Goal: Information Seeking & Learning: Learn about a topic

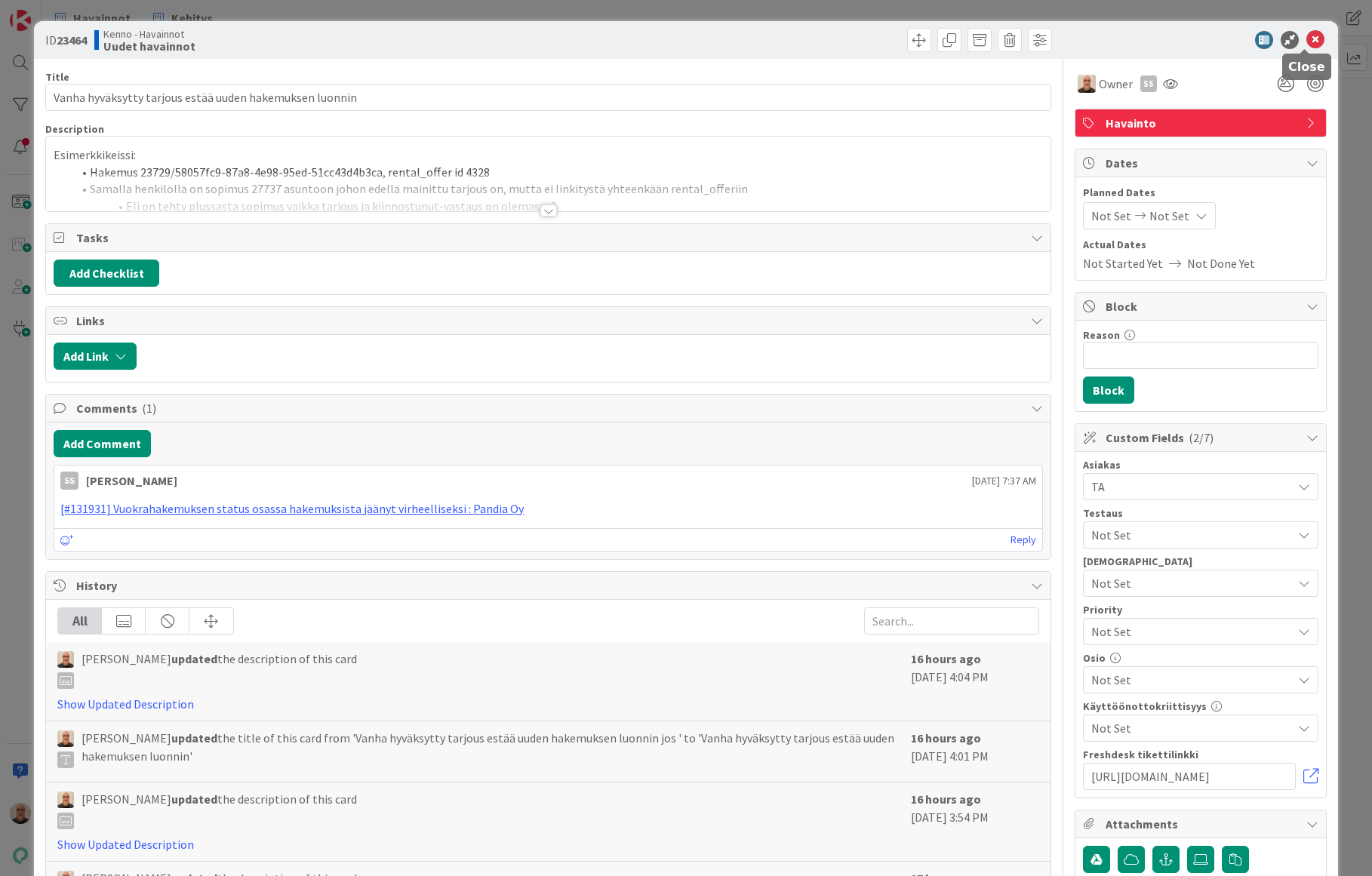
click at [1309, 36] on icon at bounding box center [1315, 40] width 18 height 18
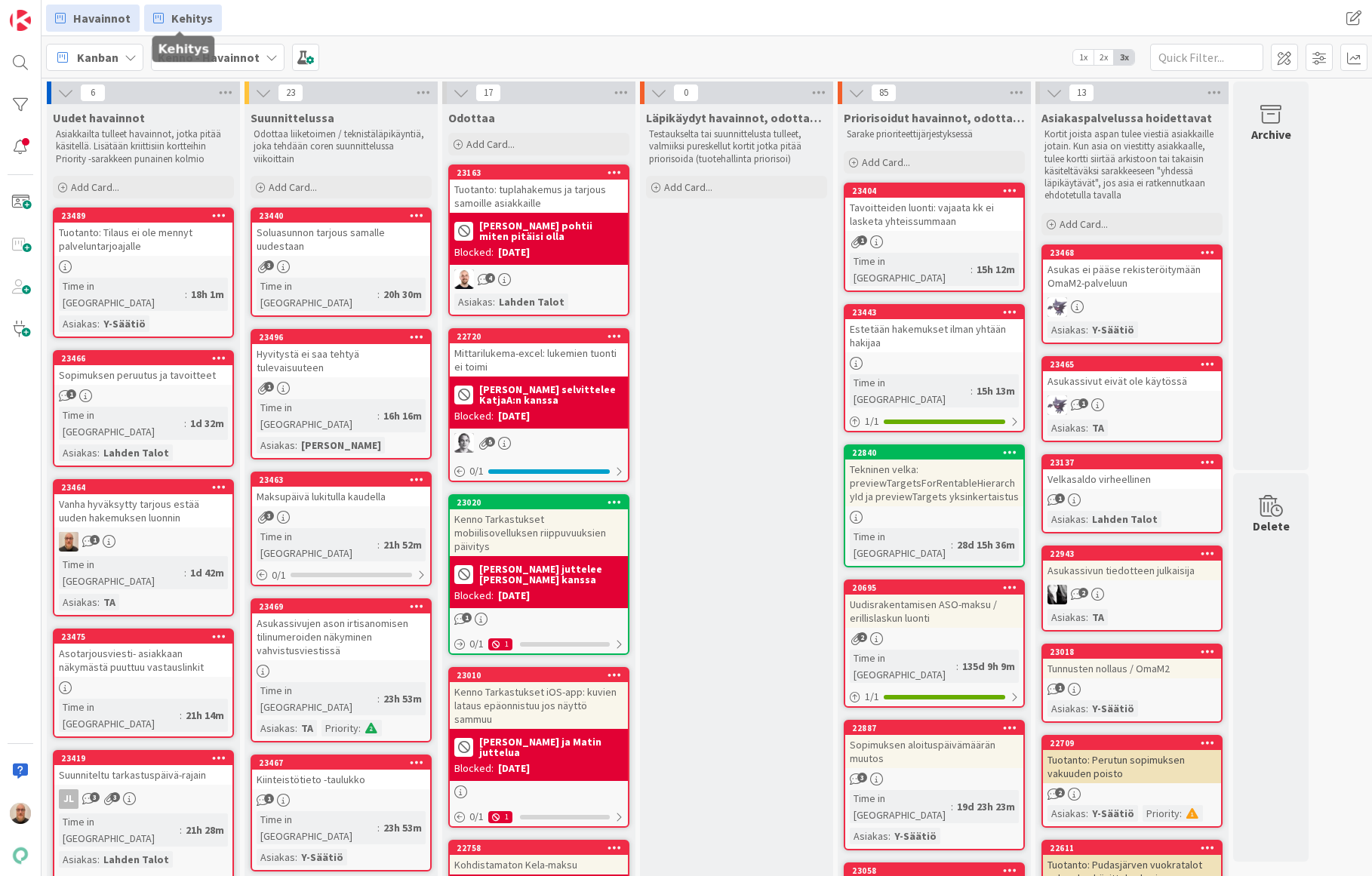
click at [196, 16] on span "Kehitys" at bounding box center [191, 18] width 41 height 18
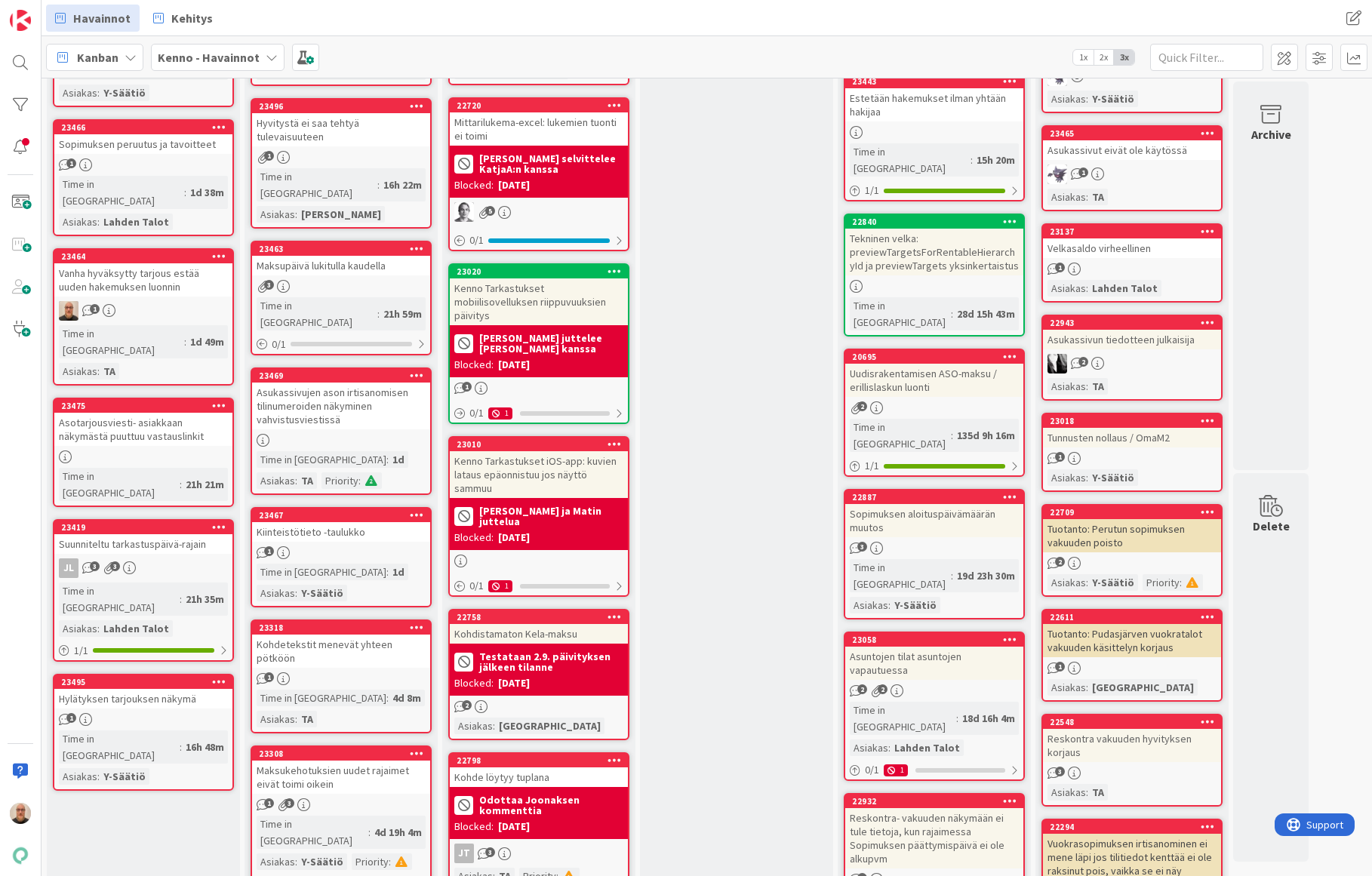
scroll to position [24, 0]
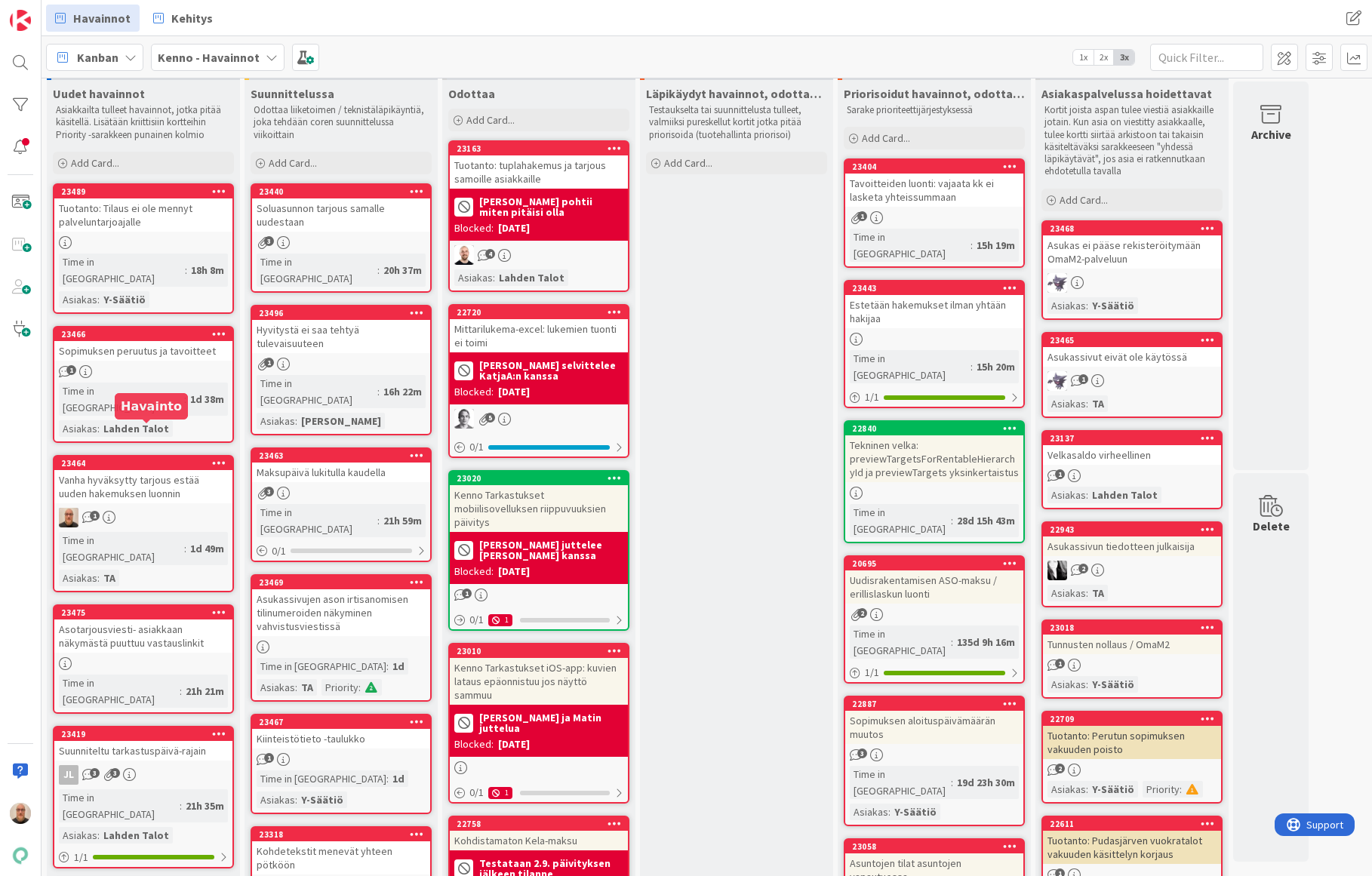
click at [181, 458] on div "23464" at bounding box center [146, 463] width 171 height 11
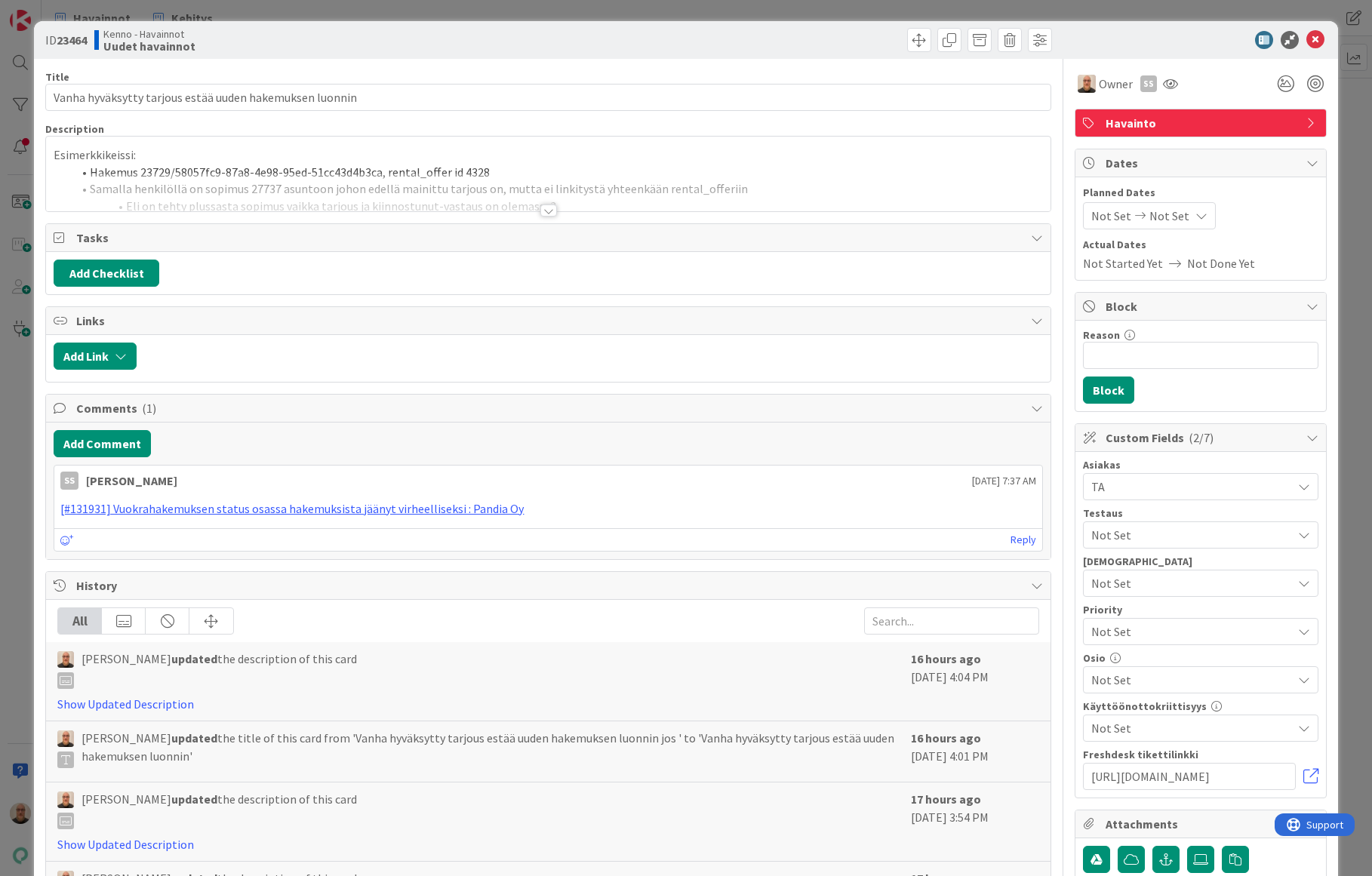
click at [541, 210] on div at bounding box center [549, 210] width 17 height 12
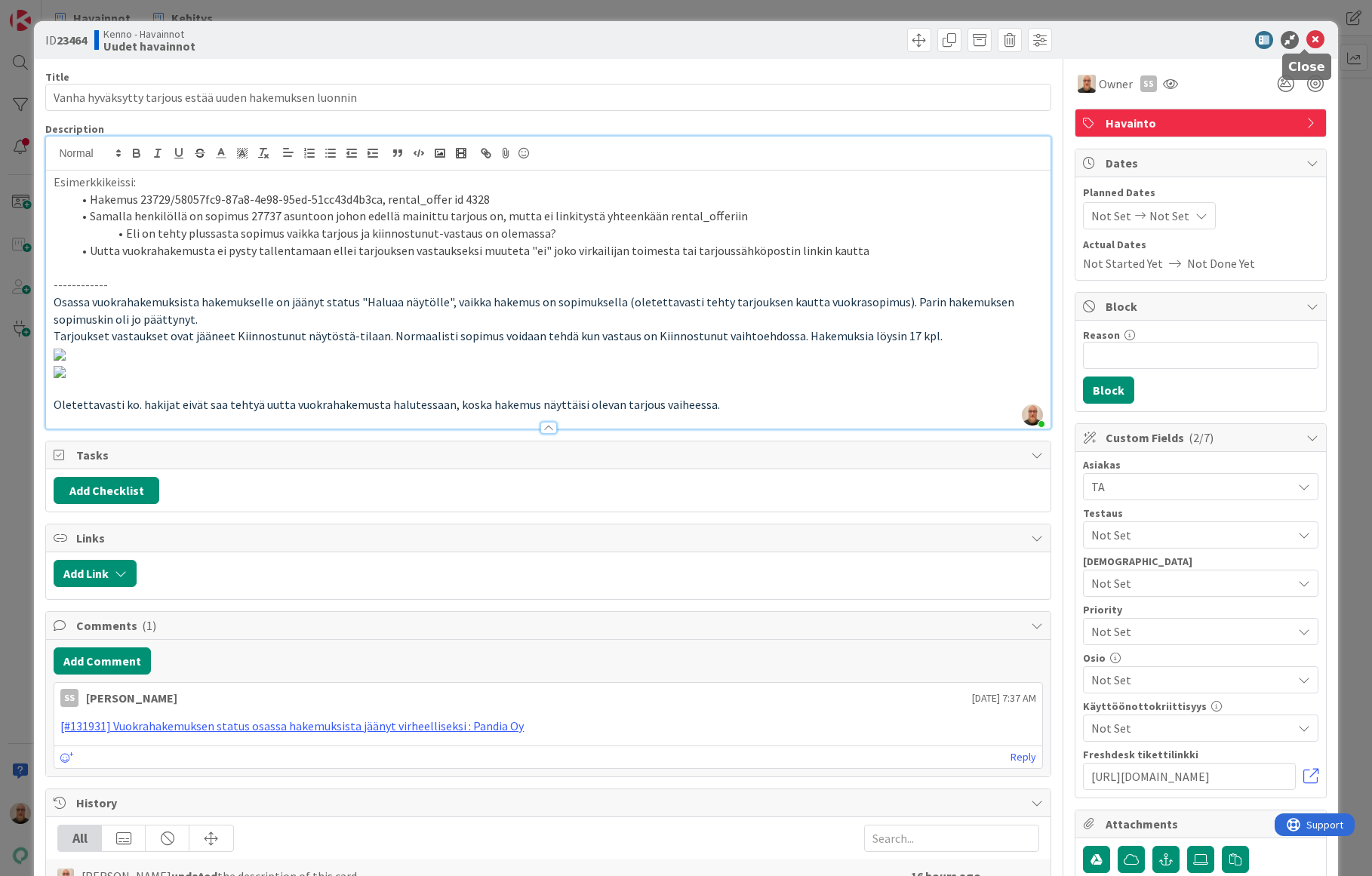
click at [1310, 43] on icon at bounding box center [1315, 40] width 18 height 18
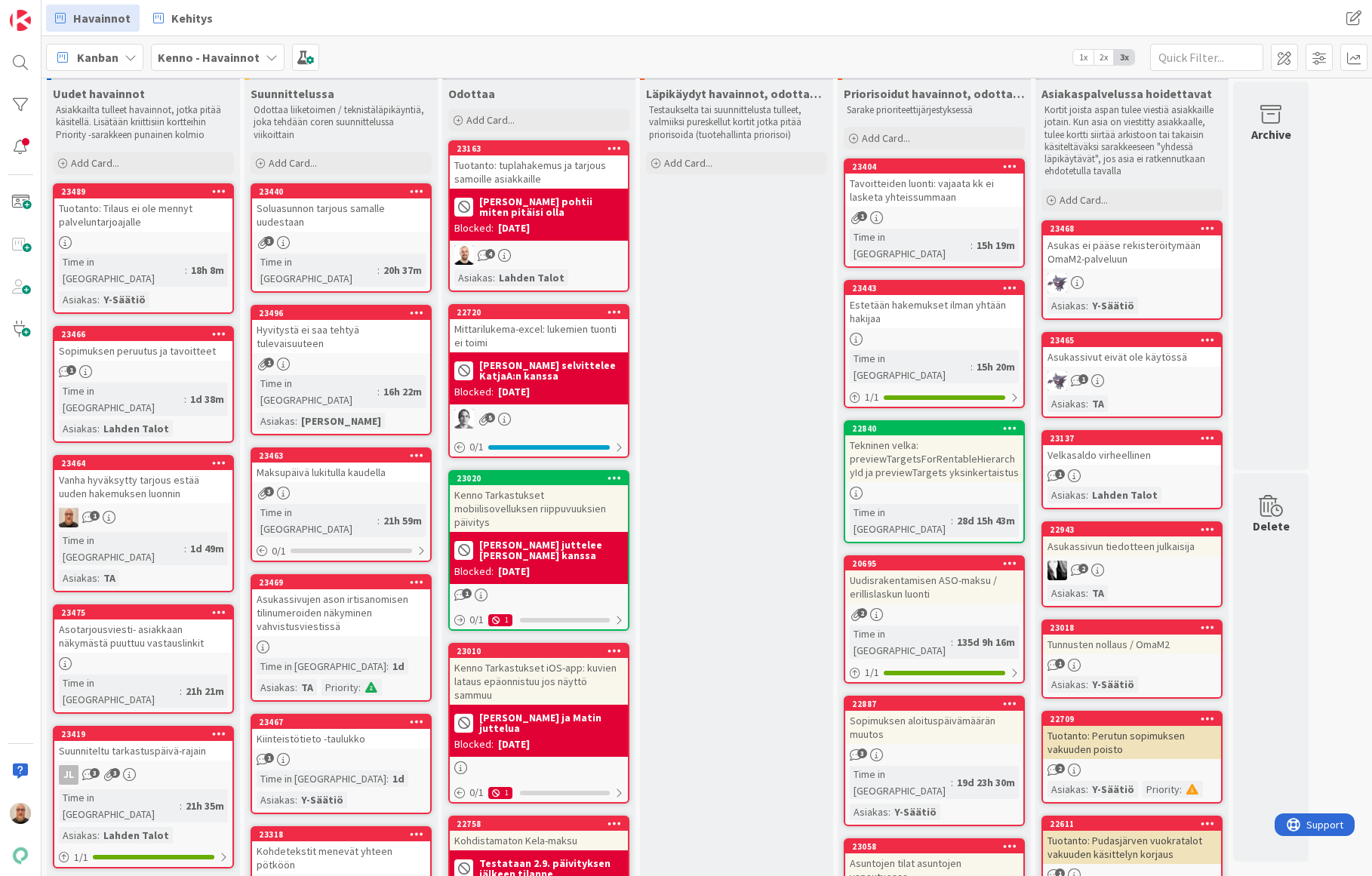
click at [218, 457] on icon at bounding box center [218, 462] width 14 height 11
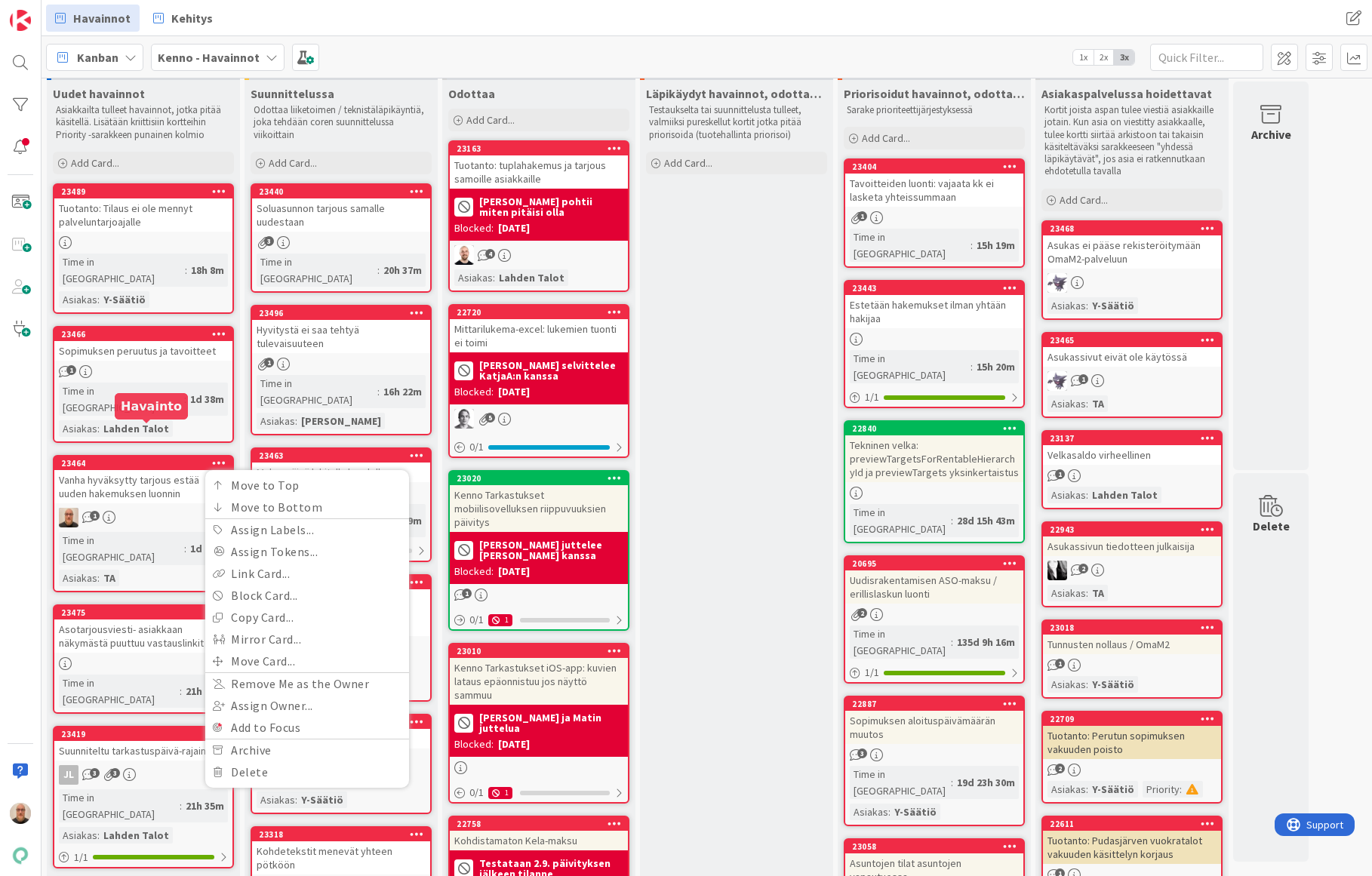
click at [135, 458] on div "23464" at bounding box center [146, 463] width 171 height 11
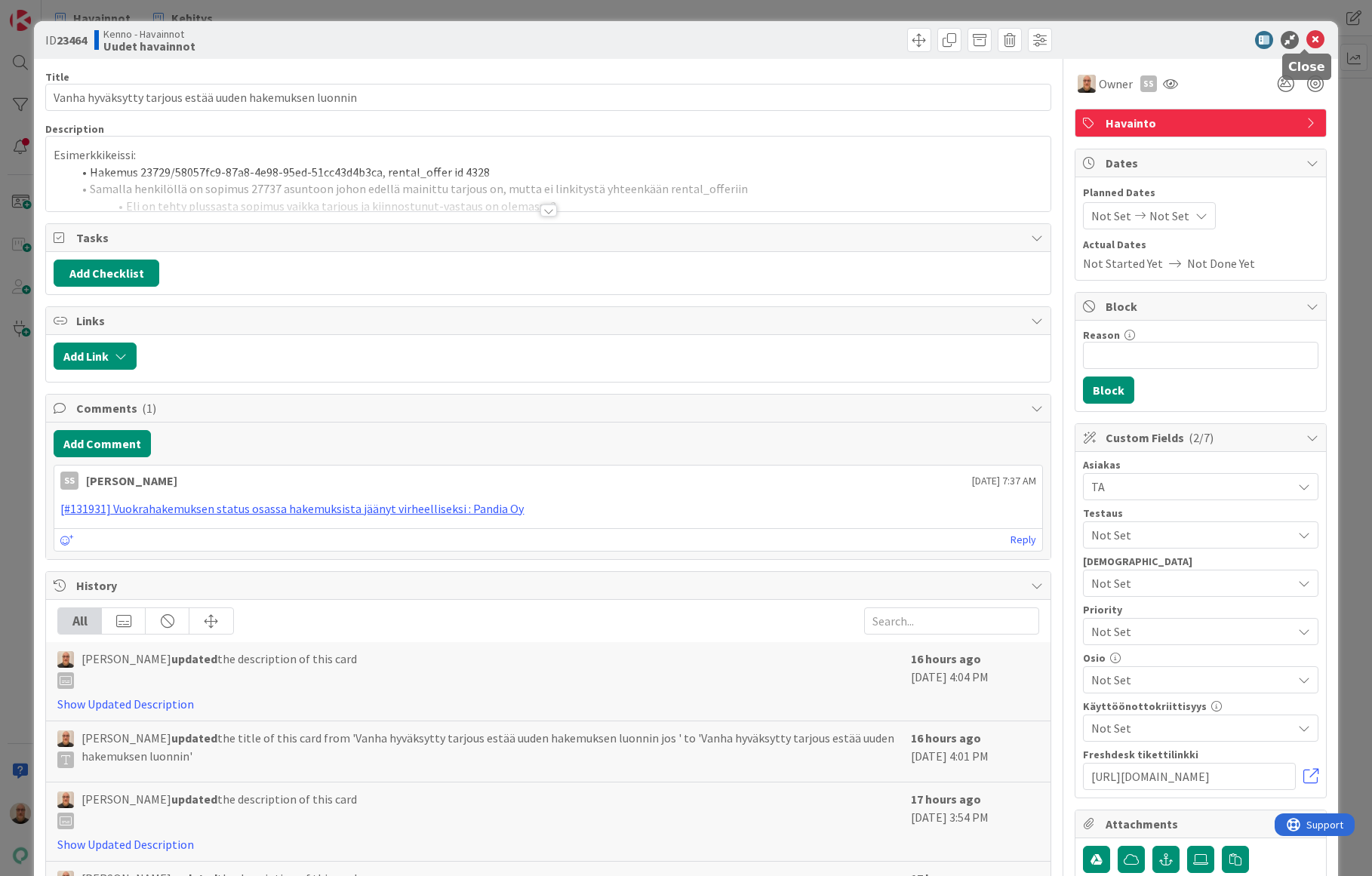
click at [1307, 34] on icon at bounding box center [1315, 40] width 18 height 18
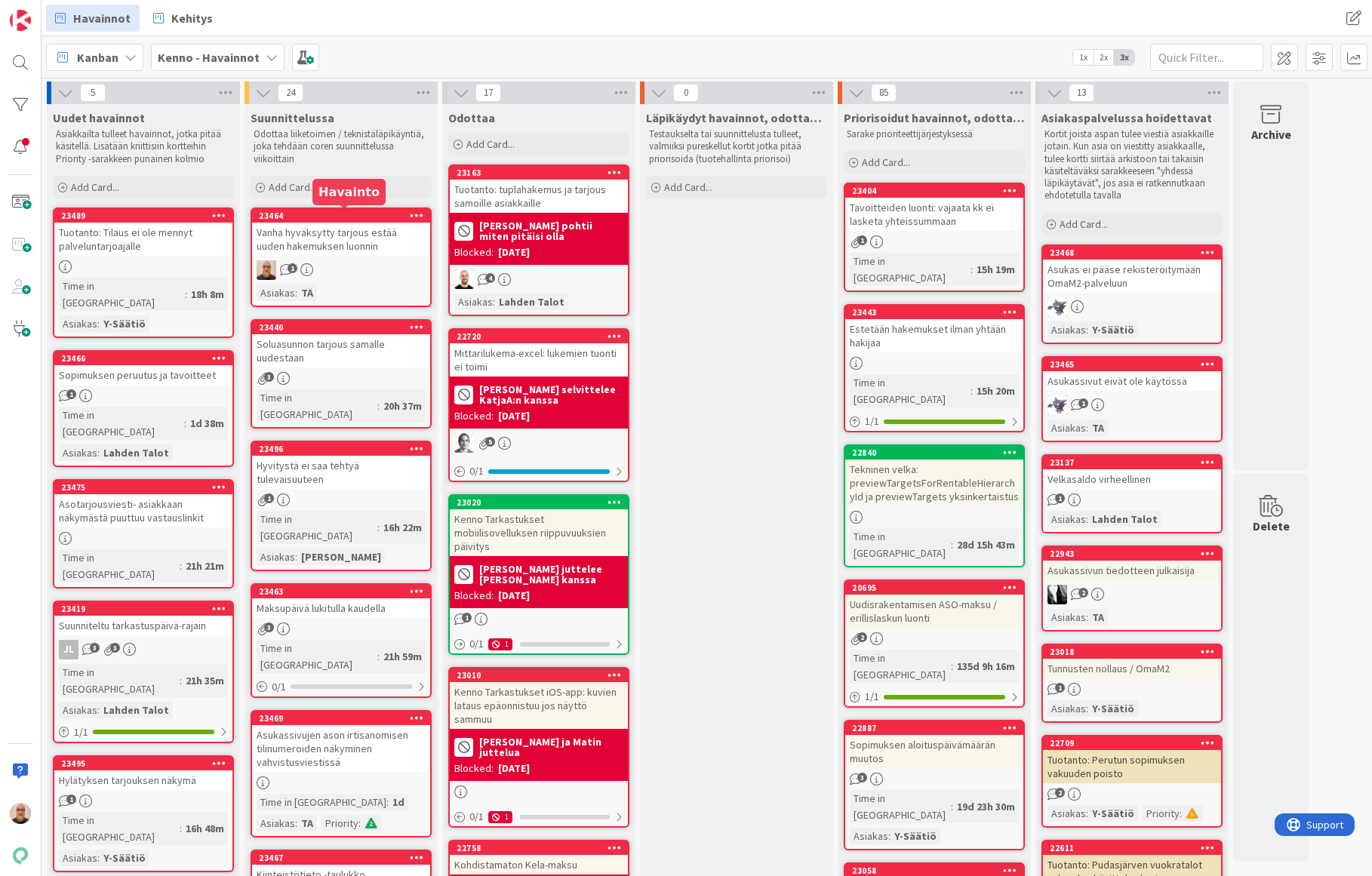
click at [385, 212] on div "23464" at bounding box center [344, 216] width 171 height 11
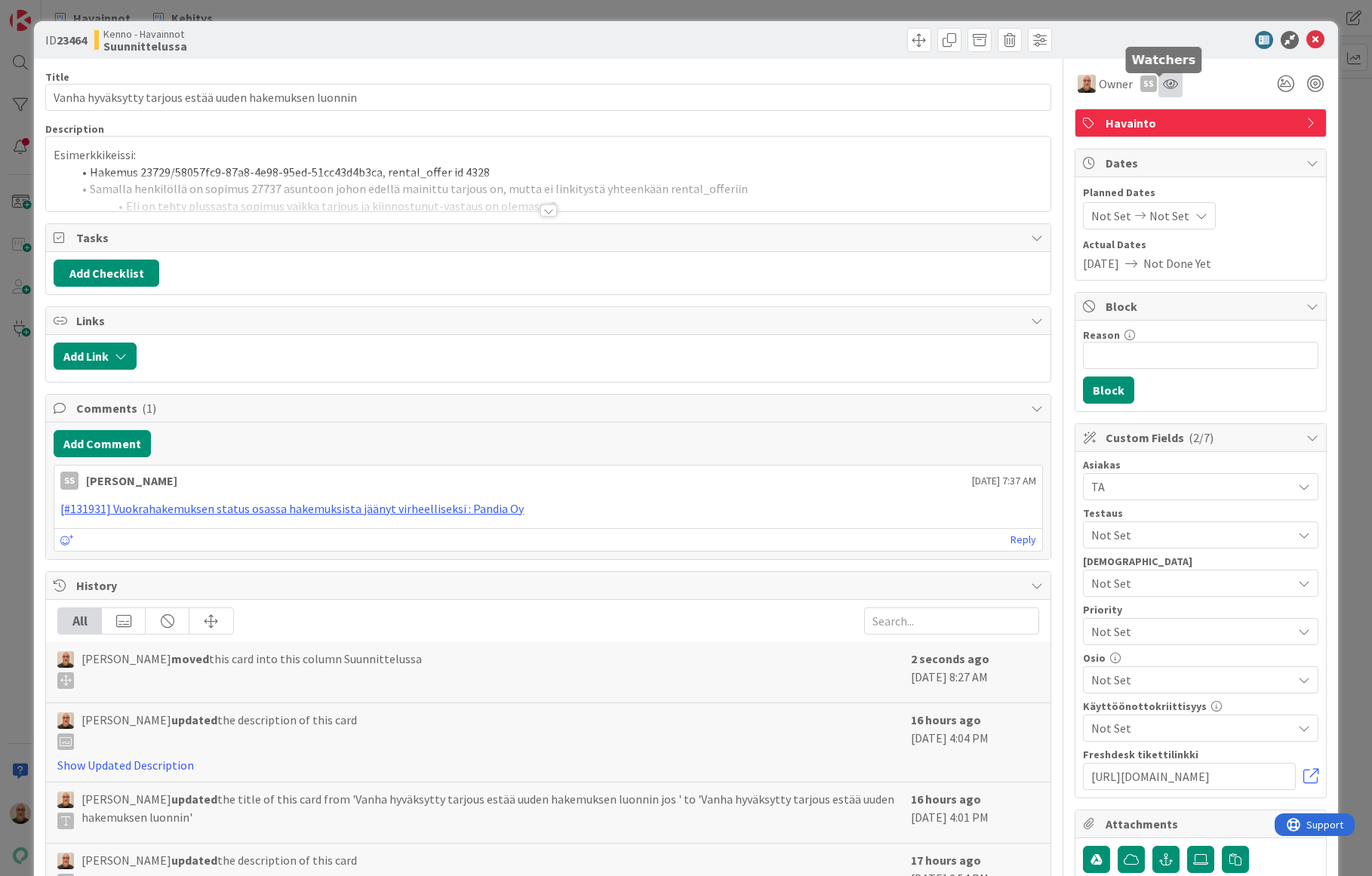
click at [1165, 81] on icon at bounding box center [1170, 83] width 15 height 12
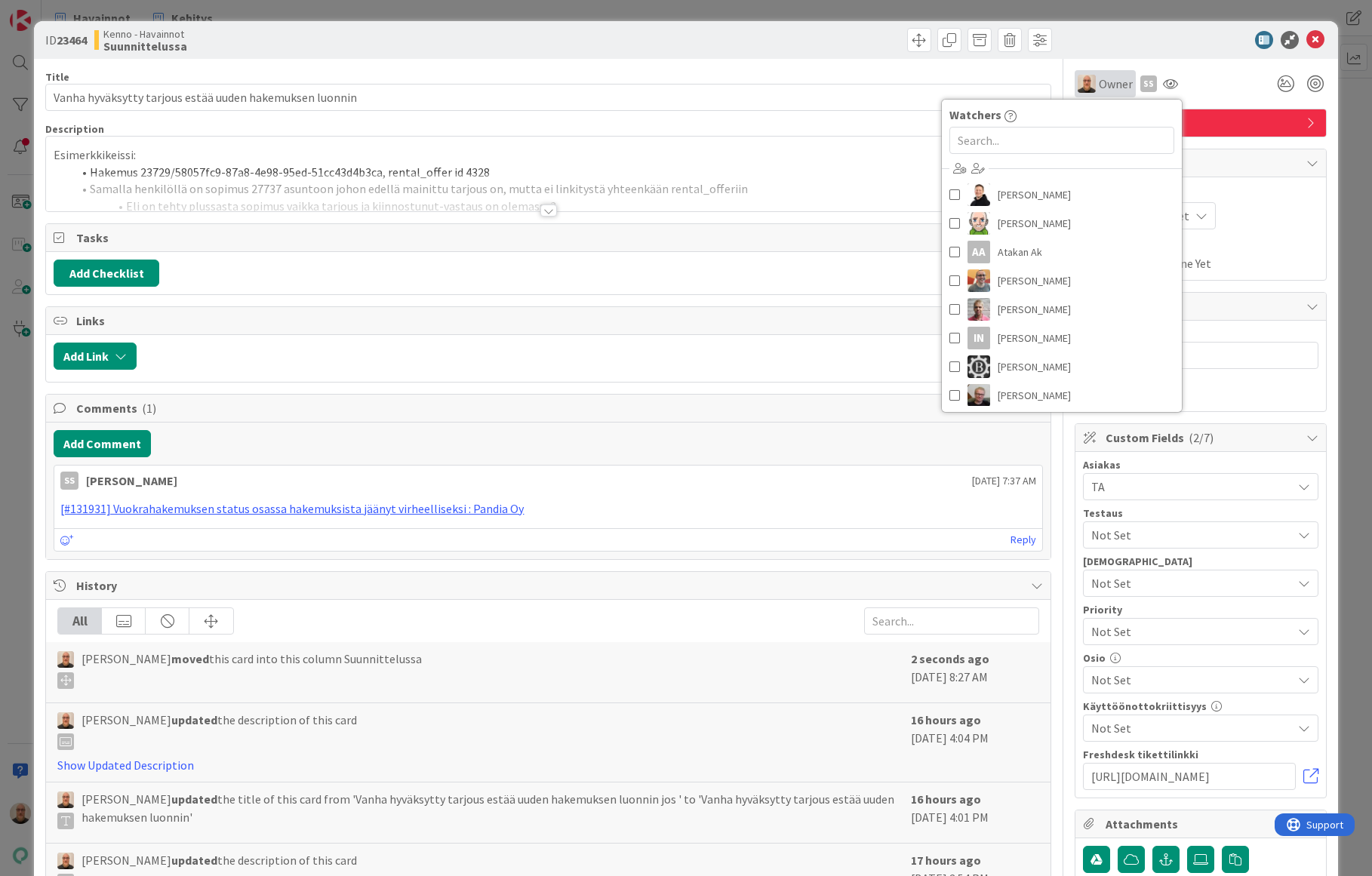
click at [1102, 75] on span "Owner" at bounding box center [1116, 83] width 34 height 18
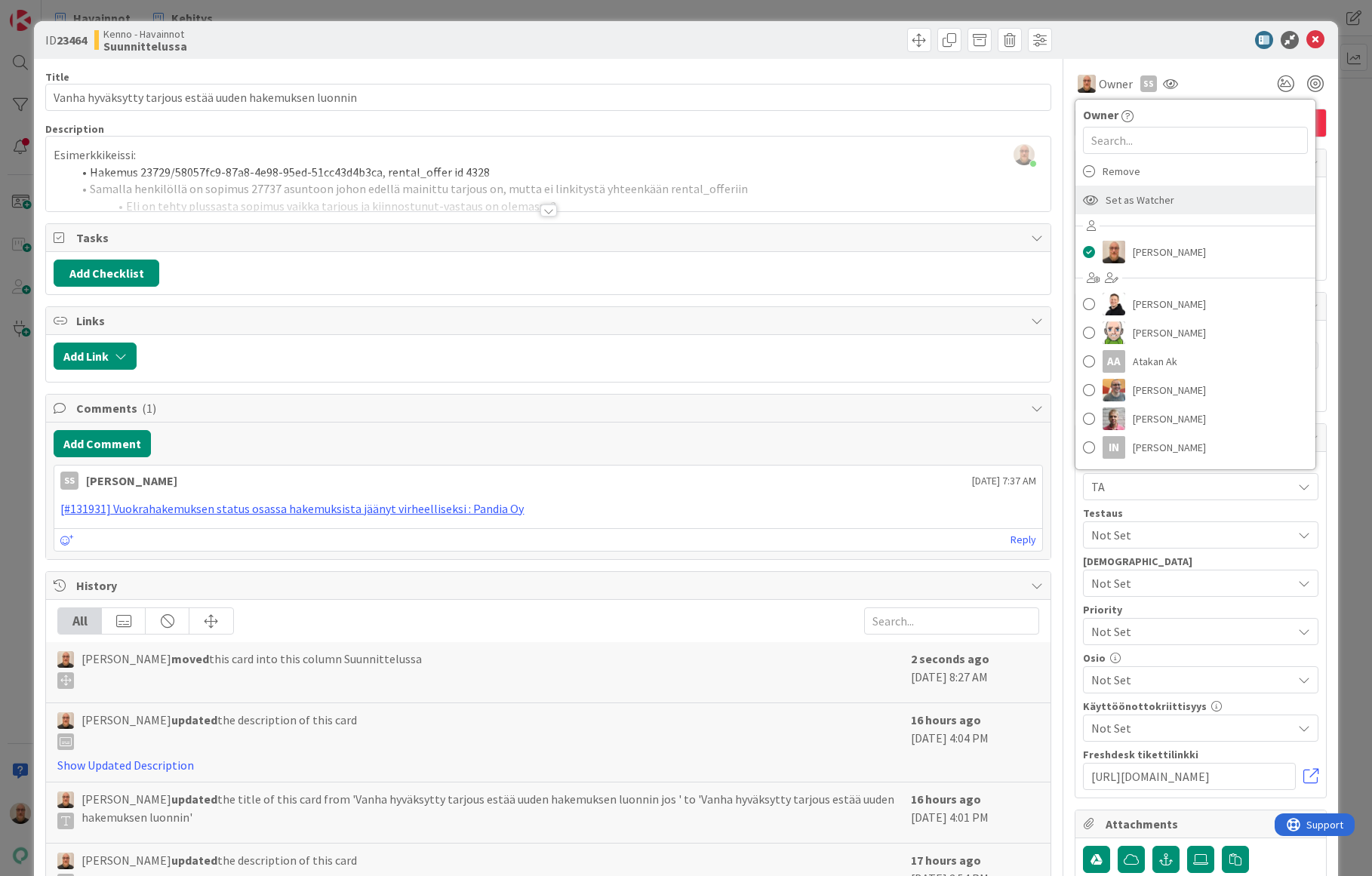
click at [1115, 205] on span "Set as Watcher" at bounding box center [1139, 200] width 68 height 23
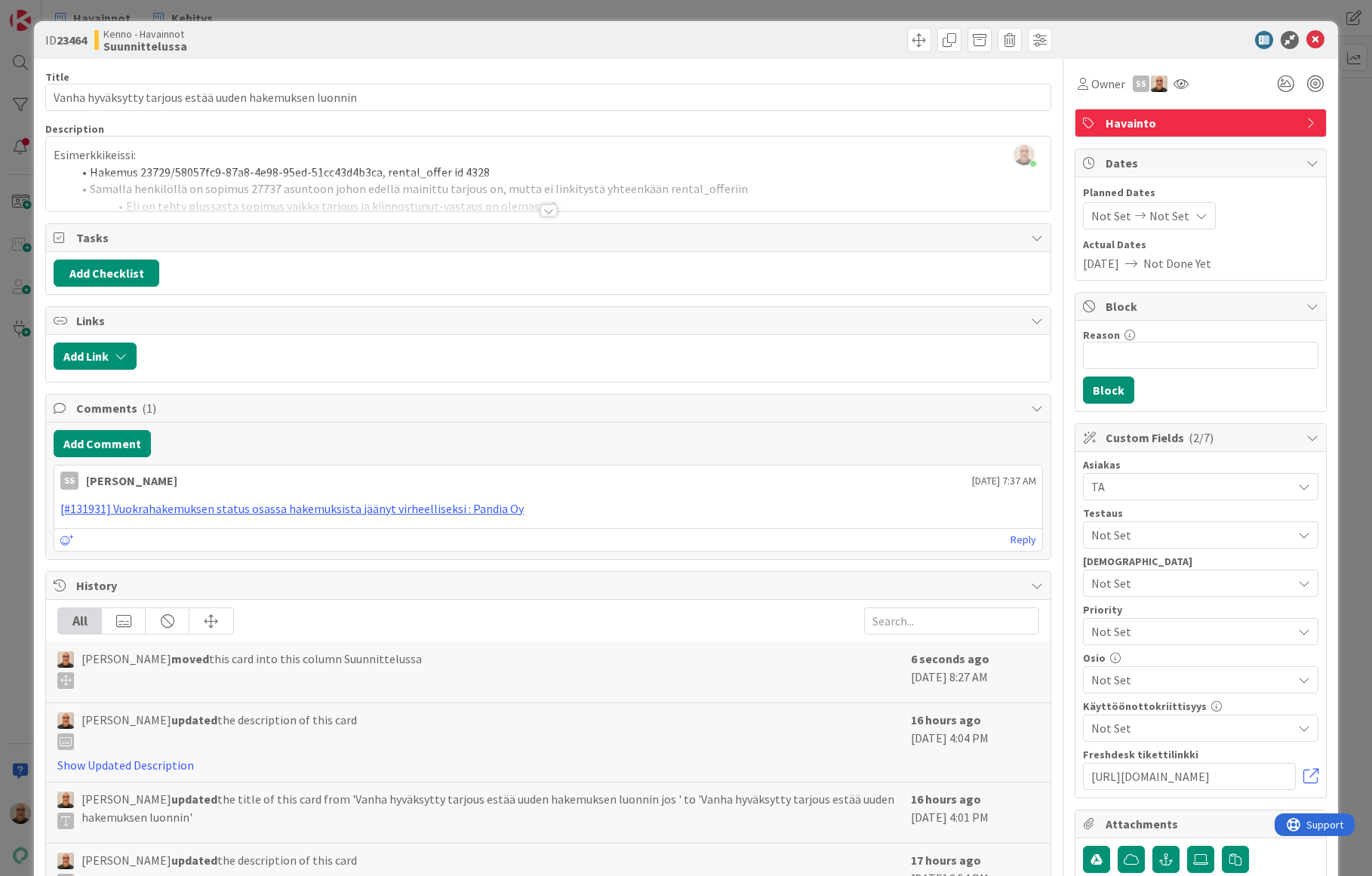
click at [546, 209] on div at bounding box center [549, 210] width 17 height 12
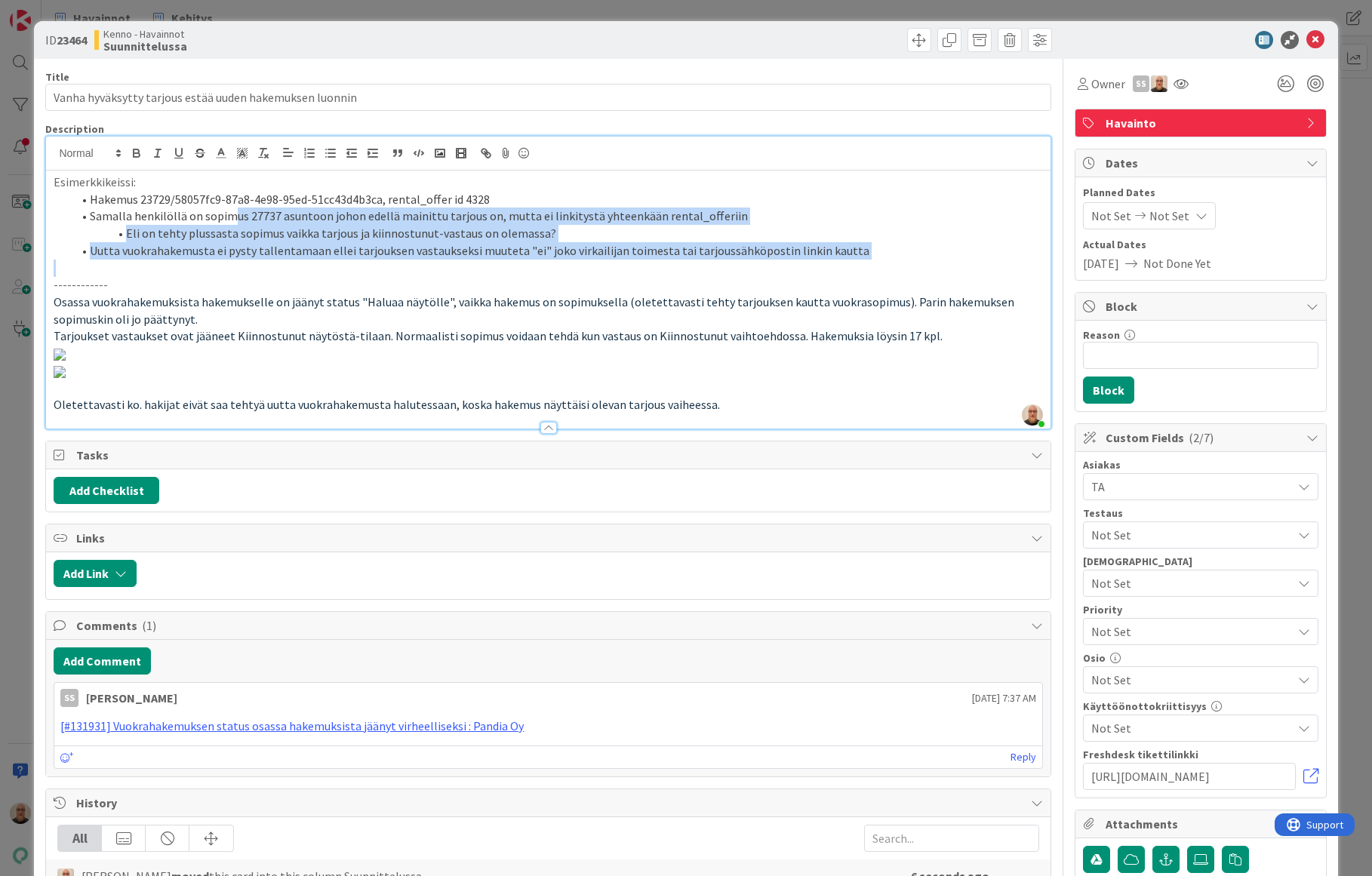
drag, startPoint x: 234, startPoint y: 212, endPoint x: 885, endPoint y: 272, distance: 653.8
click at [885, 272] on div "Esimerkkikeissi: Hakemus 23729/58057fc9-87a8-4e98-95ed-51cc43d4b3ca, rental_off…" at bounding box center [548, 299] width 1003 height 258
click at [884, 271] on p at bounding box center [548, 268] width 988 height 18
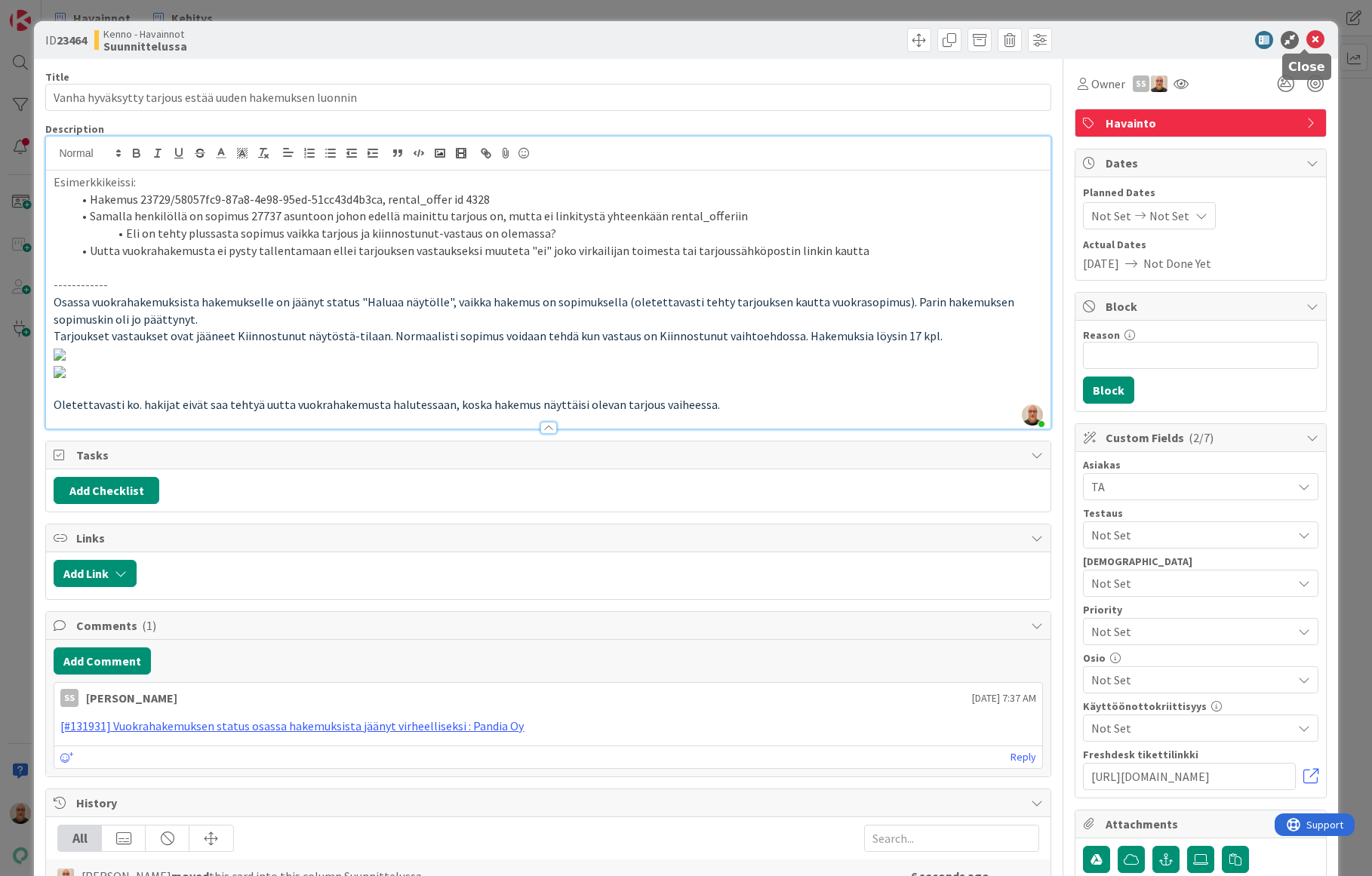
click at [1312, 42] on icon at bounding box center [1315, 40] width 18 height 18
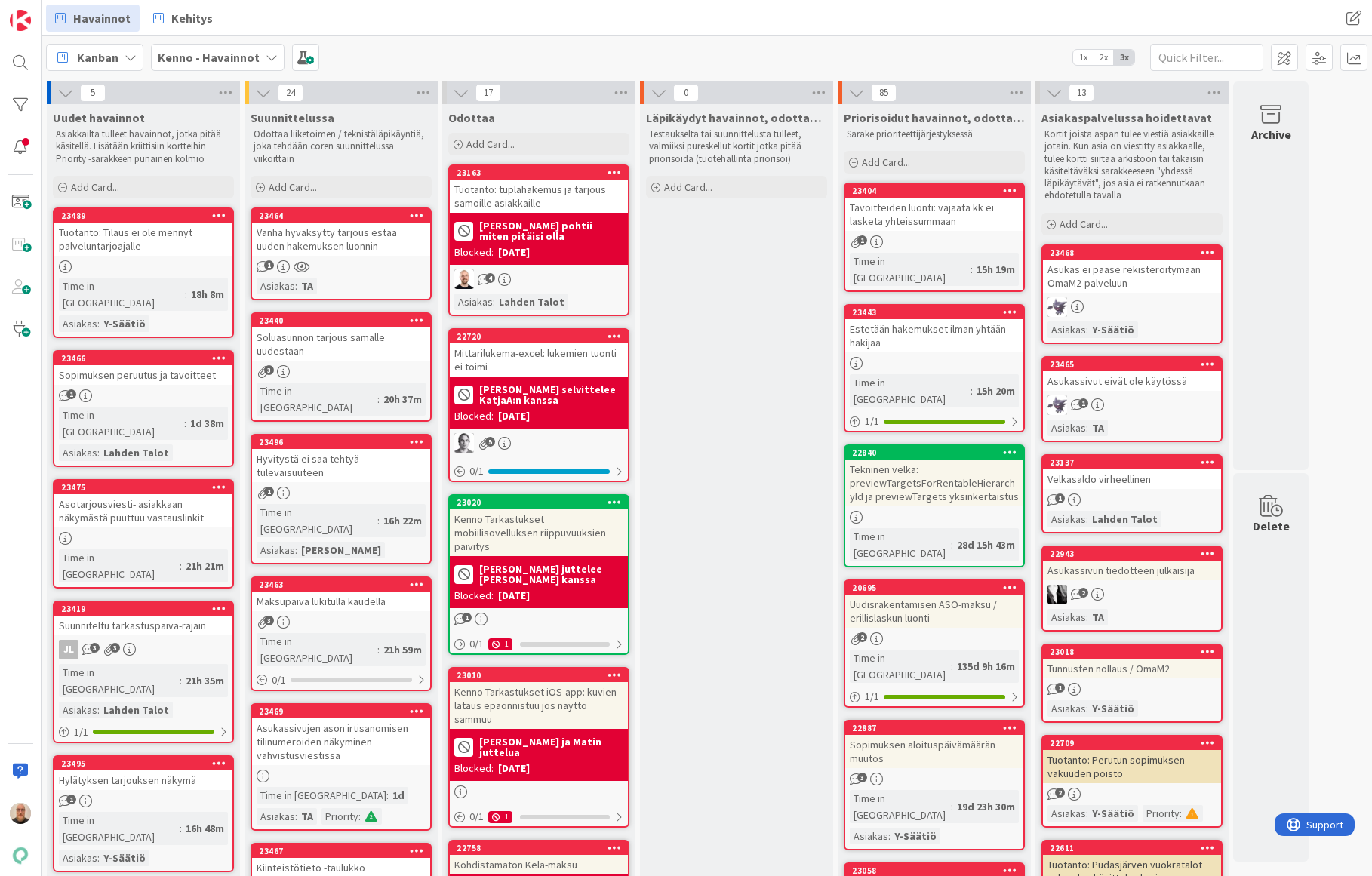
click at [126, 532] on div at bounding box center [143, 538] width 178 height 13
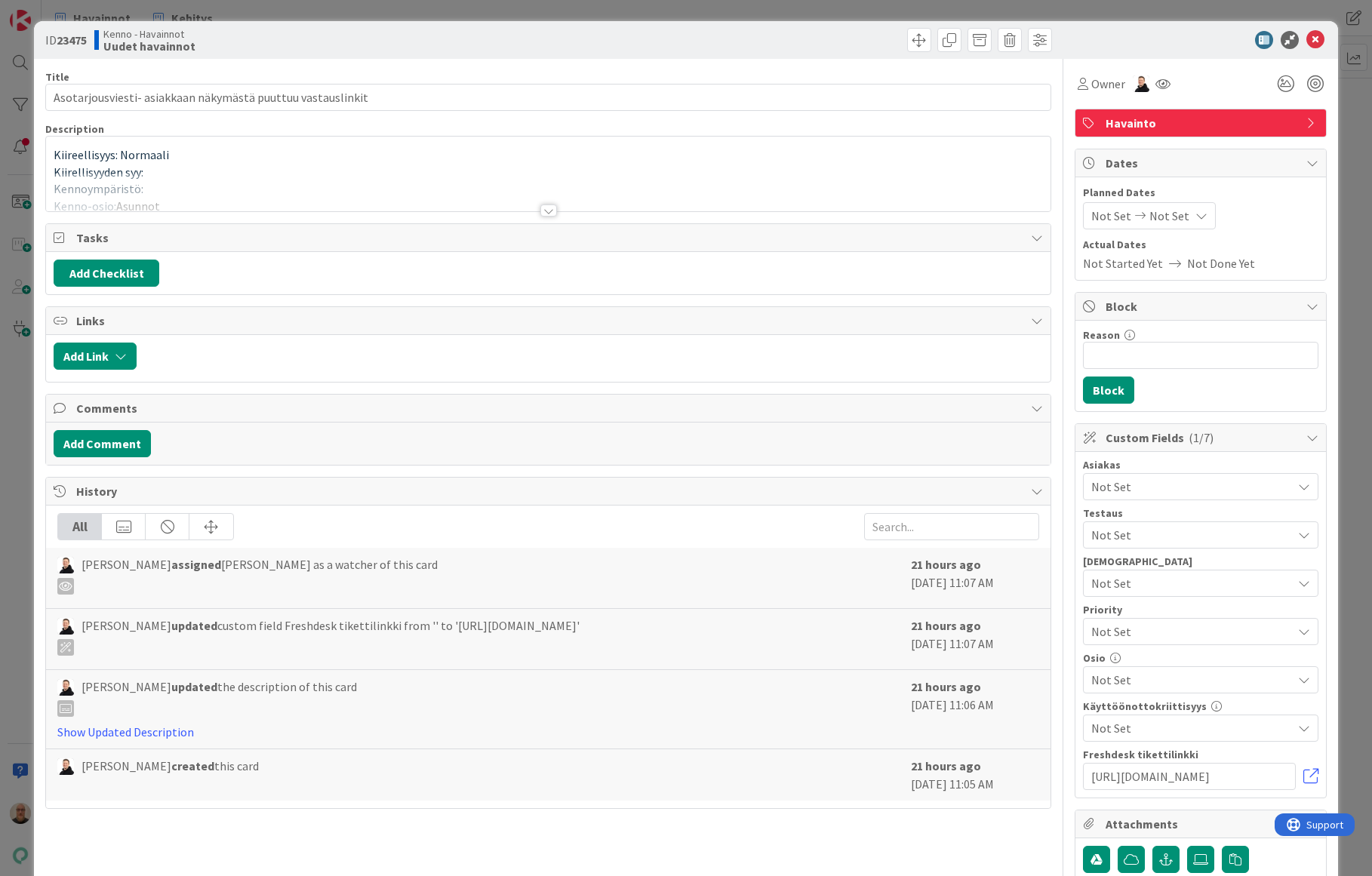
click at [546, 207] on div at bounding box center [549, 210] width 17 height 12
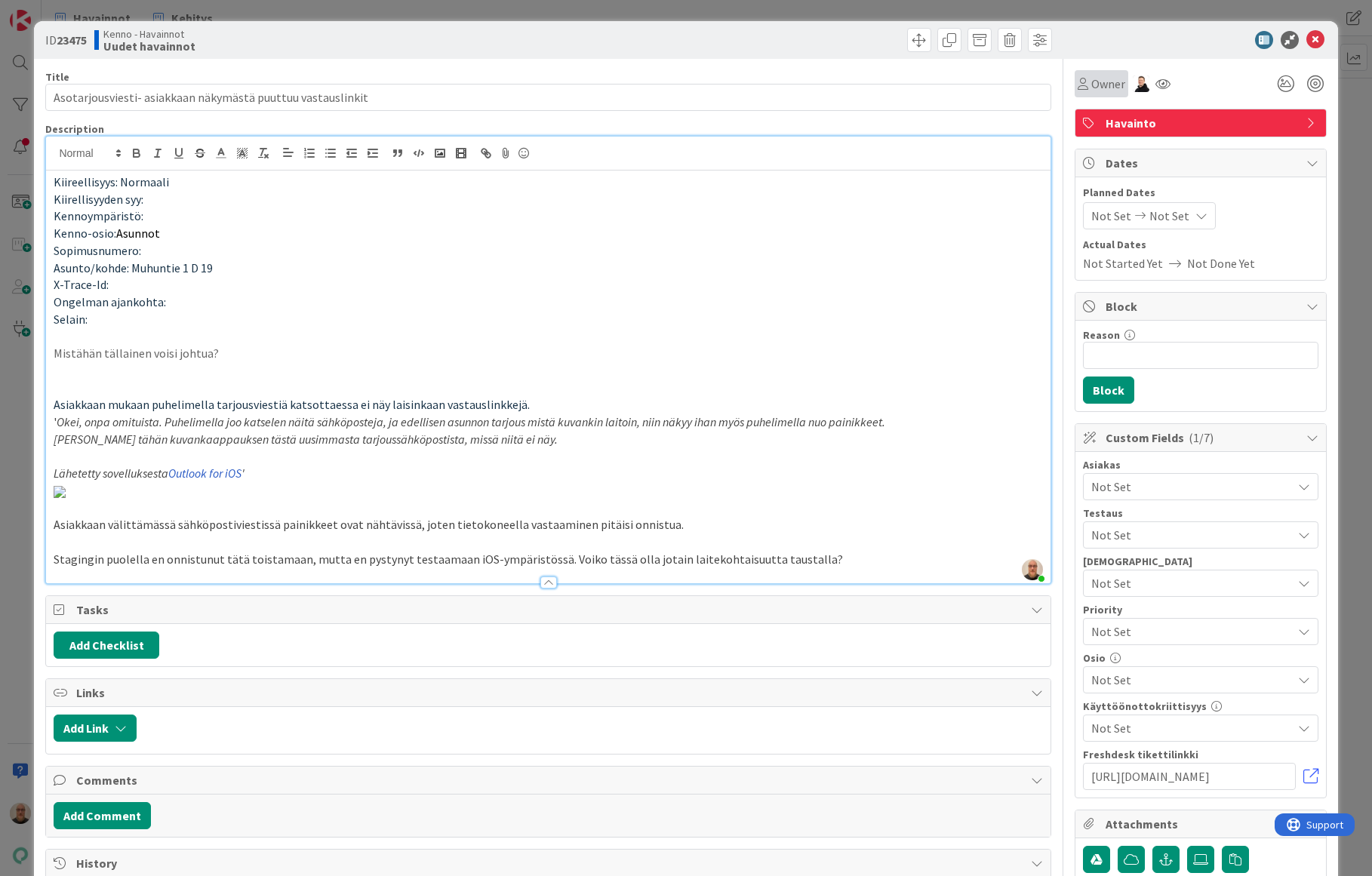
click at [1091, 86] on span "Owner" at bounding box center [1108, 83] width 34 height 18
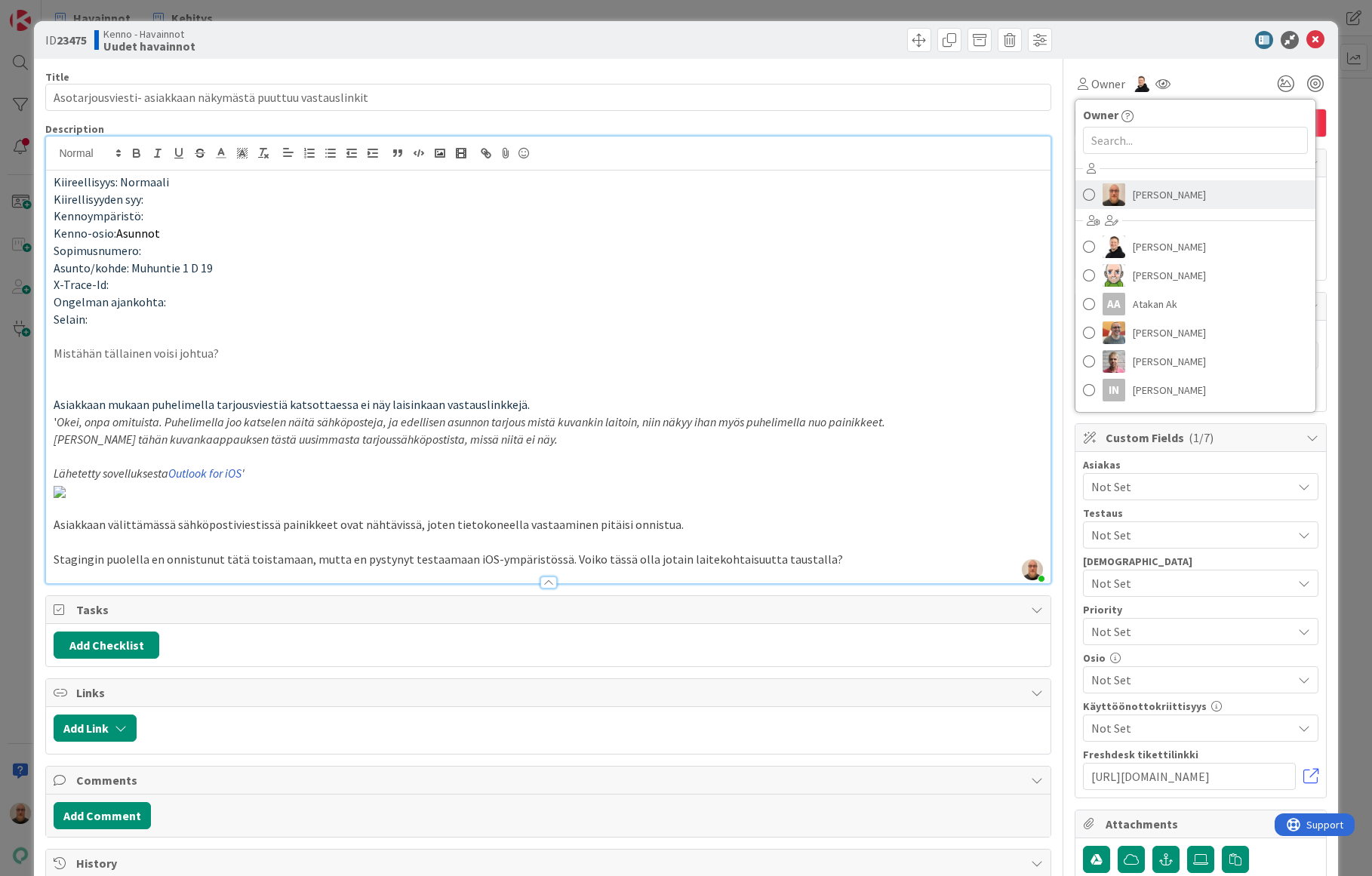
click at [1102, 198] on img at bounding box center [1113, 194] width 23 height 23
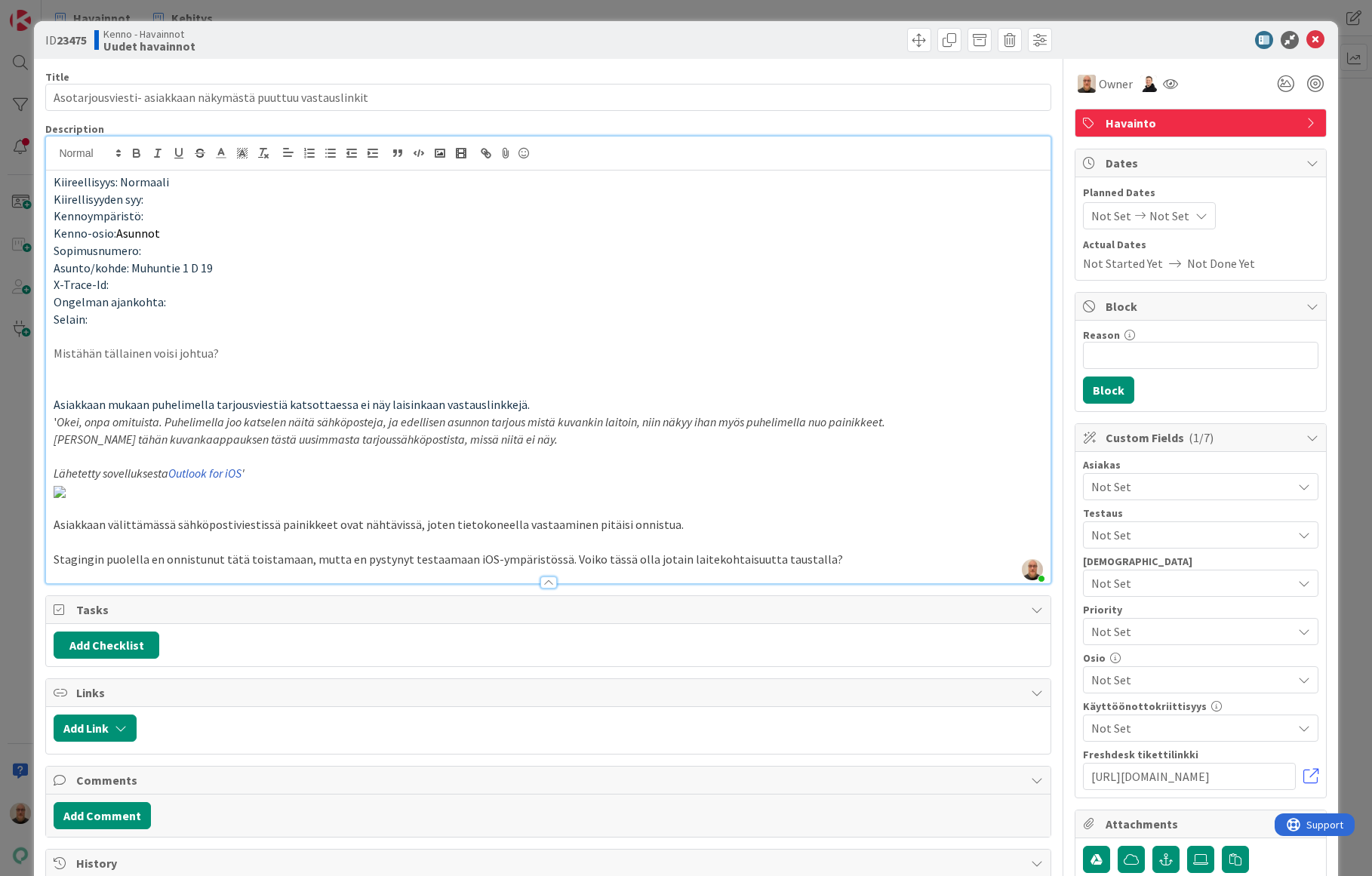
type input "Asotarjousviesti- asiakkaan näkymästä puuttuu vastauslinkit"
click at [727, 242] on p "Sopimusnumero:" at bounding box center [548, 250] width 988 height 18
click at [504, 311] on p "Selain:" at bounding box center [548, 320] width 988 height 18
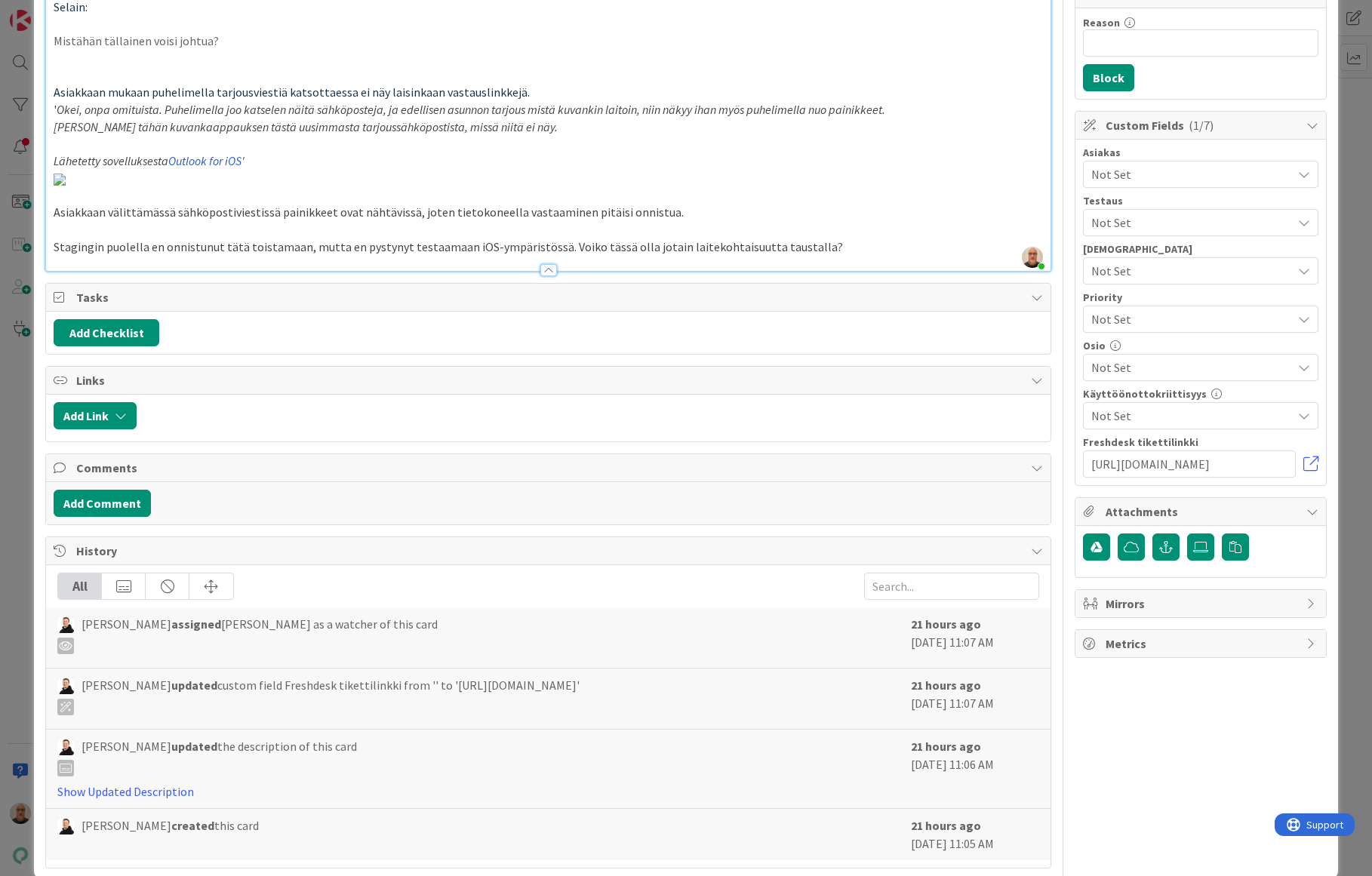
scroll to position [341, 0]
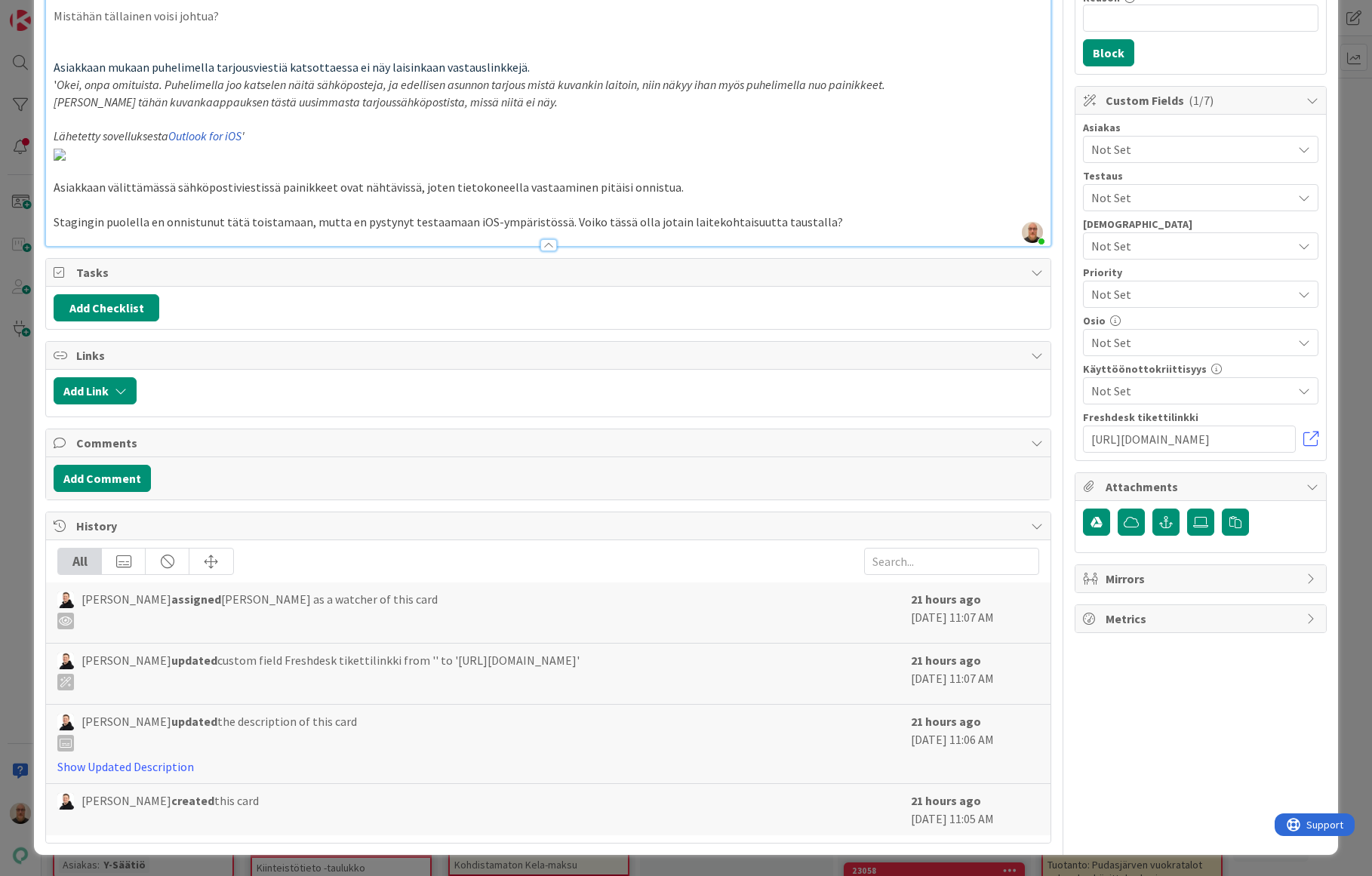
click at [66, 161] on img at bounding box center [60, 154] width 12 height 12
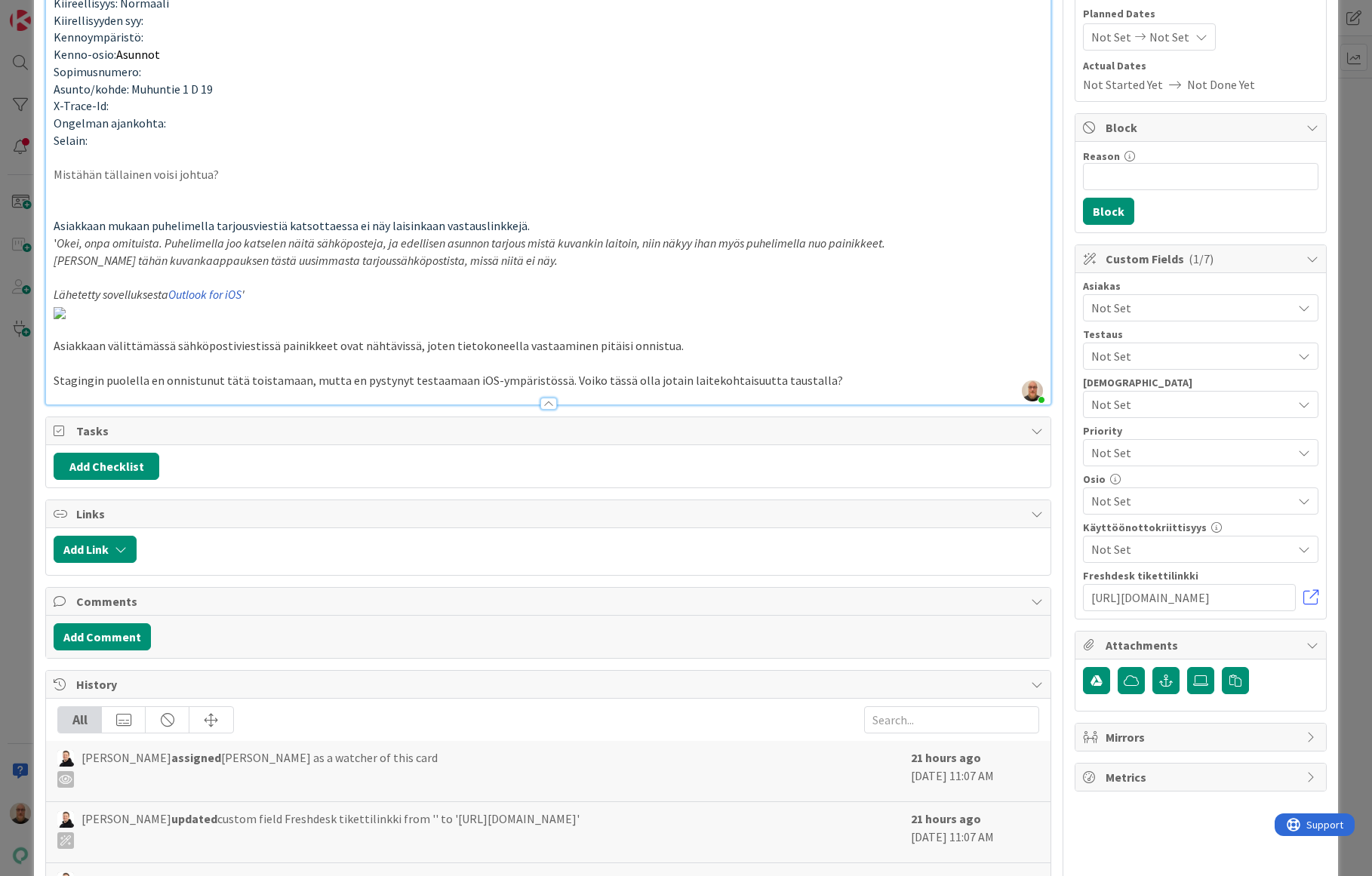
scroll to position [0, 0]
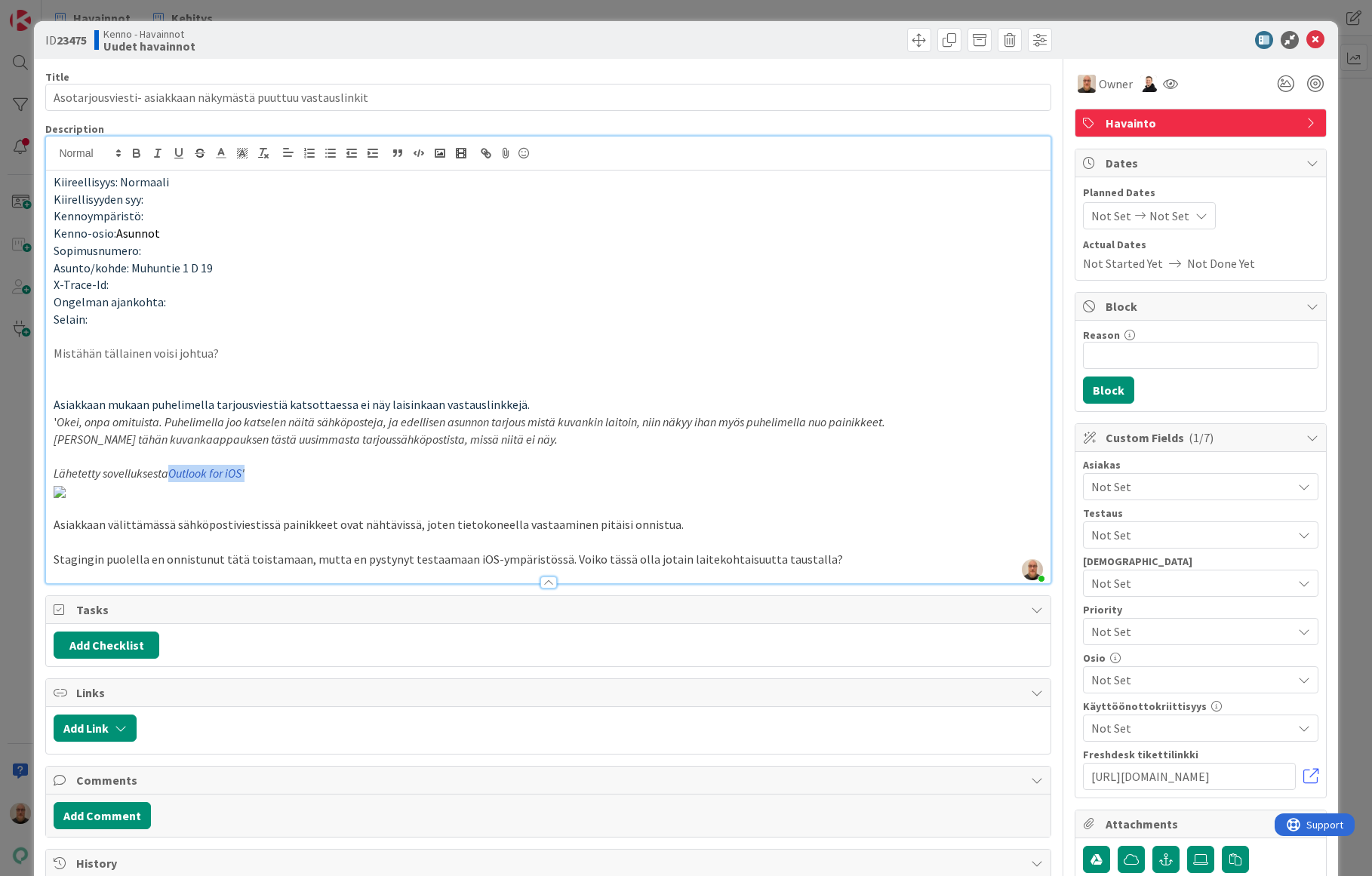
drag, startPoint x: 169, startPoint y: 462, endPoint x: 283, endPoint y: 462, distance: 114.0
click at [283, 465] on p "Lähetetty sovelluksesta Outlook for iOS '" at bounding box center [548, 473] width 988 height 18
click at [404, 465] on p "Lähetetty sovelluksesta Outlook for iOS '" at bounding box center [548, 473] width 988 height 18
click at [1099, 77] on span "Owner" at bounding box center [1116, 83] width 34 height 18
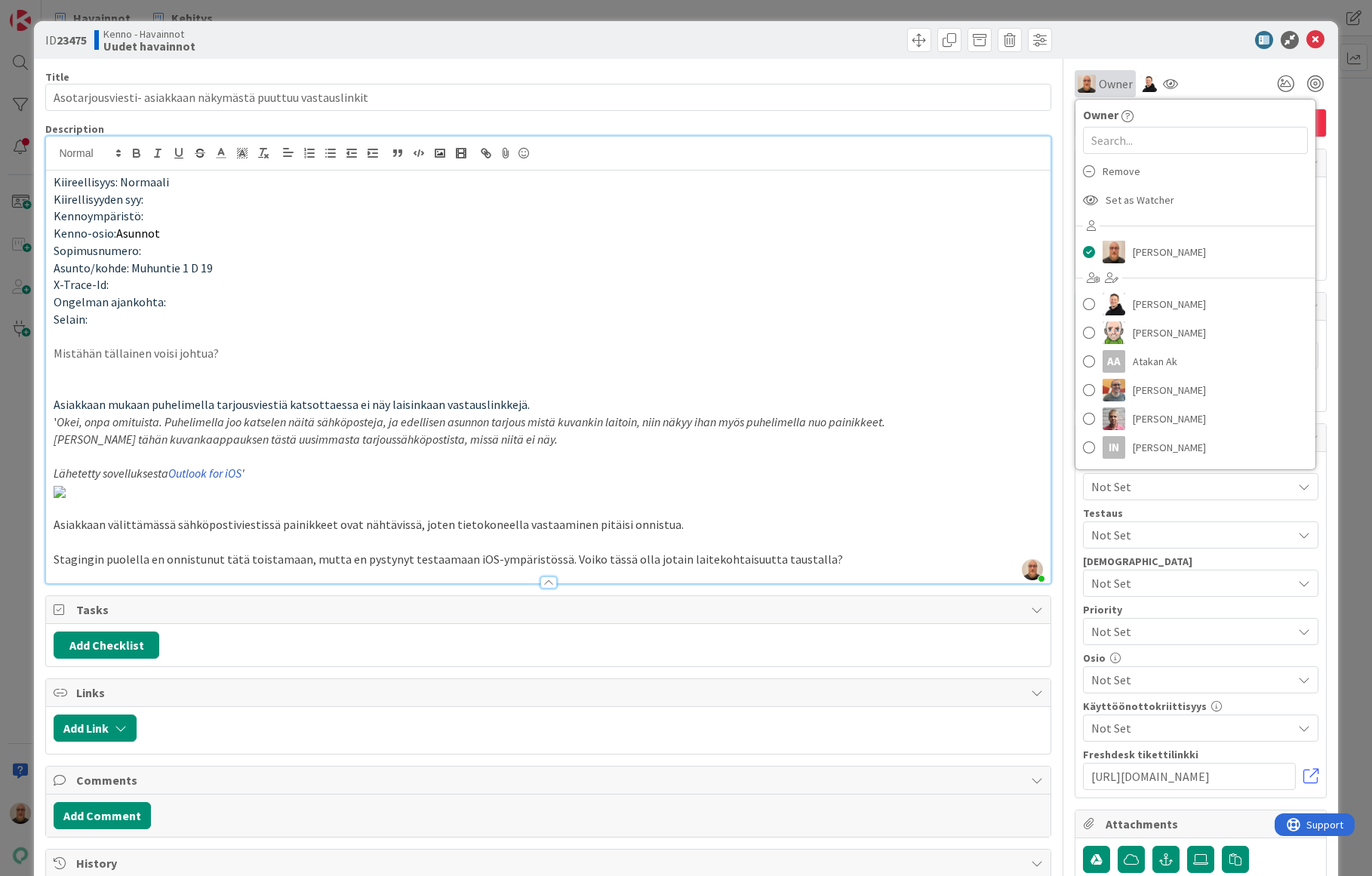
click at [1086, 78] on div "Owner" at bounding box center [1105, 83] width 55 height 18
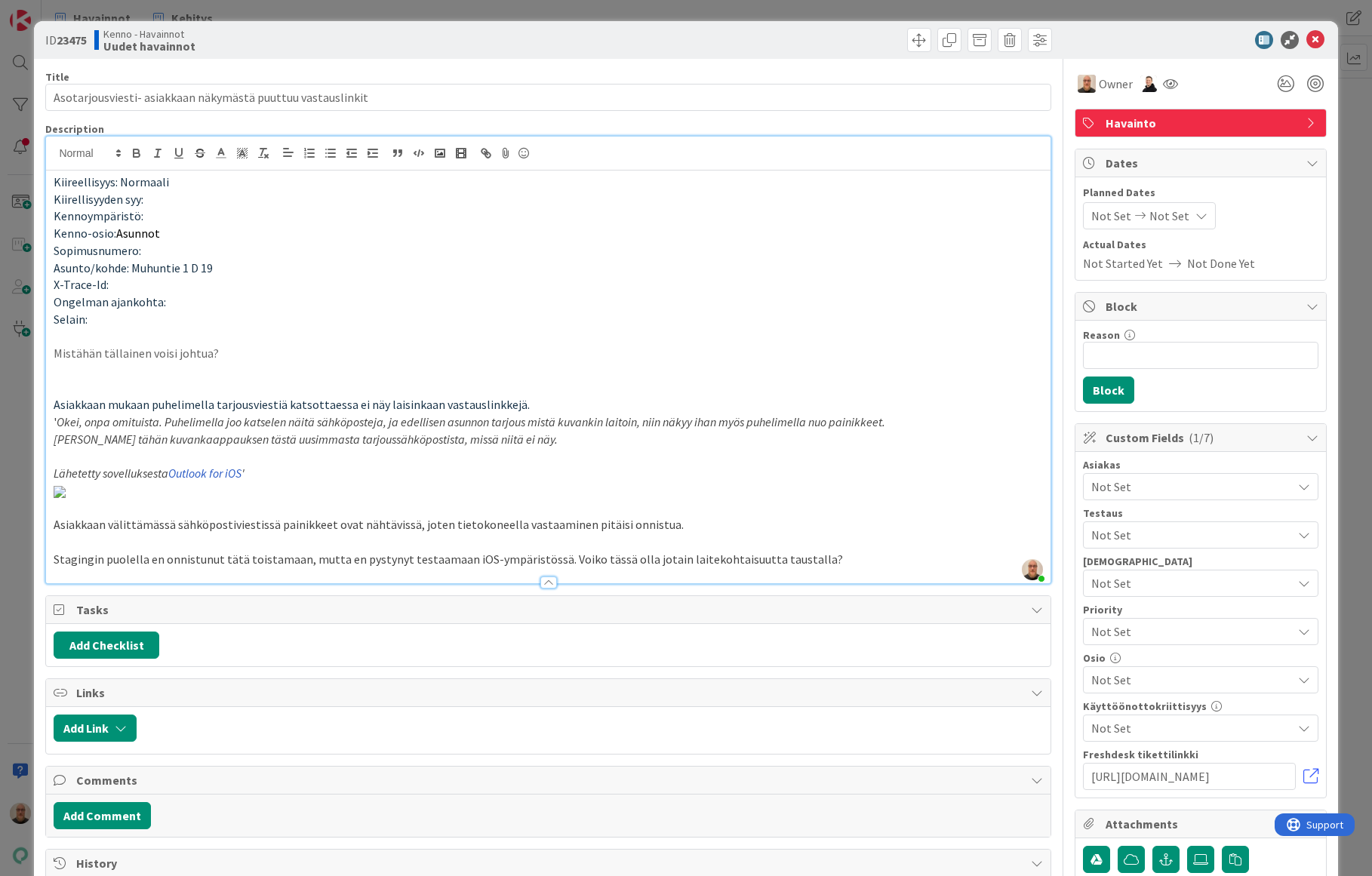
scroll to position [952, 0]
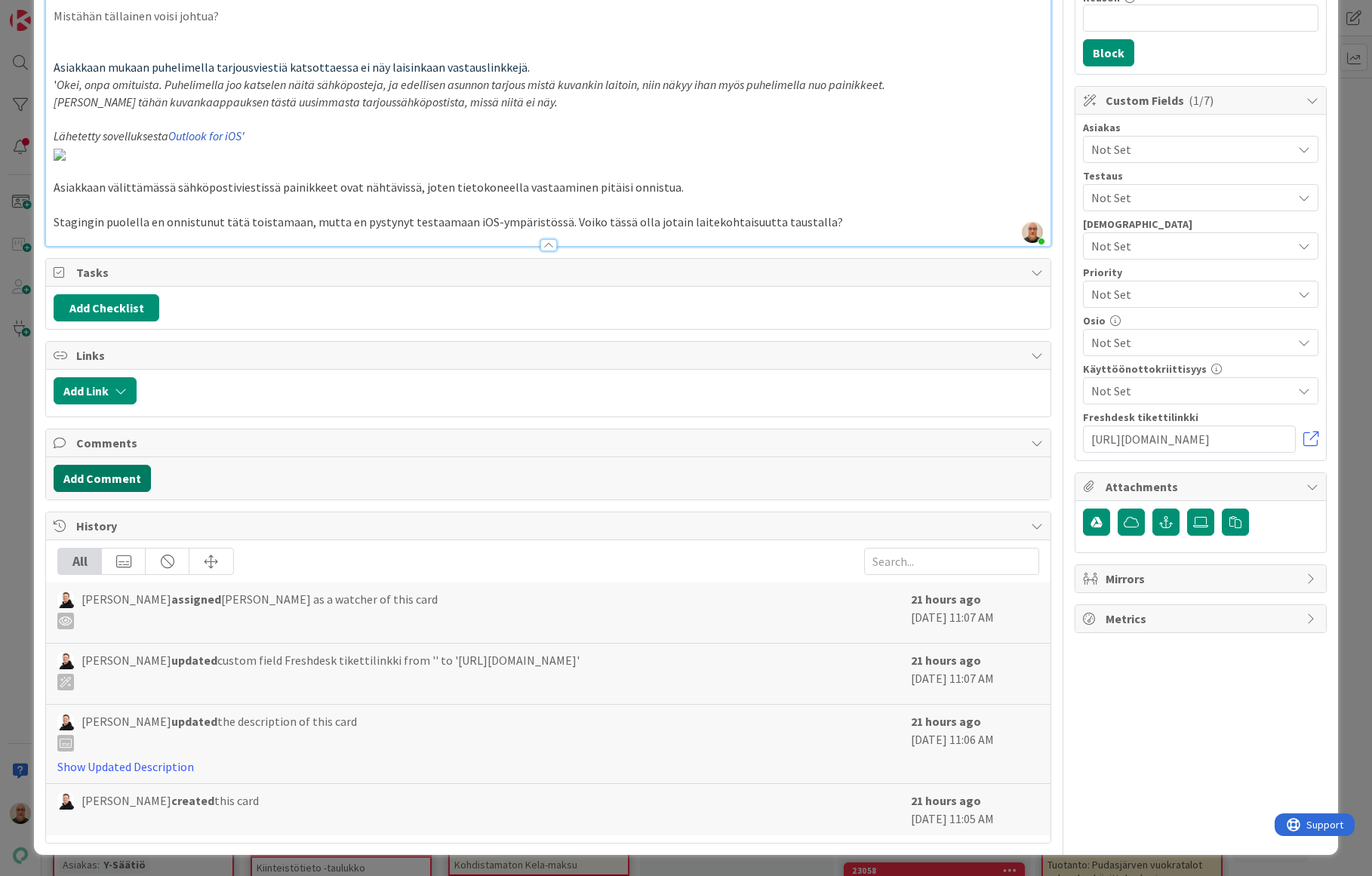
click at [116, 484] on button "Add Comment" at bounding box center [102, 478] width 97 height 27
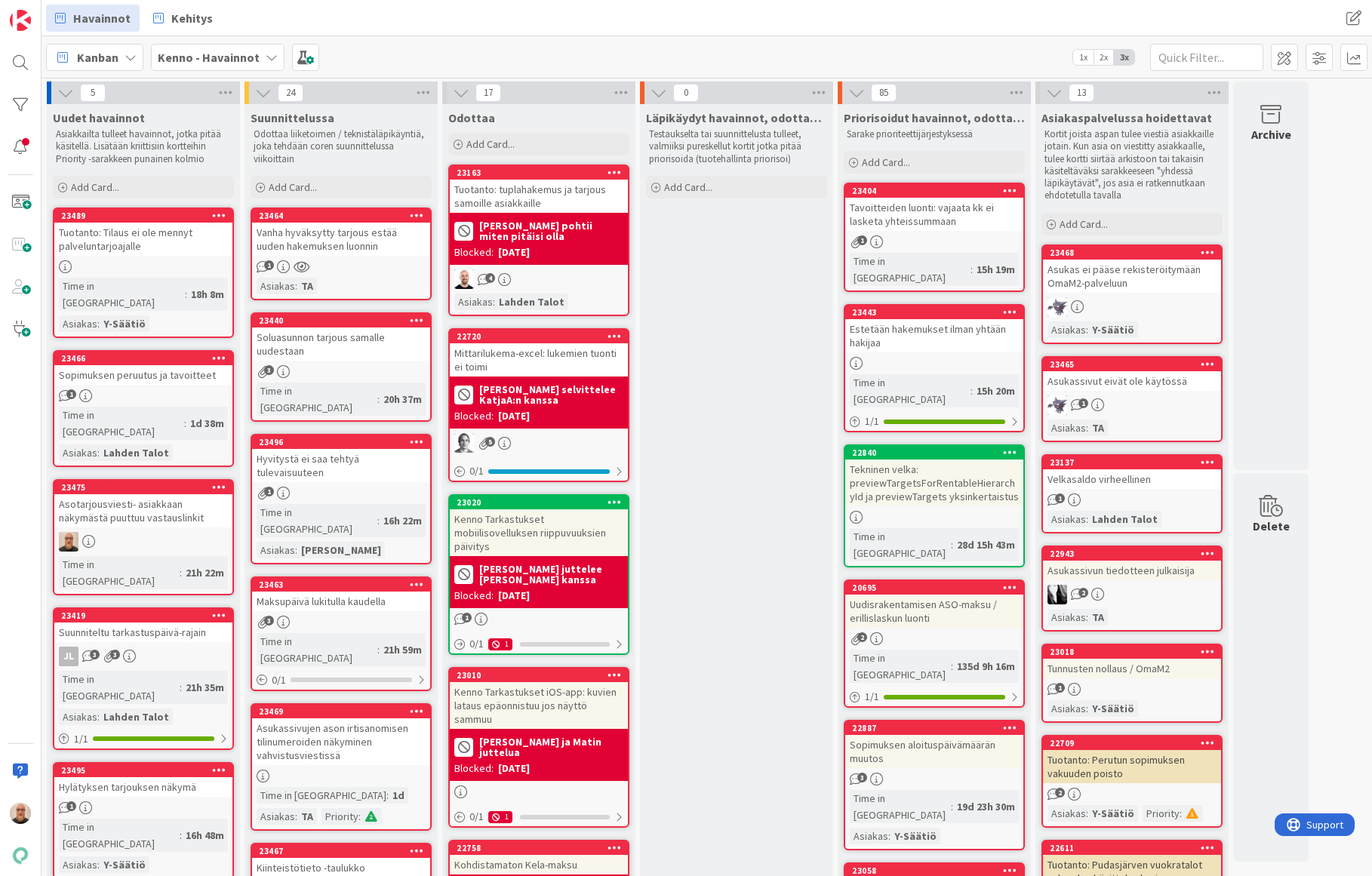
click at [145, 494] on div "Asotarjousviesti- asiakkaan näkymästä puuttuu vastauslinkit" at bounding box center [143, 510] width 178 height 33
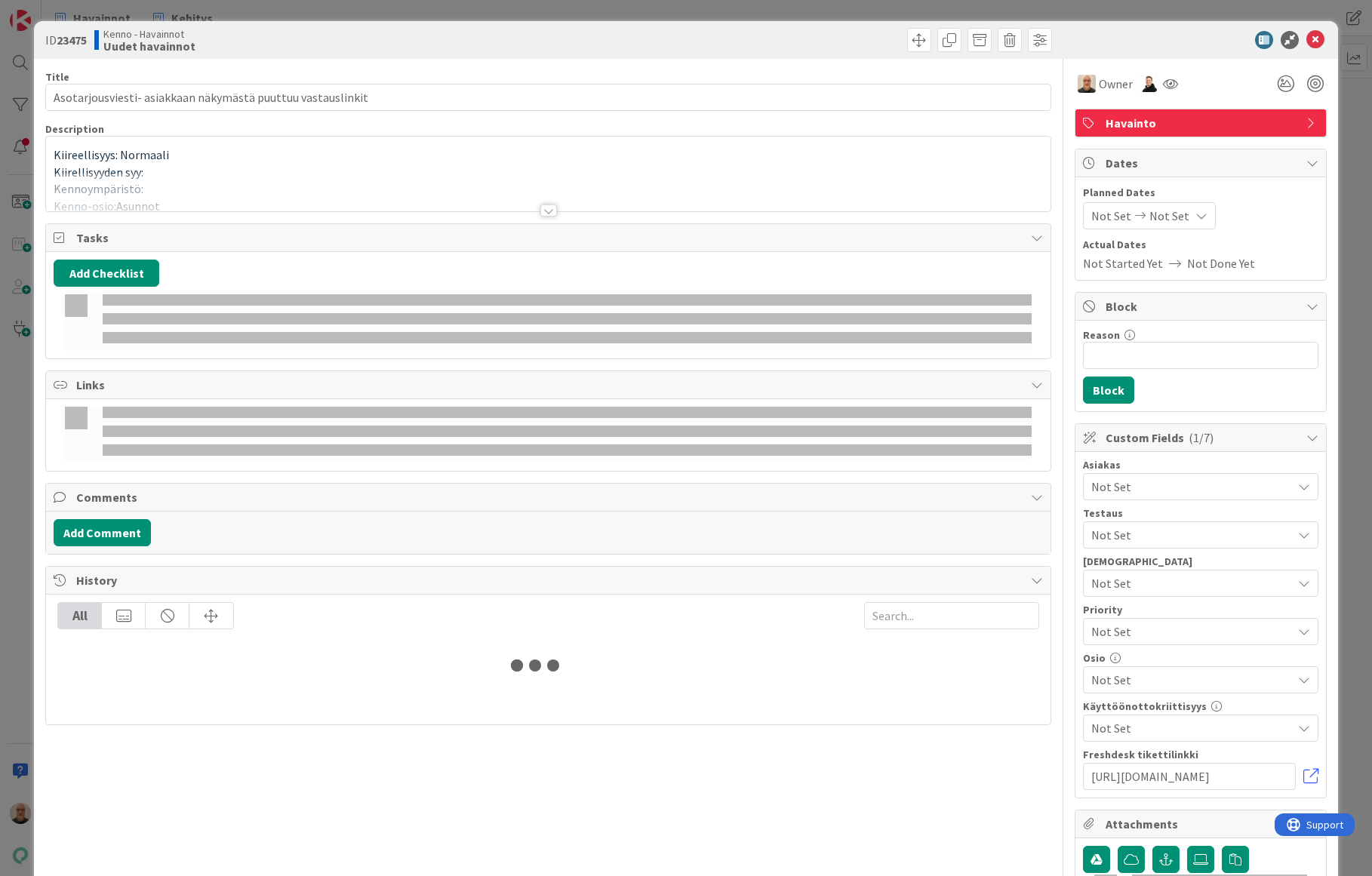
type input "Asotarjousviesti- asiakkaan näkymästä puuttuu vastauslinkit"
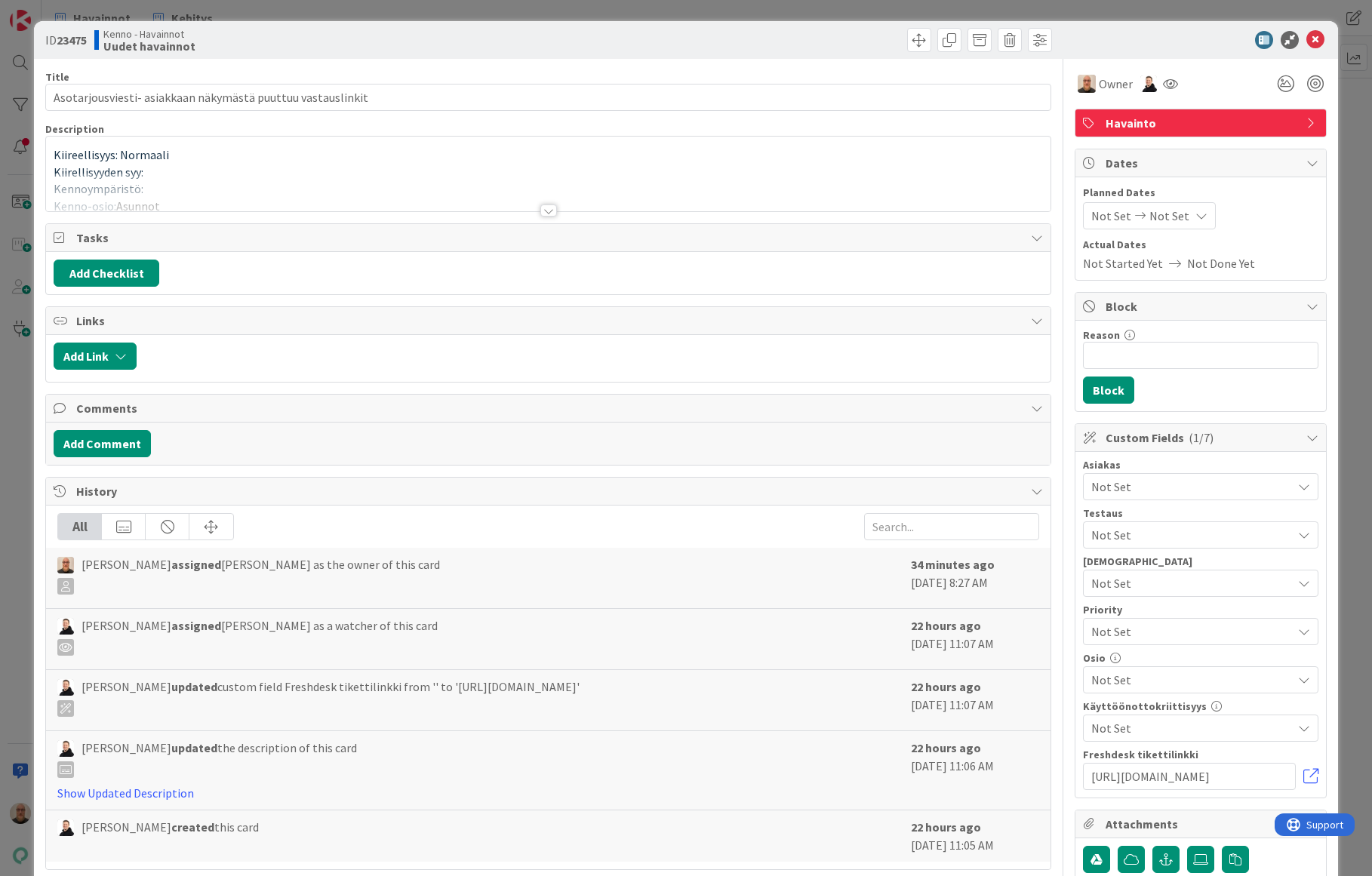
click at [541, 211] on div at bounding box center [549, 210] width 17 height 12
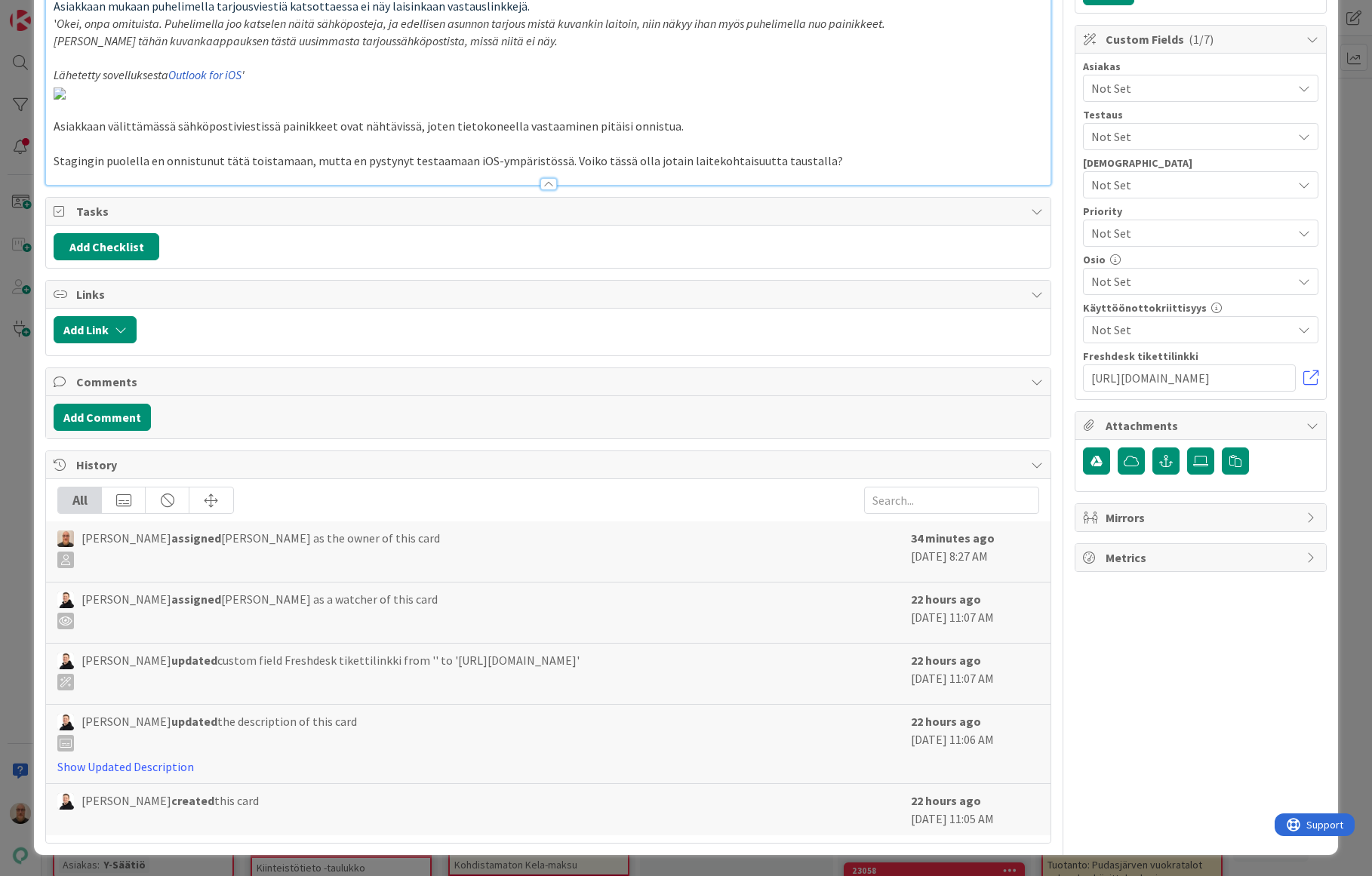
scroll to position [663, 0]
click at [858, 169] on p "Stagingin puolella en onnistunut tätä toistamaan, mutta en pystynyt testaamaan …" at bounding box center [548, 161] width 988 height 18
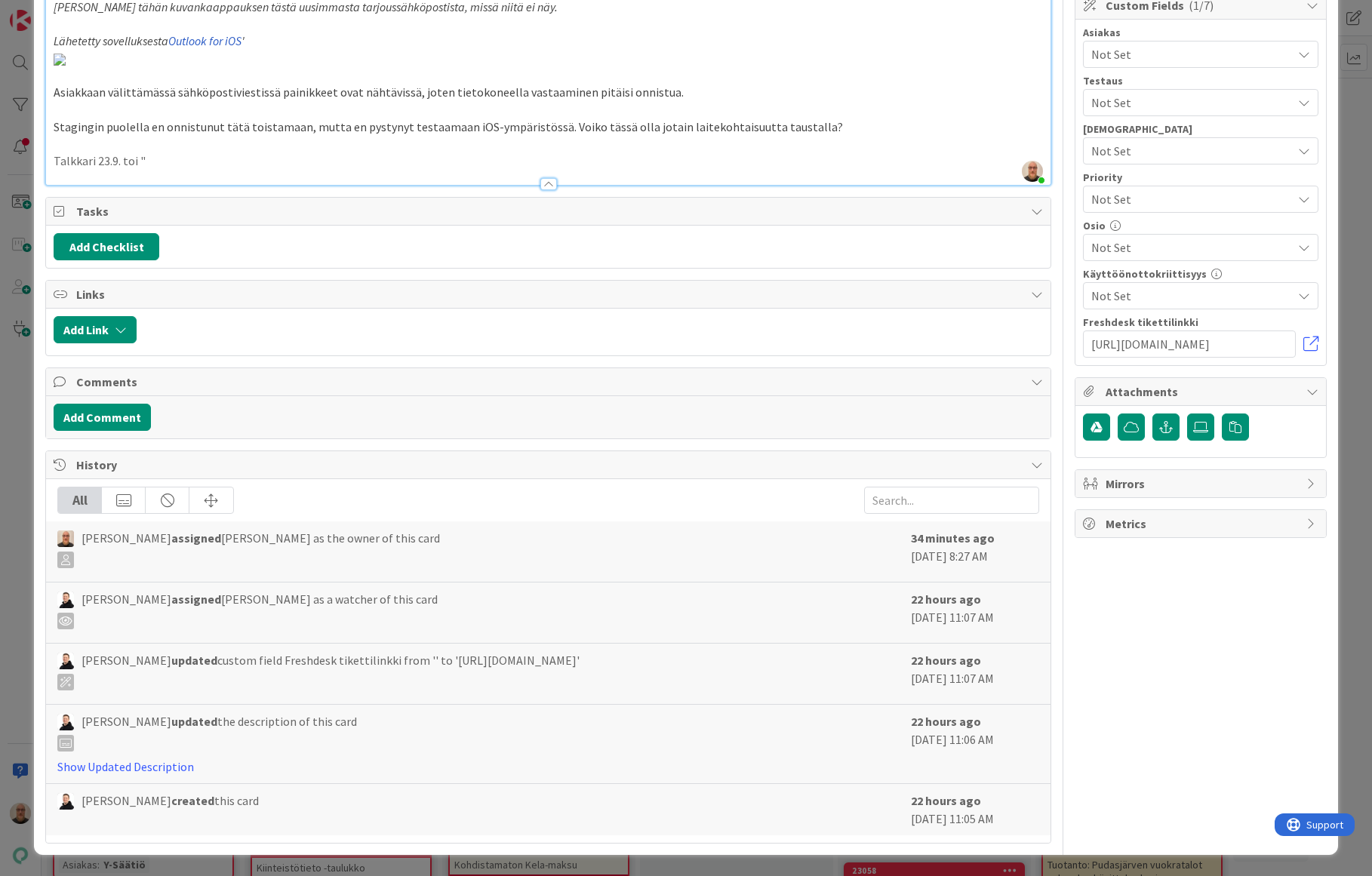
scroll to position [842, 0]
click at [125, 169] on p "Talkkari 23.9. toi "Outlook for iOS" pisti silmään, siinä on mahdollinen syypää" at bounding box center [548, 161] width 988 height 18
drag, startPoint x: 121, startPoint y: 364, endPoint x: 137, endPoint y: 366, distance: 16.1
click at [137, 169] on p "Talkkari 23.9. toi "Outlook for iOS" pisti silmään, siinä on mahdollinen syypää" at bounding box center [548, 161] width 988 height 18
drag, startPoint x: 284, startPoint y: 368, endPoint x: 443, endPoint y: 368, distance: 159.0
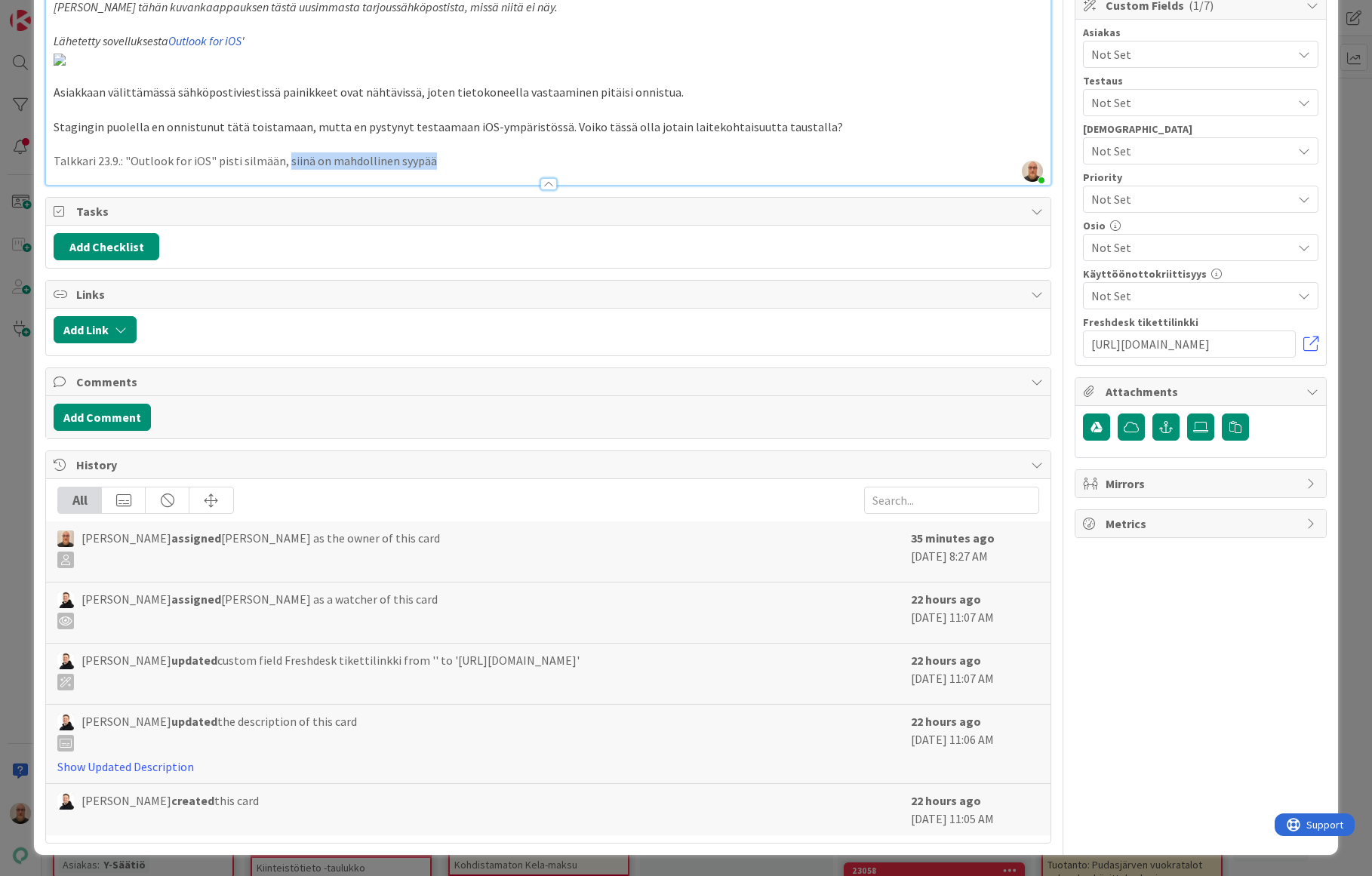
click at [443, 169] on p "Talkkari 23.9.: "Outlook for iOS" pisti silmään, siinä on mahdollinen syypää" at bounding box center [548, 161] width 988 height 18
click at [234, 169] on p "Talkkari 23.9.: "Outlook for iOS" pisti silmään, voisi tutkia johtuuko mahdolli…" at bounding box center [548, 161] width 988 height 18
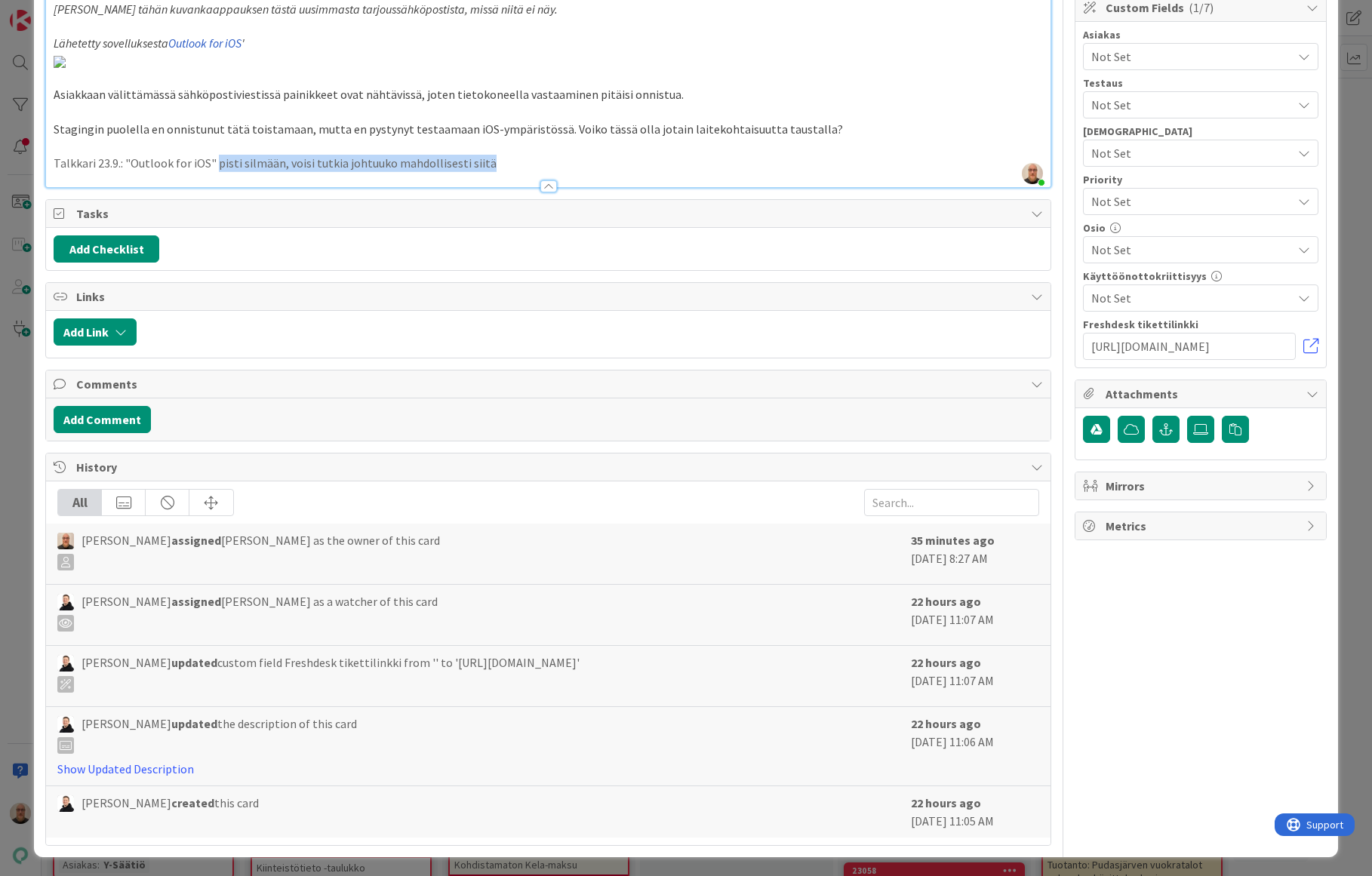
drag, startPoint x: 215, startPoint y: 780, endPoint x: 492, endPoint y: 776, distance: 277.0
click at [492, 172] on p "Talkkari 23.9.: "Outlook for iOS" pisti silmään, voisi tutkia johtuuko mahdolli…" at bounding box center [548, 163] width 988 height 18
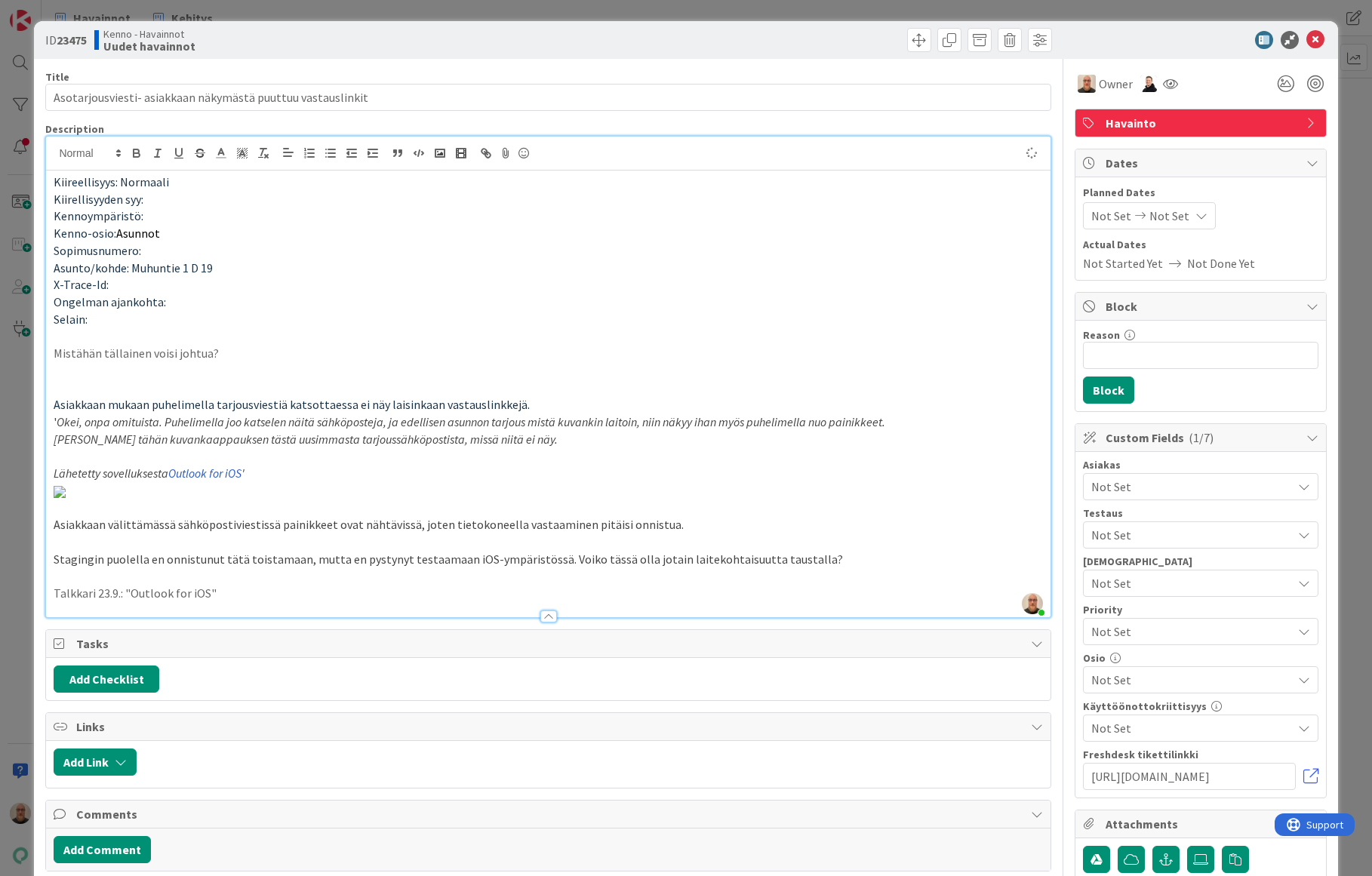
type input "Asotarjousviesti- asiakkaan näkymästä puuttuu vastauslinkit"
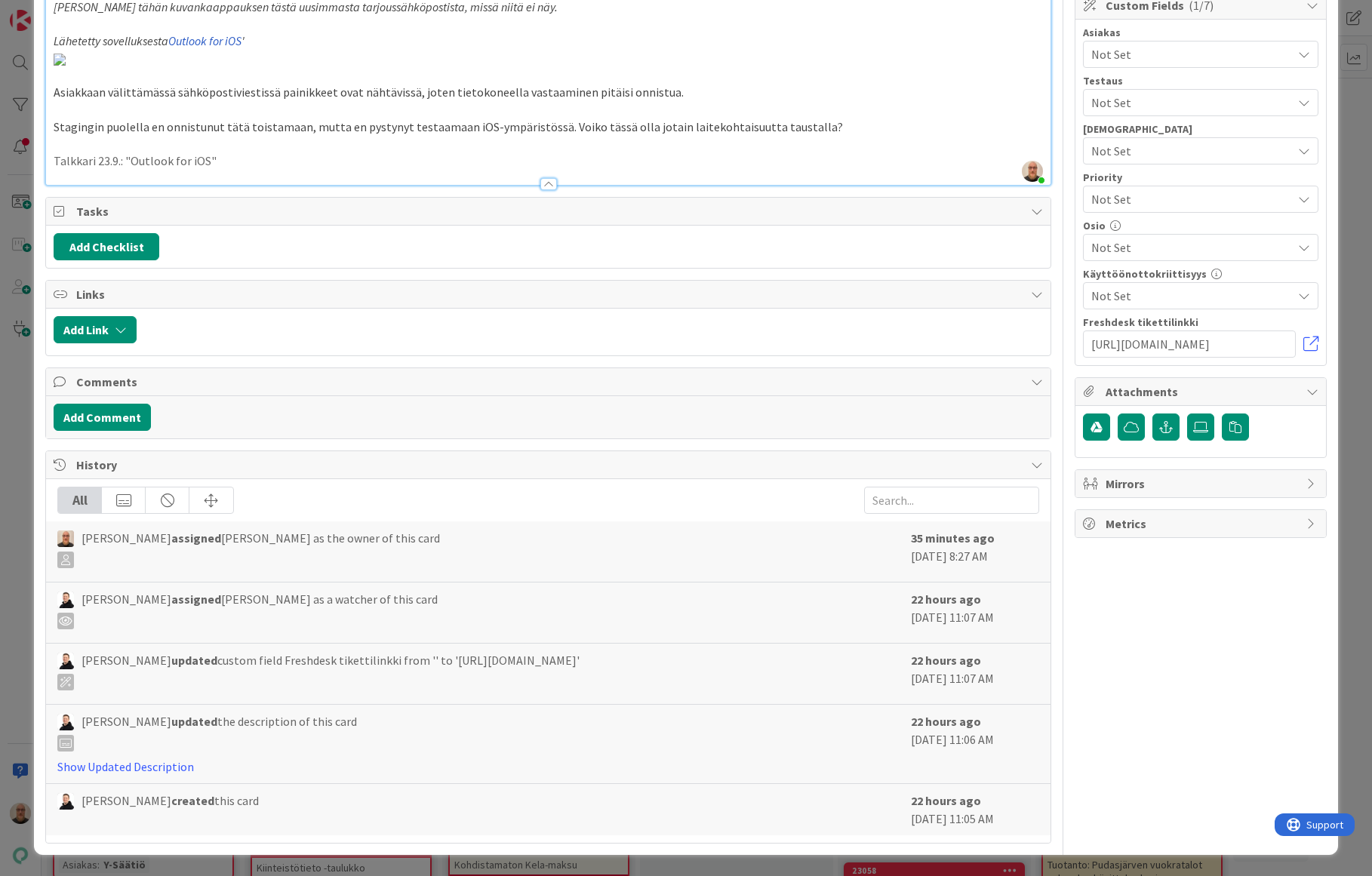
click at [125, 169] on p "Talkkari 23.9.: "Outlook for iOS"" at bounding box center [548, 161] width 988 height 18
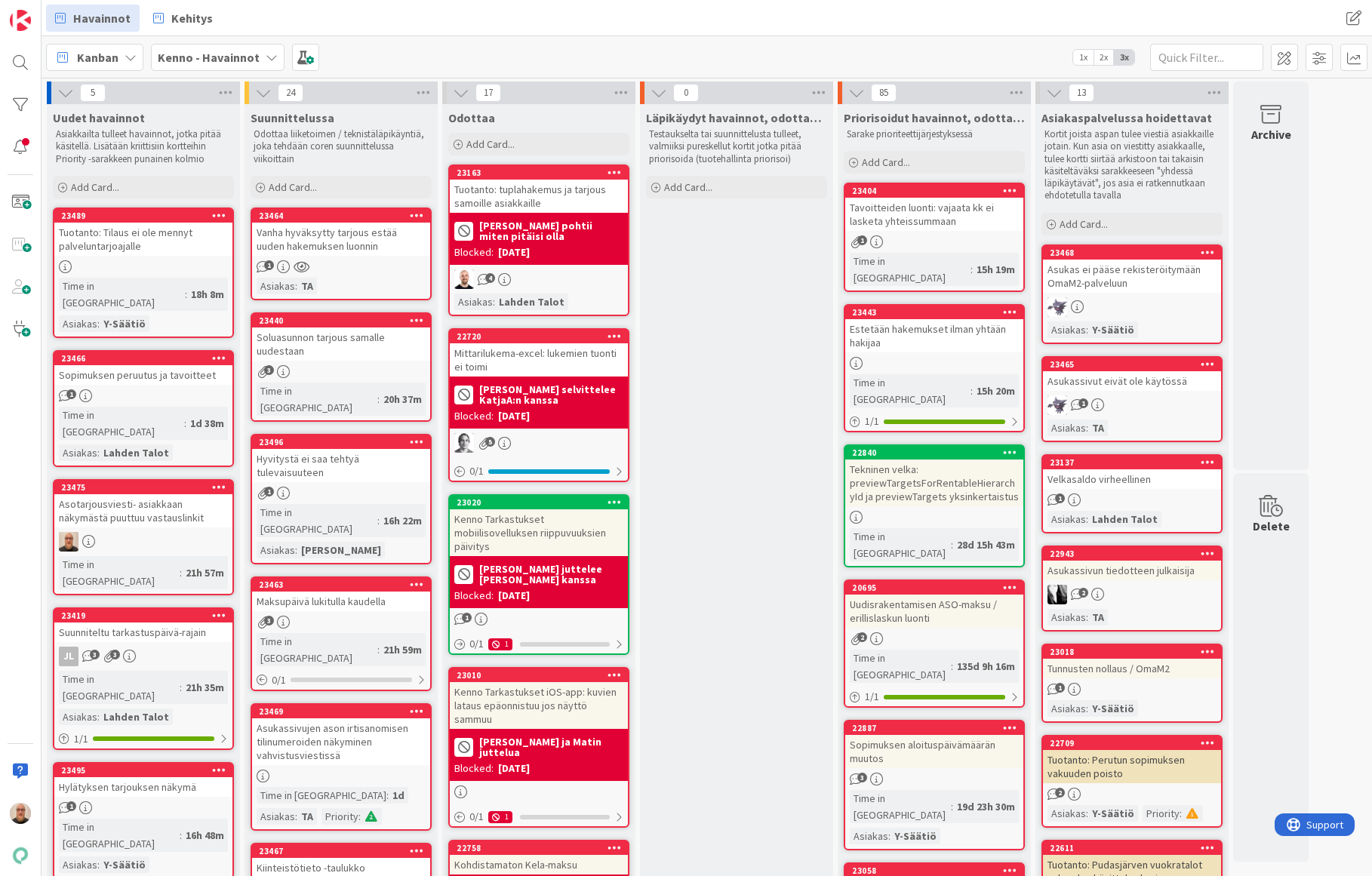
click at [129, 494] on div "Asotarjousviesti- asiakkaan näkymästä puuttuu vastauslinkit" at bounding box center [143, 510] width 178 height 33
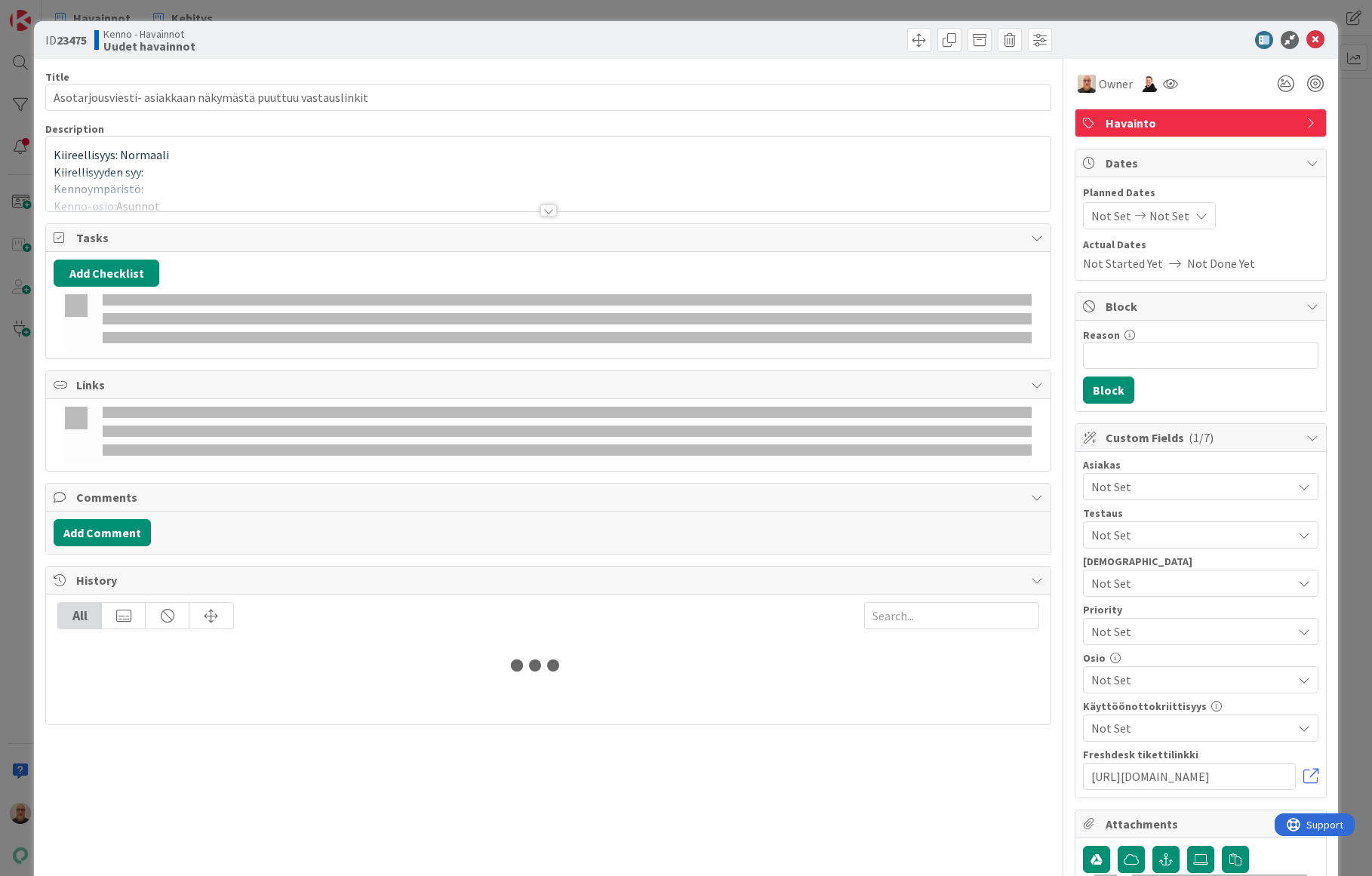
type input "Asotarjousviesti- asiakkaan näkymästä puuttuu vastauslinkit"
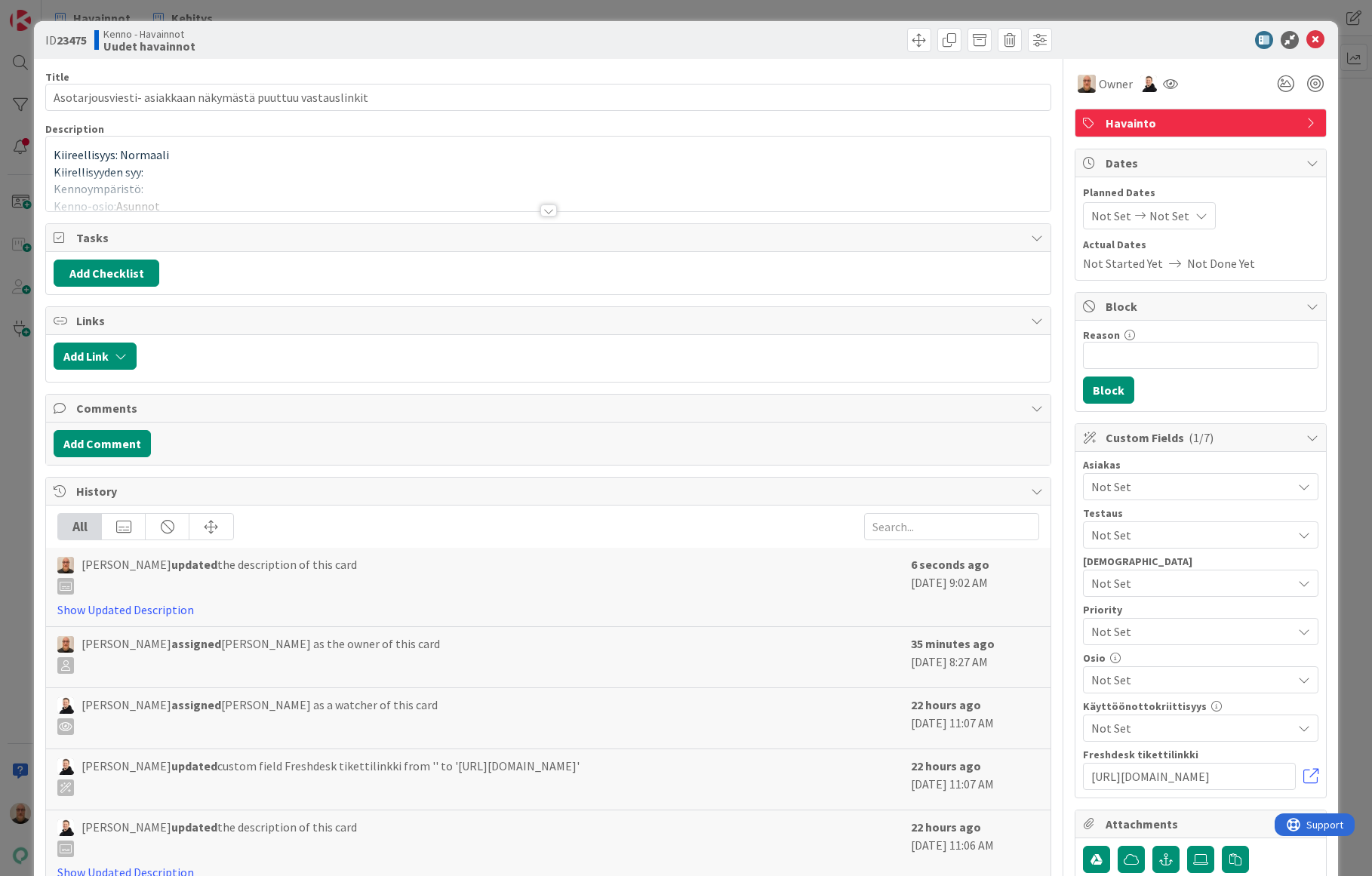
click at [544, 213] on div at bounding box center [549, 210] width 17 height 12
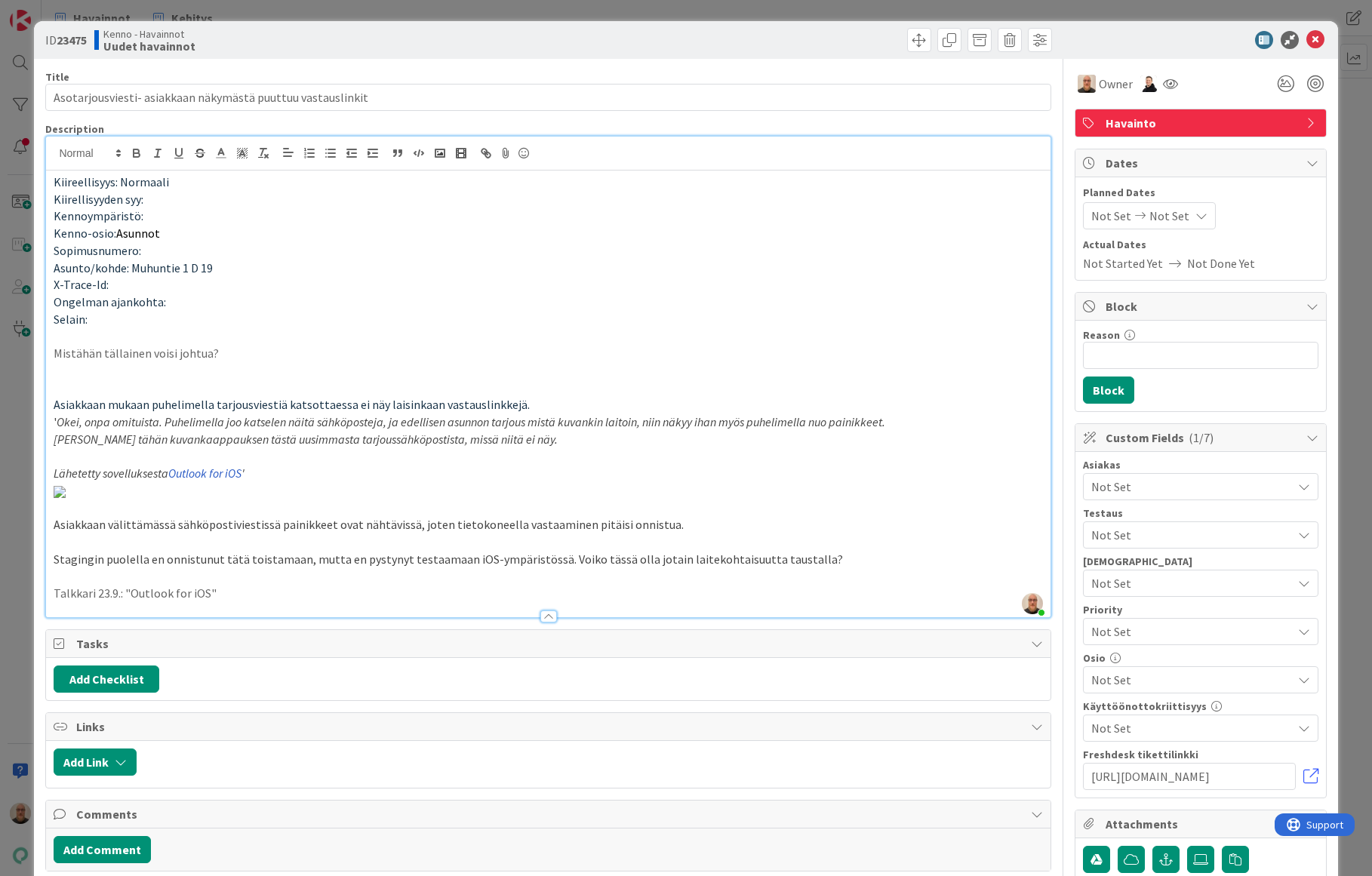
scroll to position [513, 0]
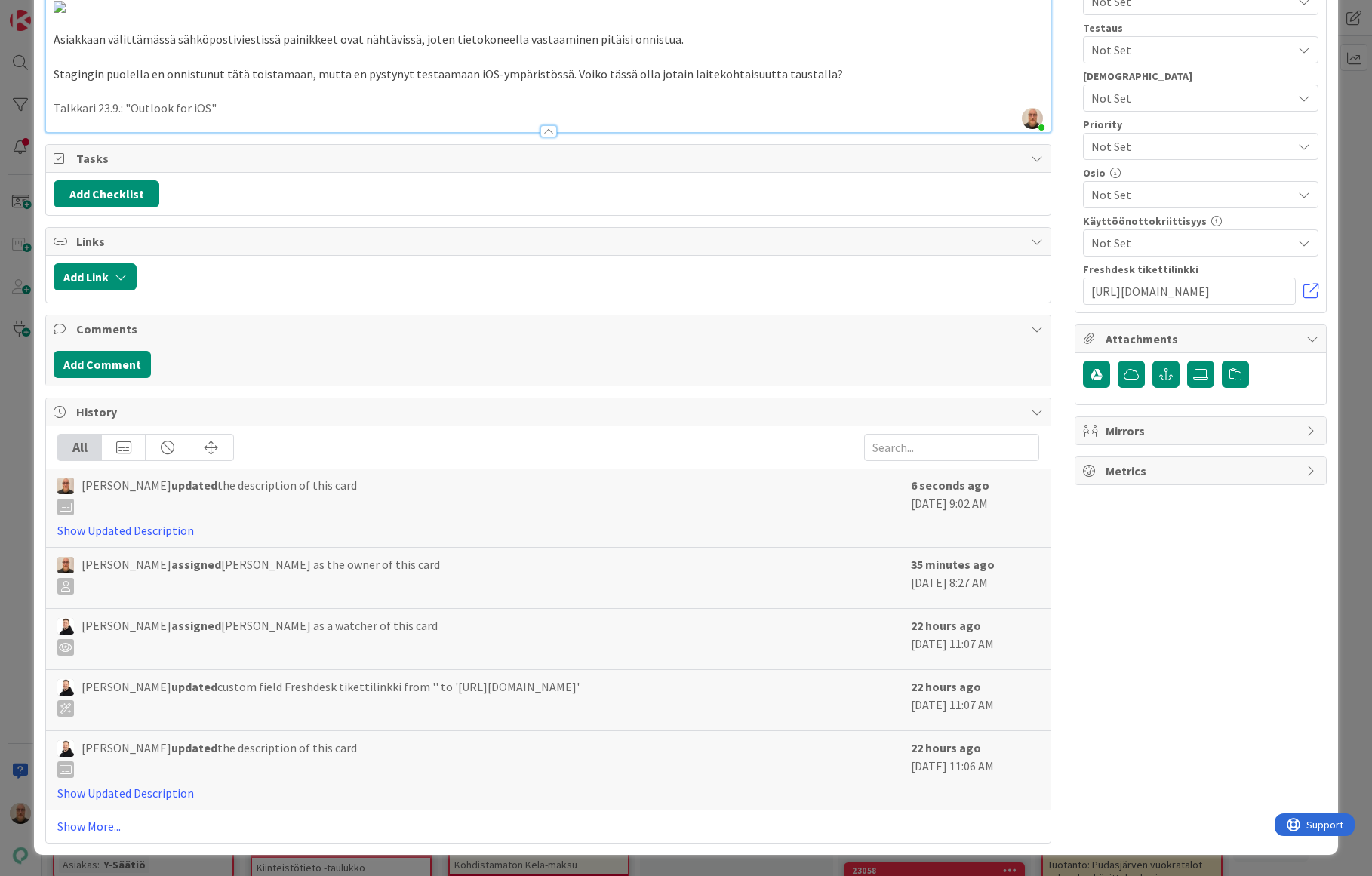
click at [126, 117] on p "Talkkari 23.9.: "Outlook for iOS"" at bounding box center [548, 108] width 988 height 18
click at [363, 117] on p "Talkkari 23.9.: Asiakkaan viestissä lukee "Outlook for iOS"" at bounding box center [548, 108] width 988 height 18
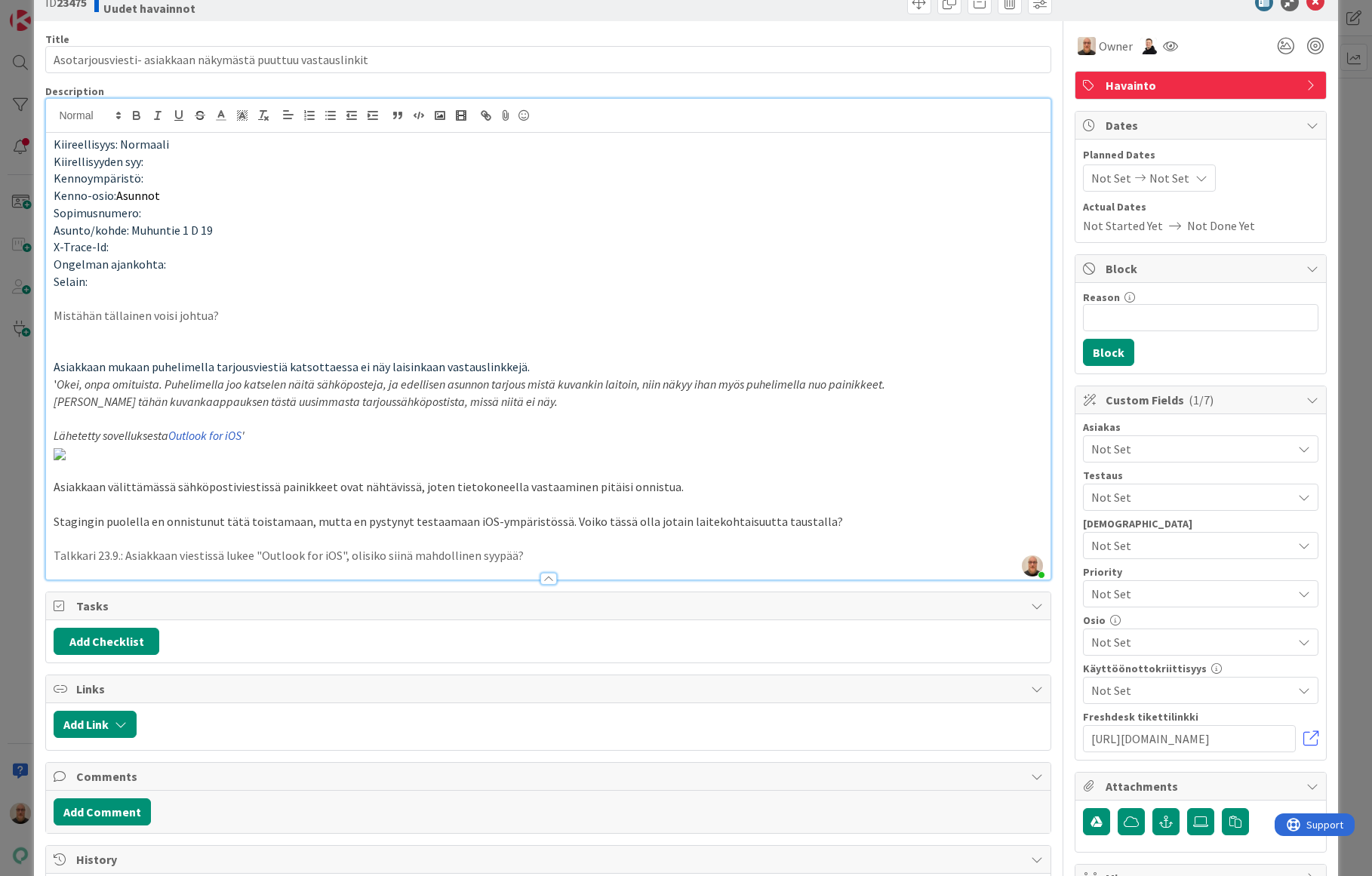
scroll to position [0, 0]
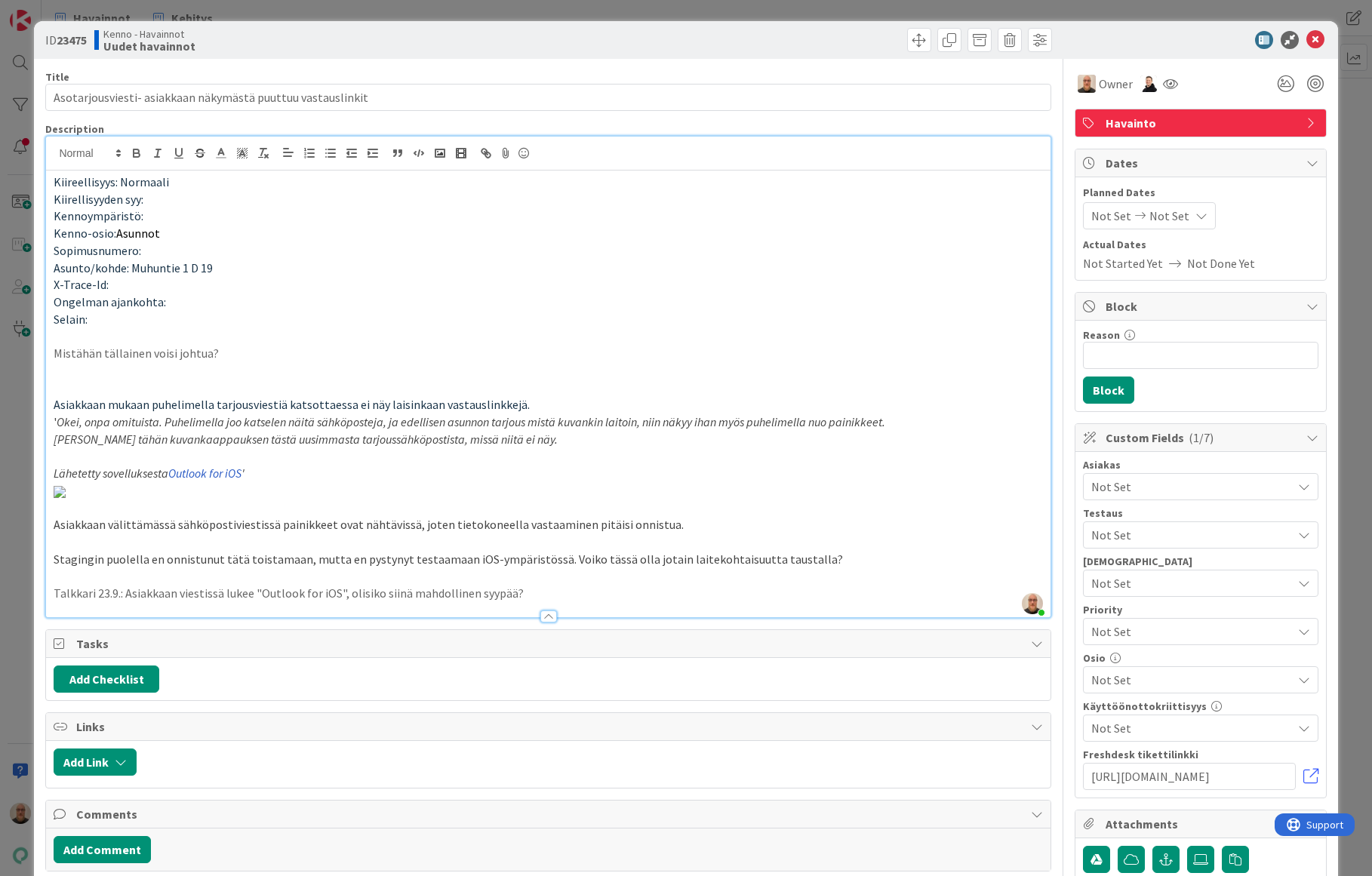
click at [957, 248] on p "Sopimusnumero:" at bounding box center [548, 250] width 988 height 18
click at [1099, 83] on span "Owner" at bounding box center [1116, 83] width 34 height 18
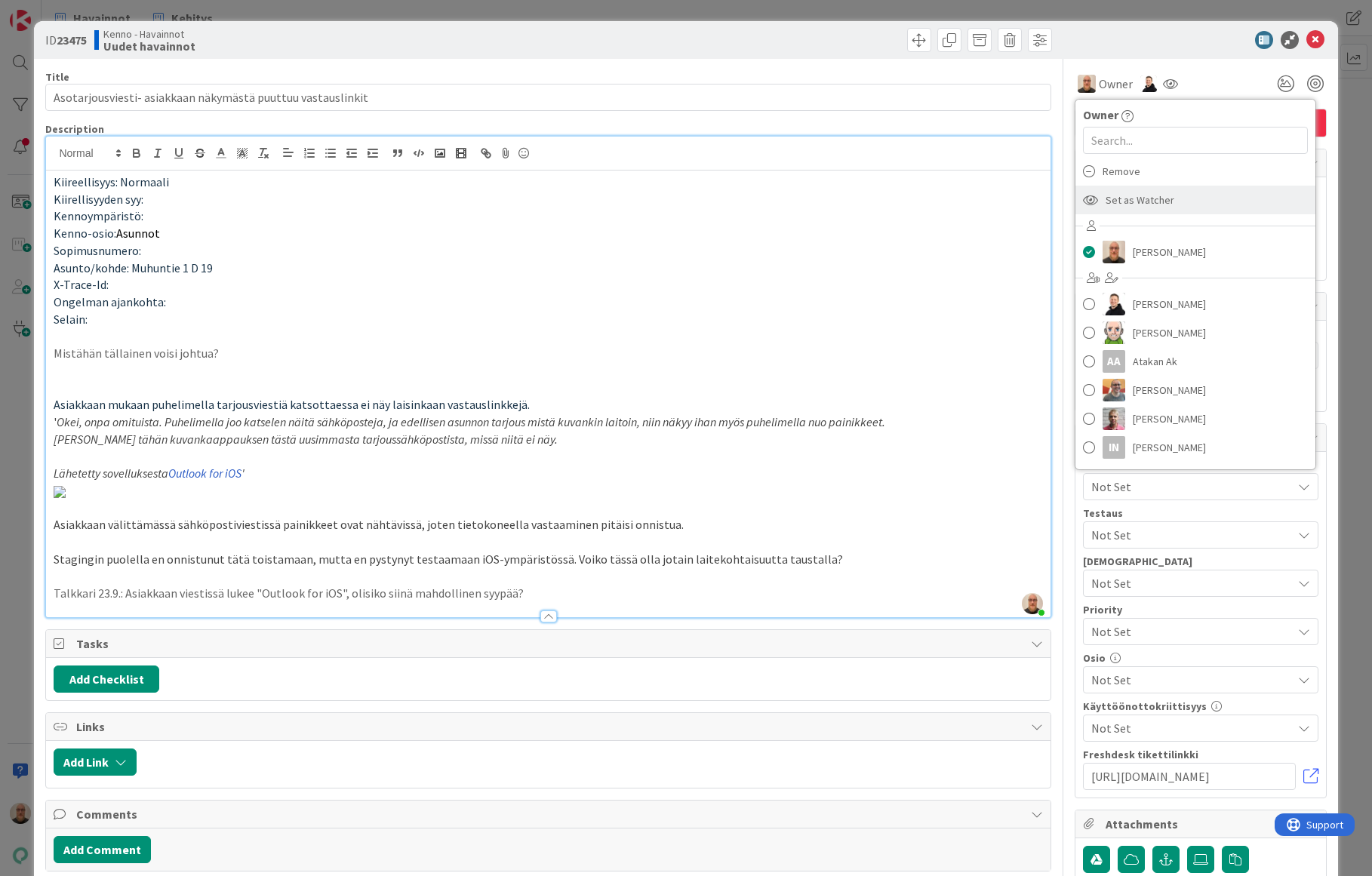
click at [1138, 202] on span "Set as Watcher" at bounding box center [1139, 200] width 68 height 23
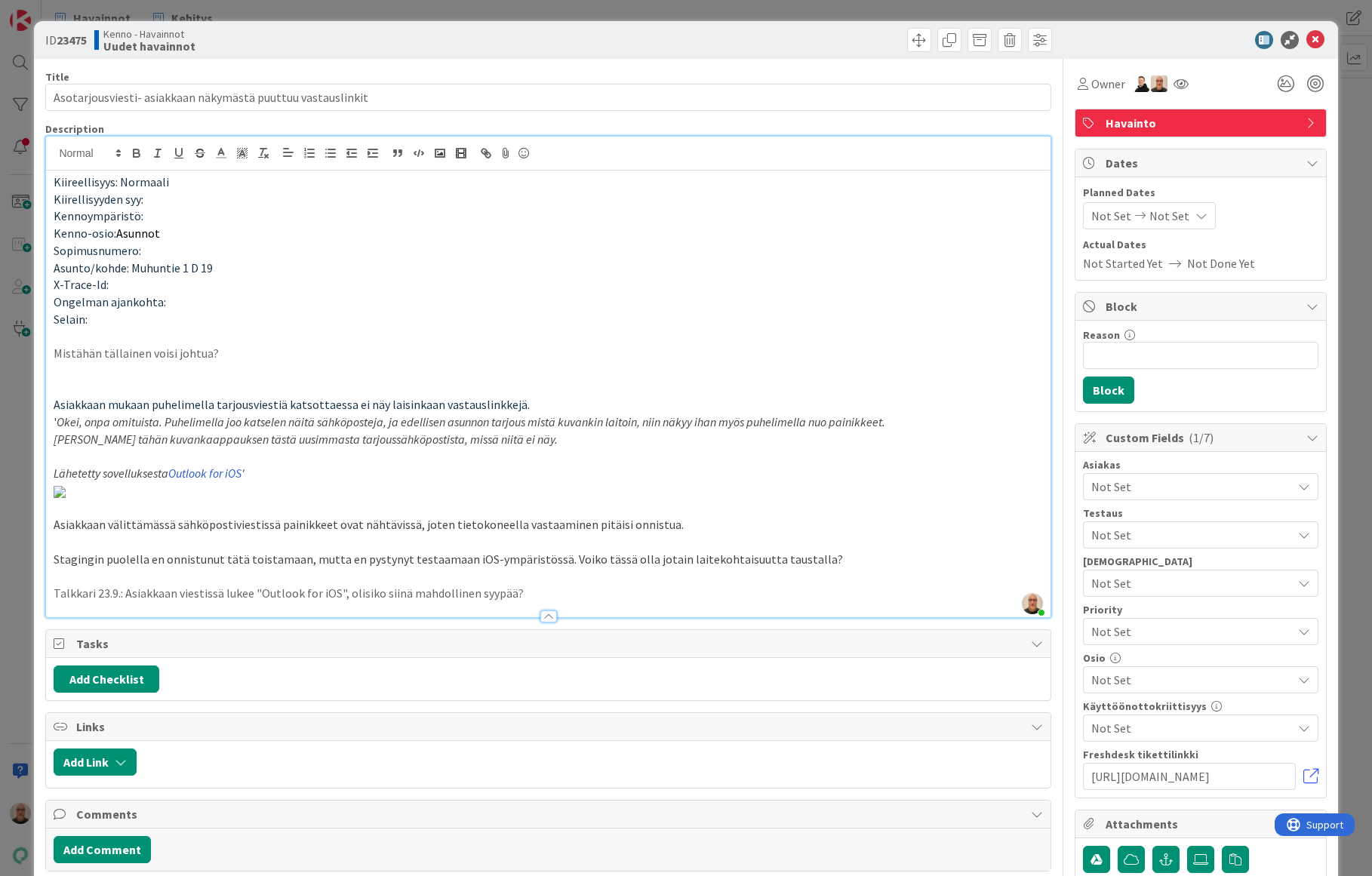
type input "Asotarjousviesti- asiakkaan näkymästä puuttuu vastauslinkit"
click at [1306, 42] on icon at bounding box center [1315, 40] width 18 height 18
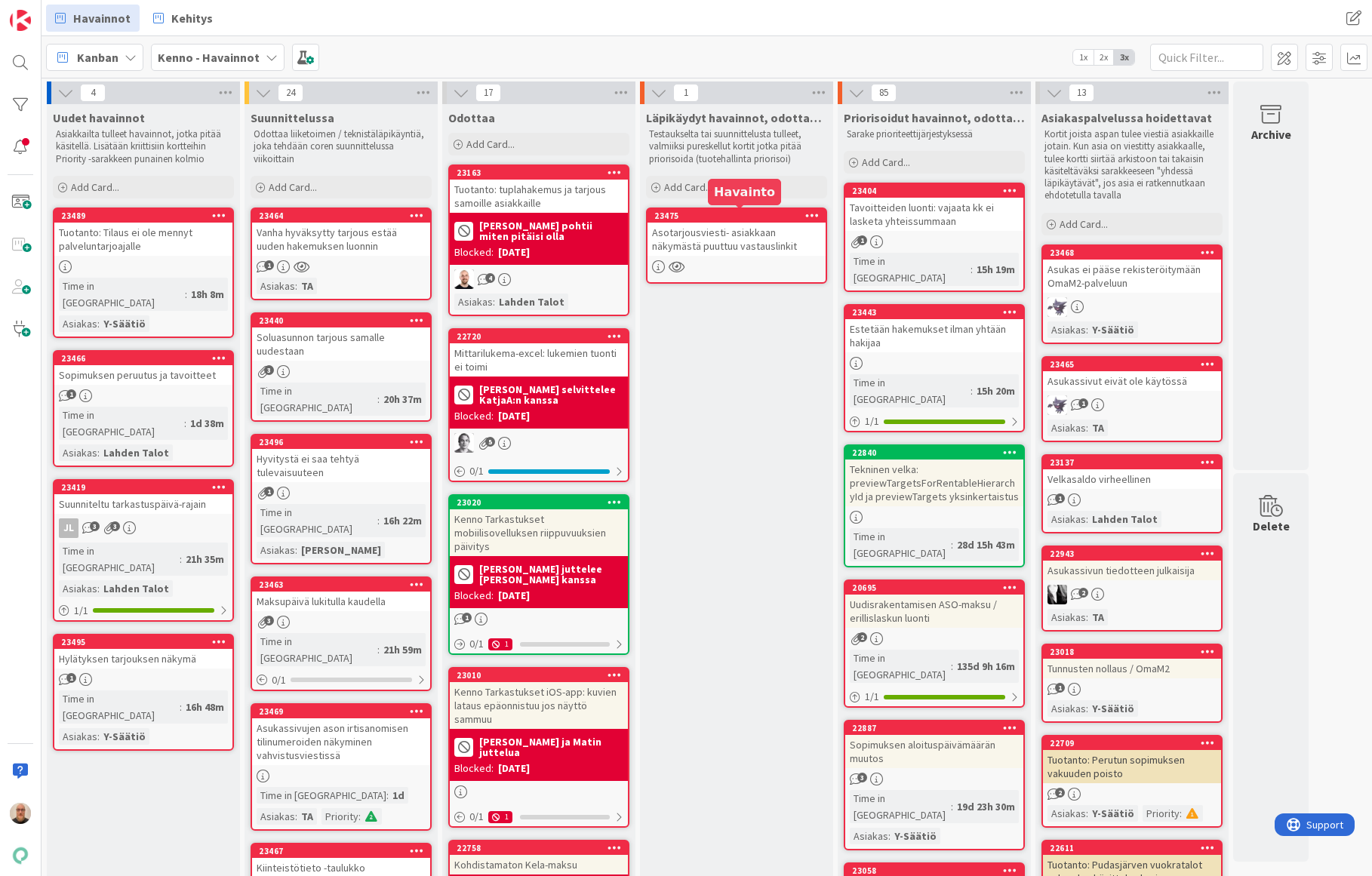
click at [667, 212] on div "23475" at bounding box center [740, 216] width 171 height 11
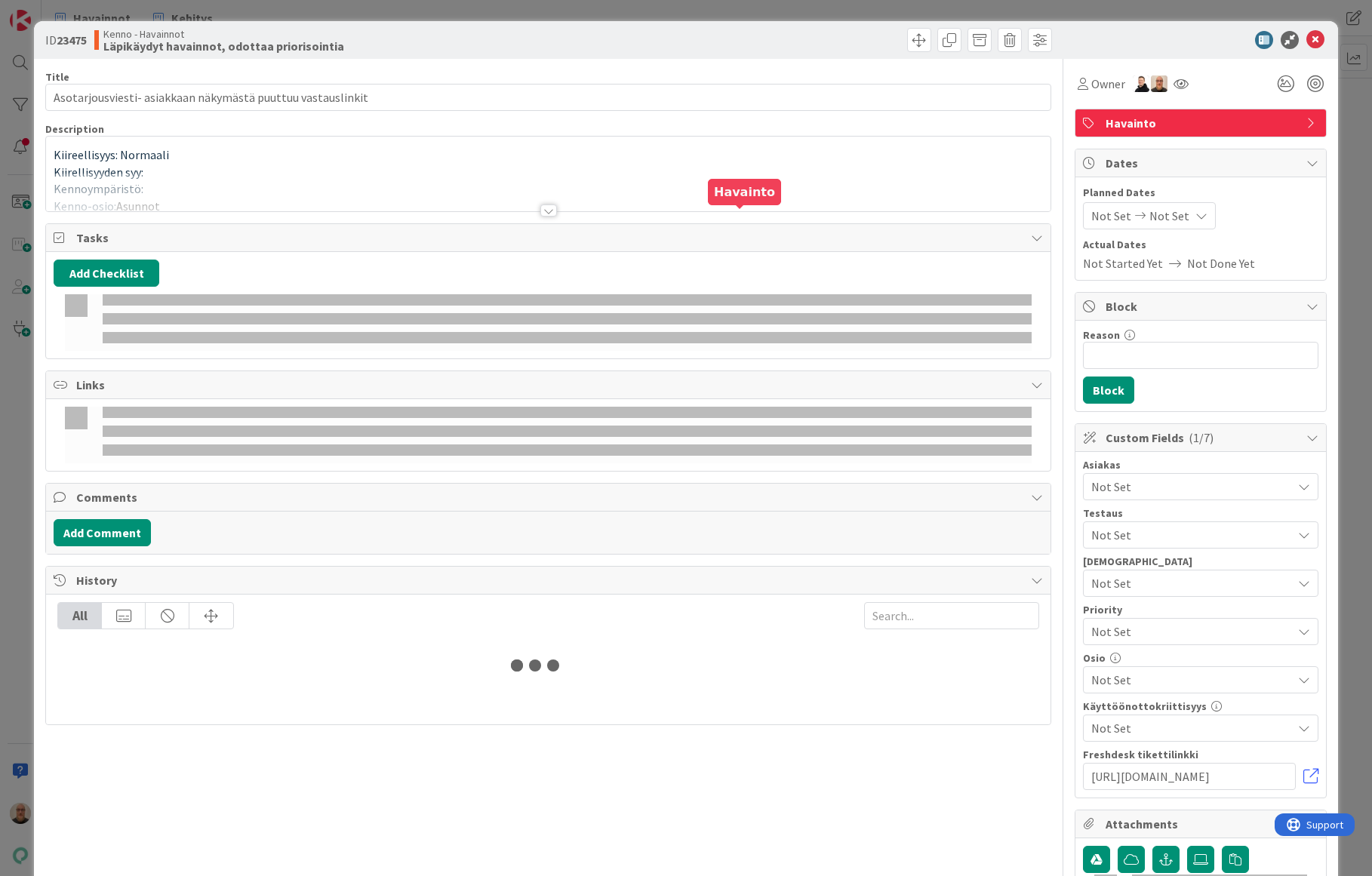
type input "Asotarjousviesti- asiakkaan näkymästä puuttuu vastauslinkit"
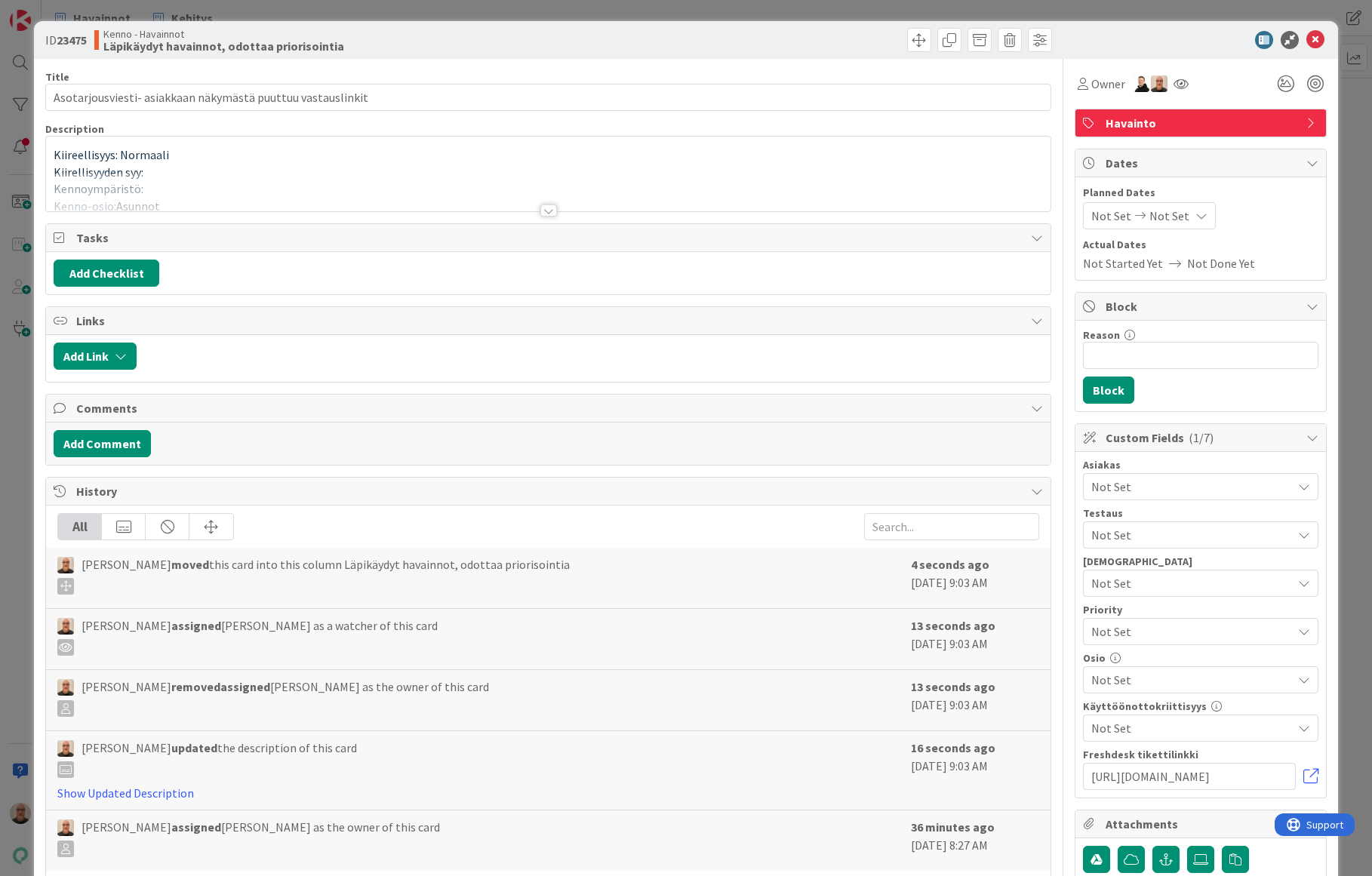
click at [58, 35] on b "23475" at bounding box center [72, 40] width 30 height 15
click at [61, 35] on b "23475" at bounding box center [72, 40] width 30 height 15
copy span "23475"
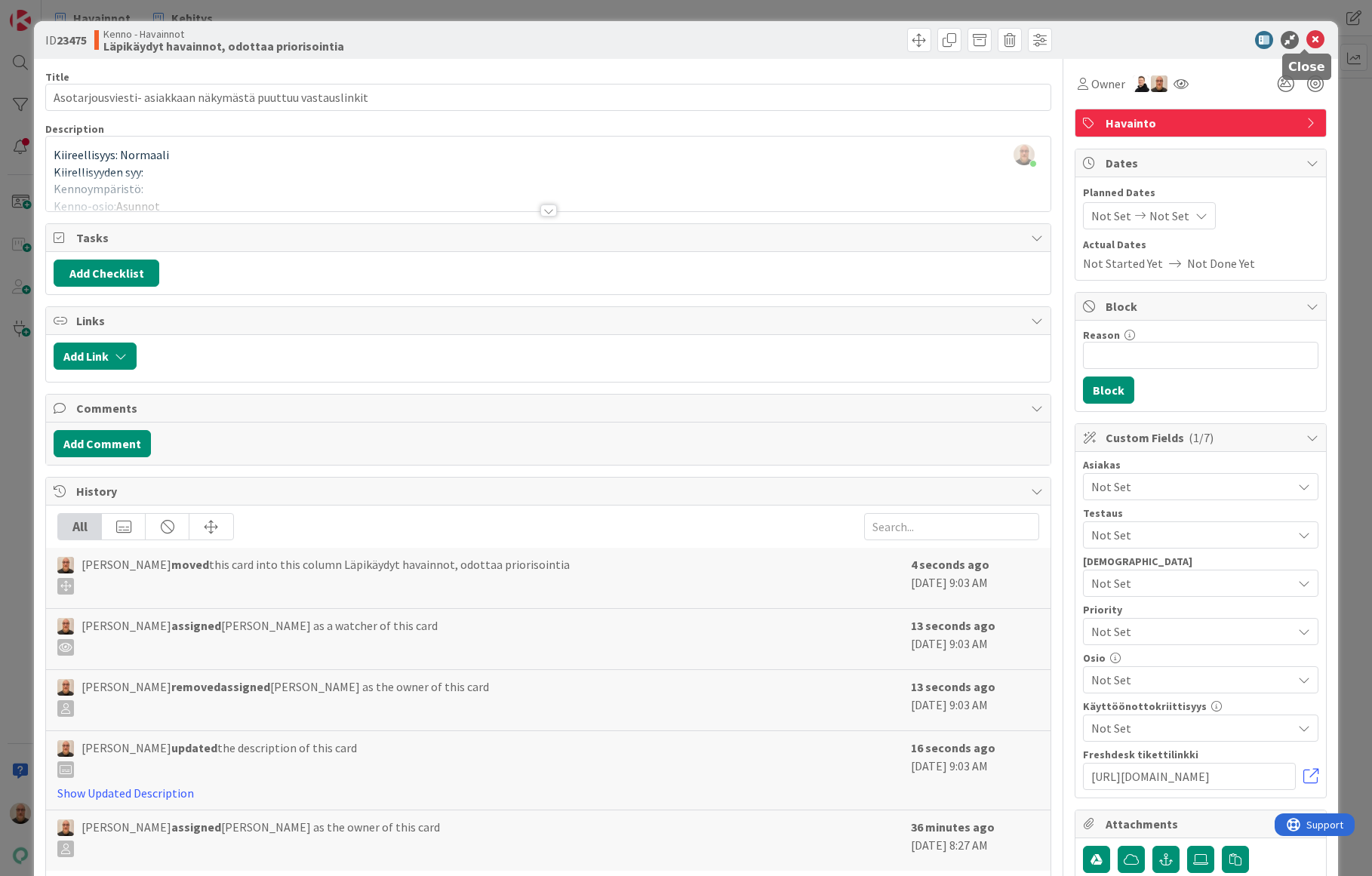
click at [1308, 40] on icon at bounding box center [1315, 40] width 18 height 18
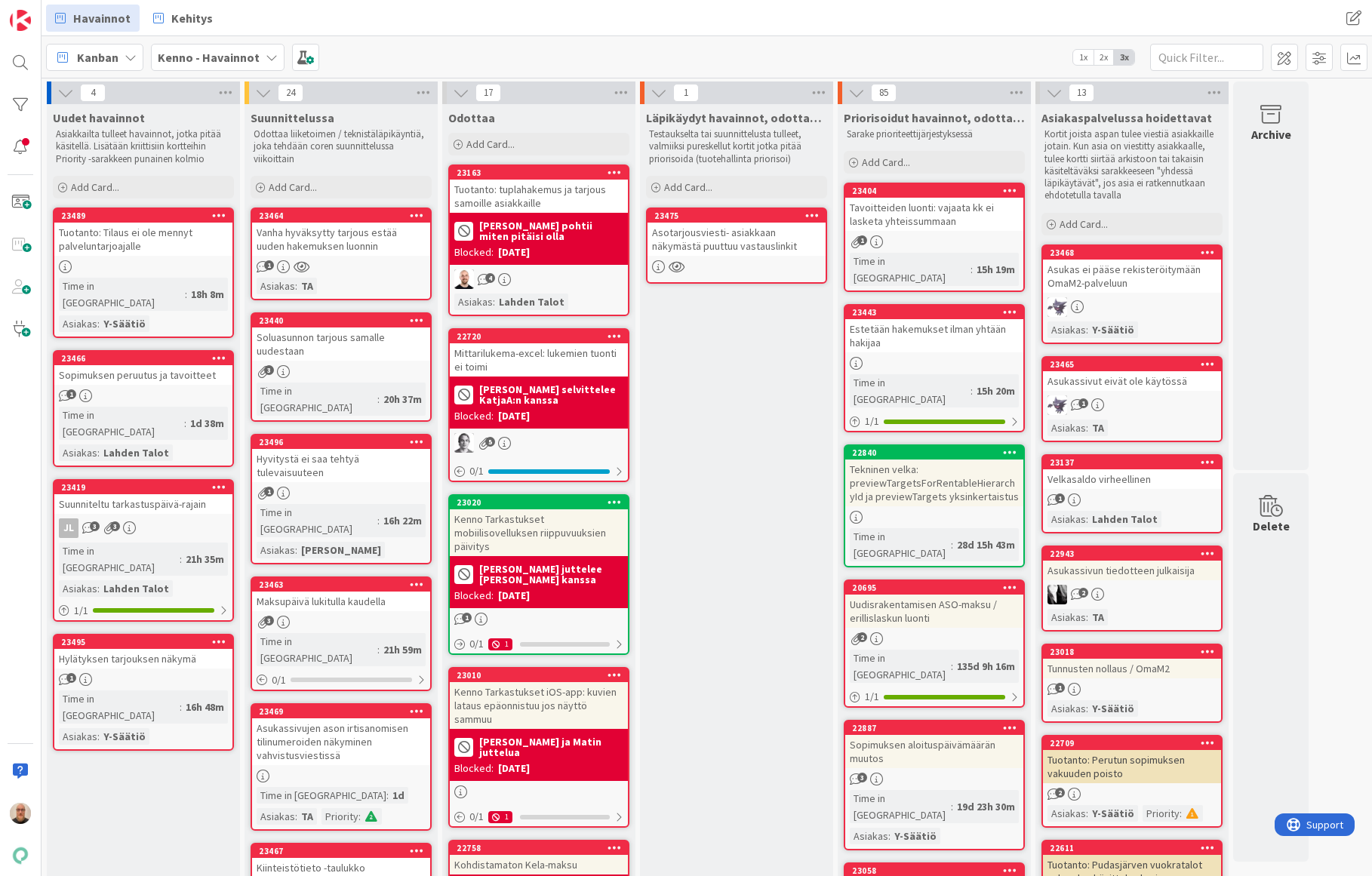
click at [166, 365] on div "Sopimuksen peruutus ja tavoitteet" at bounding box center [143, 374] width 178 height 19
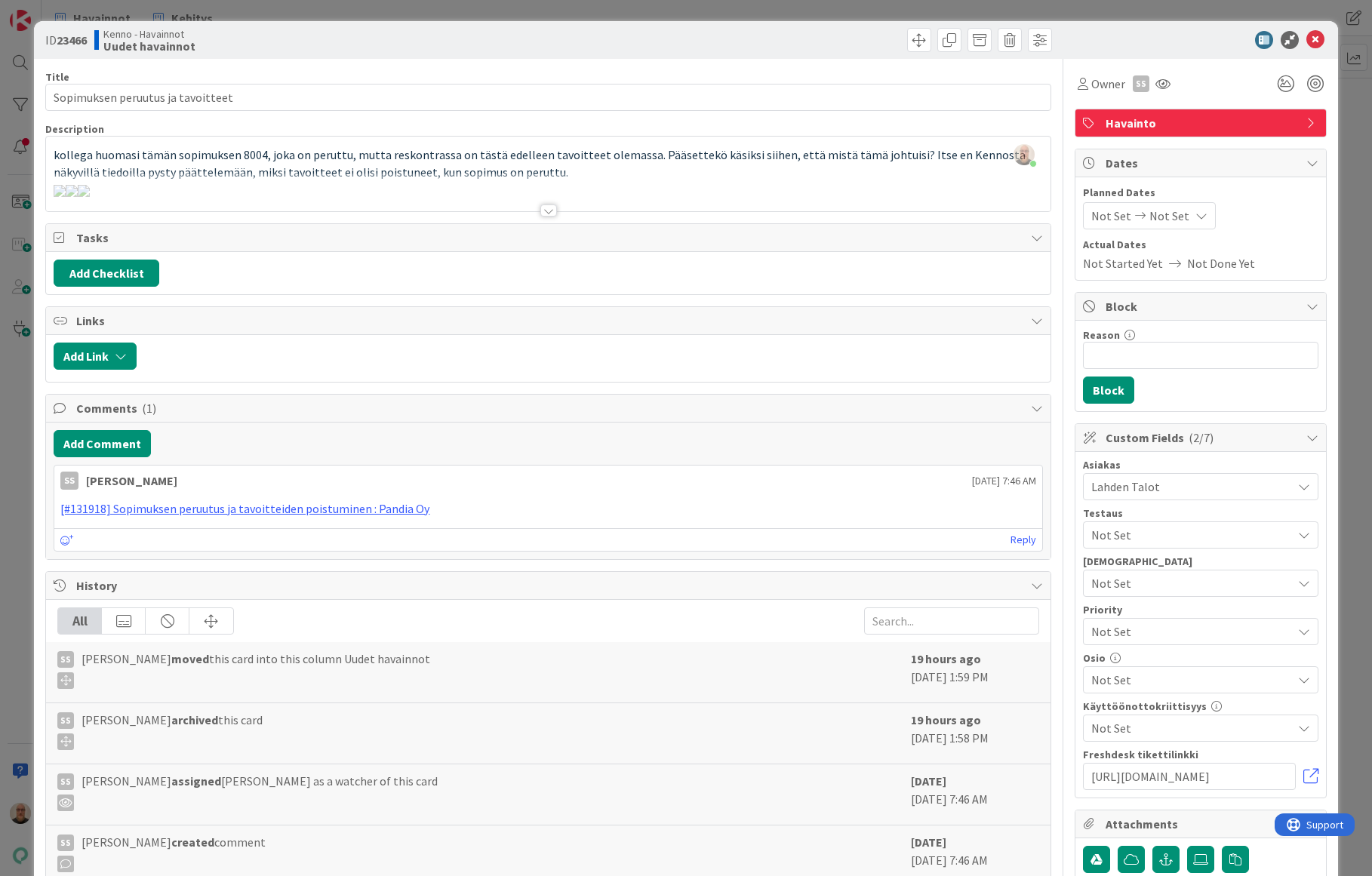
click at [544, 212] on div at bounding box center [549, 210] width 17 height 12
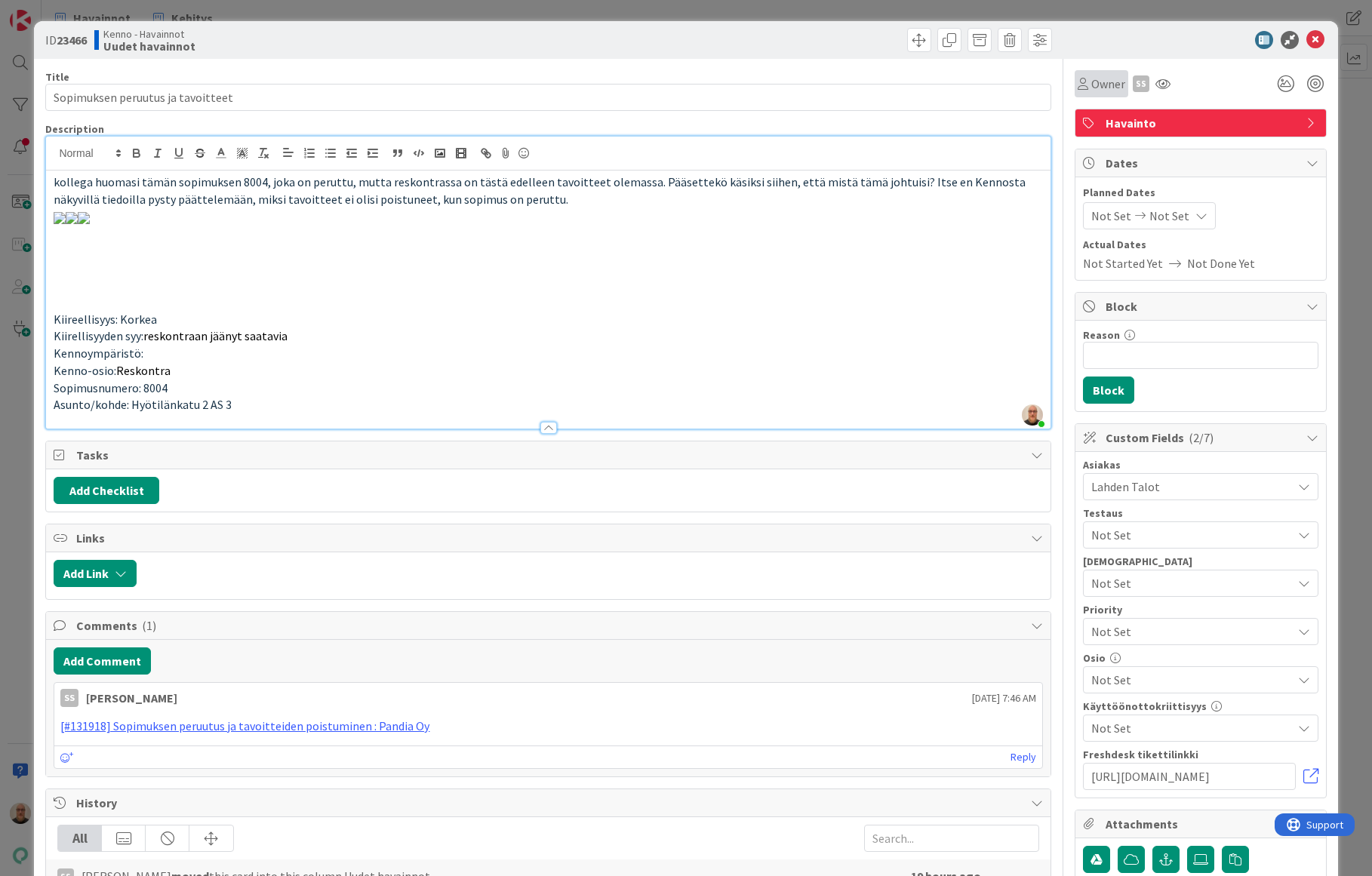
click at [1078, 87] on icon at bounding box center [1083, 83] width 11 height 12
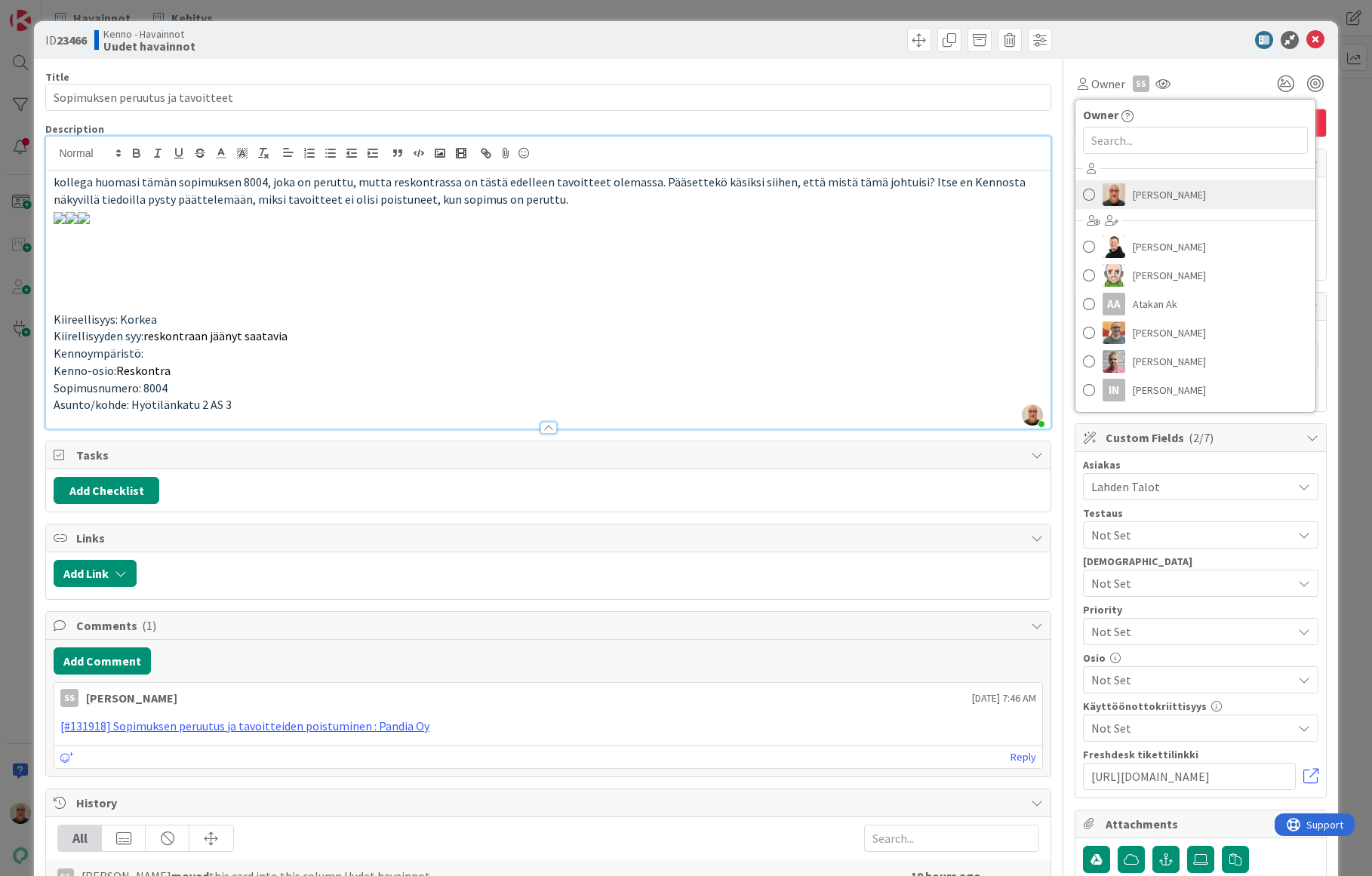
click at [1102, 199] on img at bounding box center [1113, 194] width 23 height 23
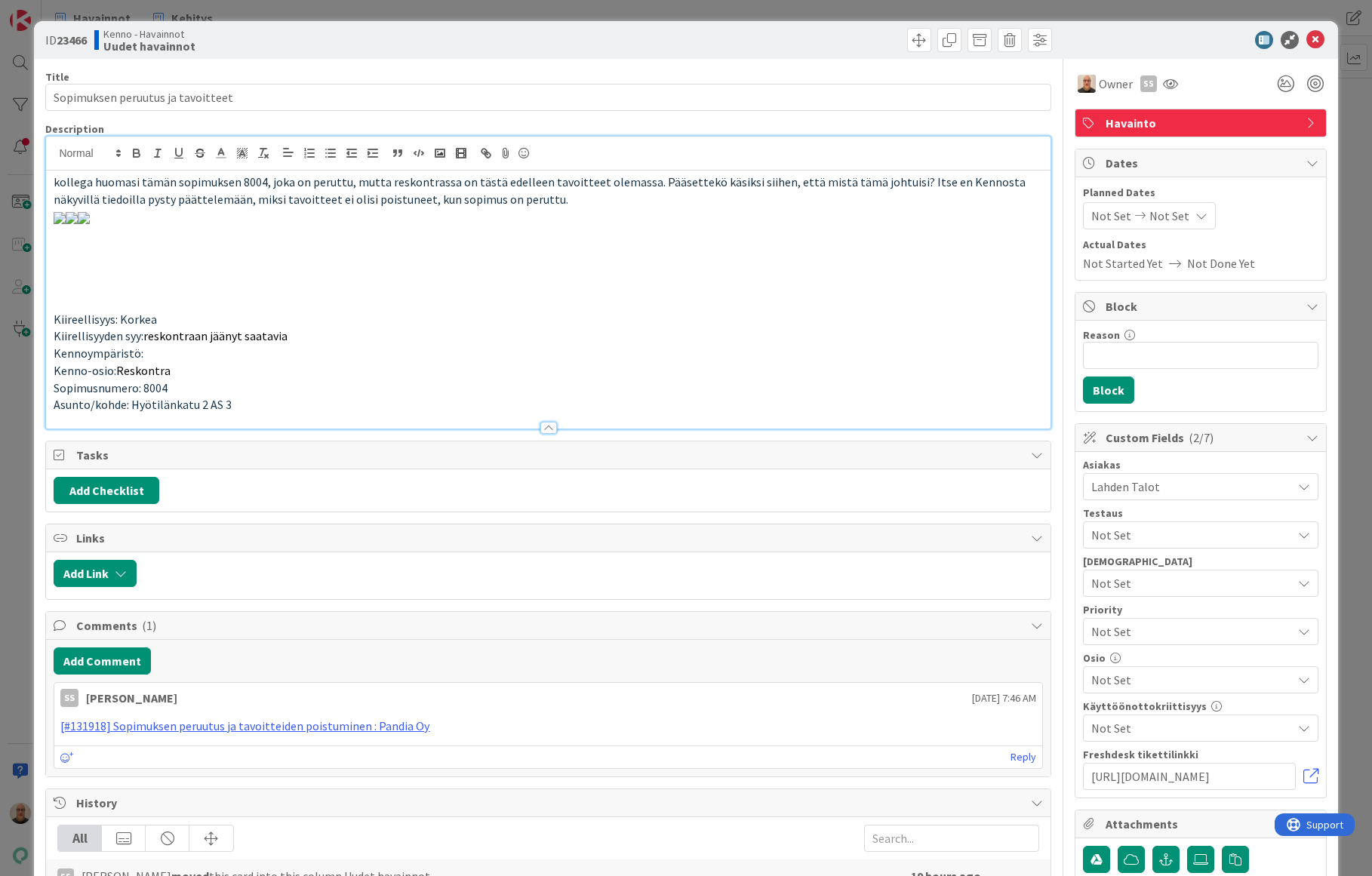
click at [1307, 46] on icon at bounding box center [1315, 40] width 18 height 18
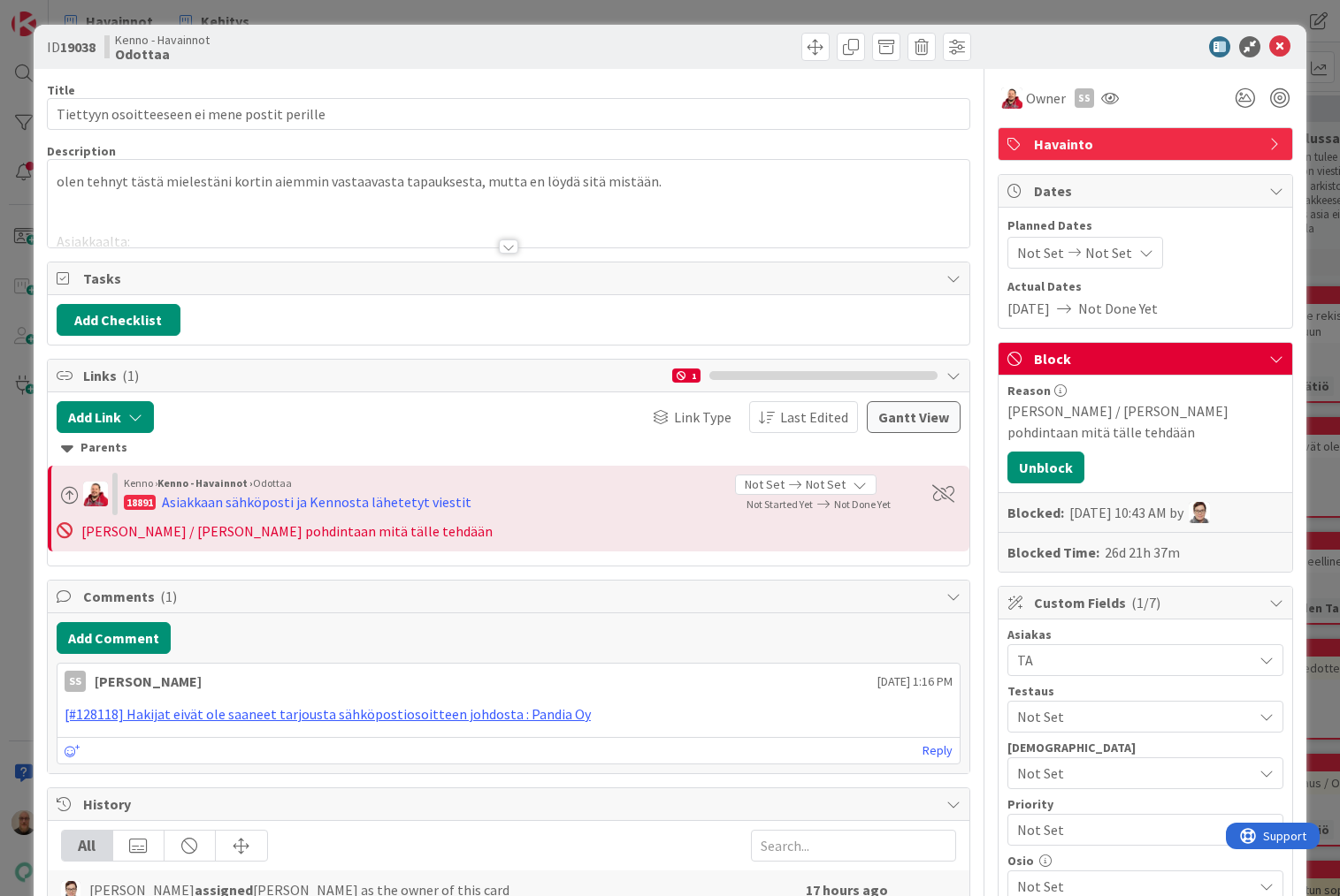
click at [501, 241] on div at bounding box center [509, 246] width 20 height 14
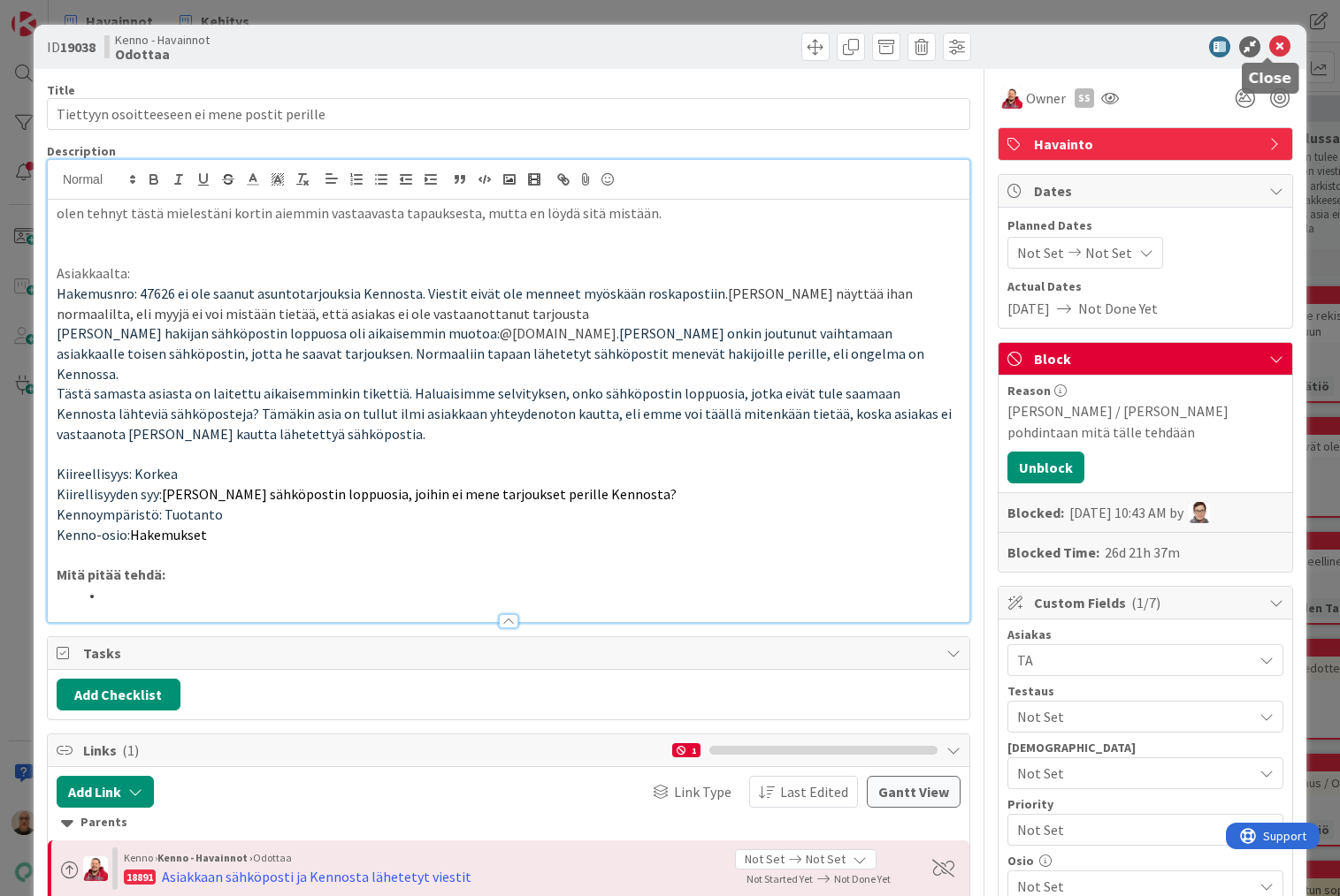
click at [1269, 44] on icon at bounding box center [1279, 46] width 21 height 21
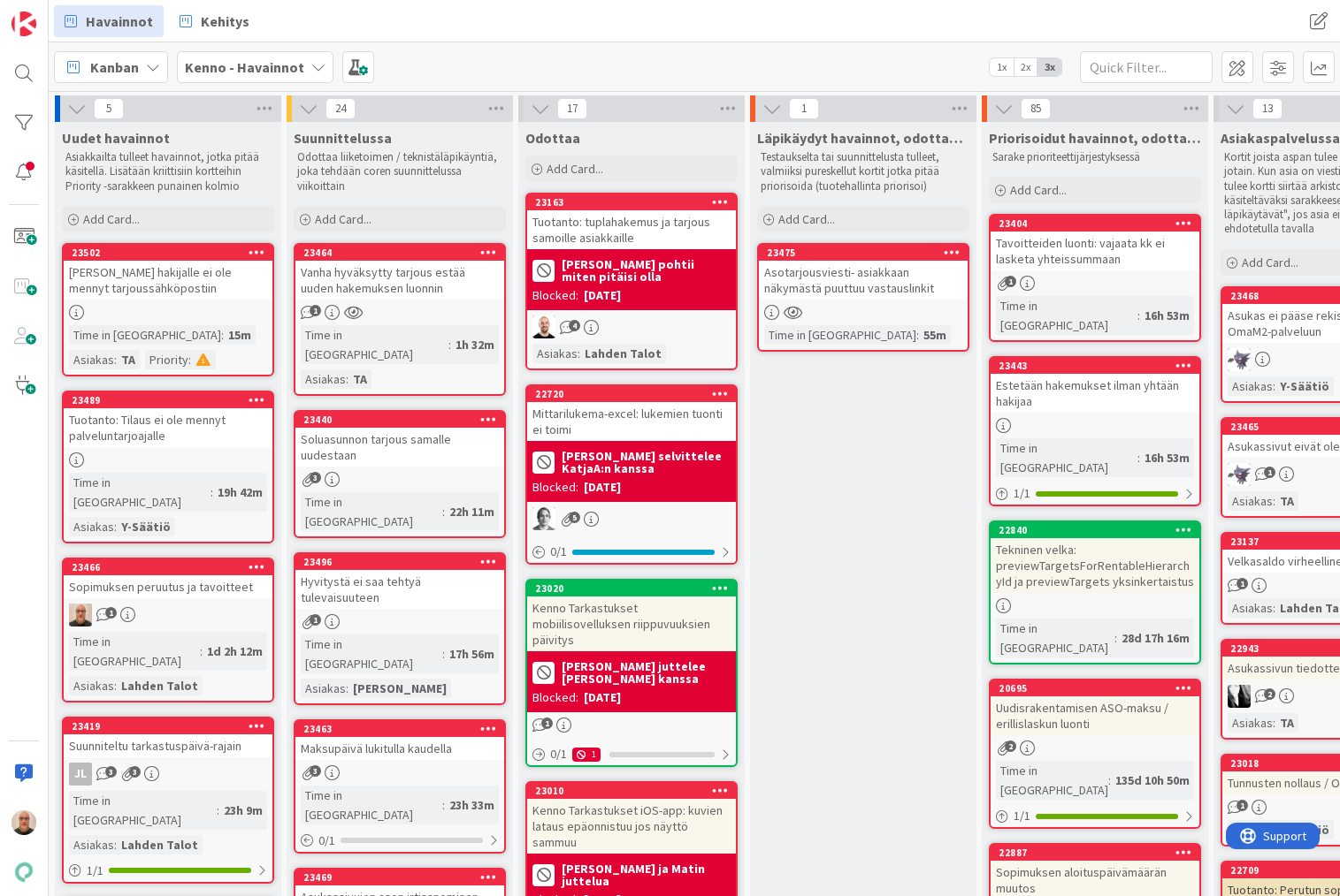
click at [111, 298] on div "[PERSON_NAME] hakijalle ei ole mennyt tarjoussähköpostiin" at bounding box center [167, 280] width 209 height 39
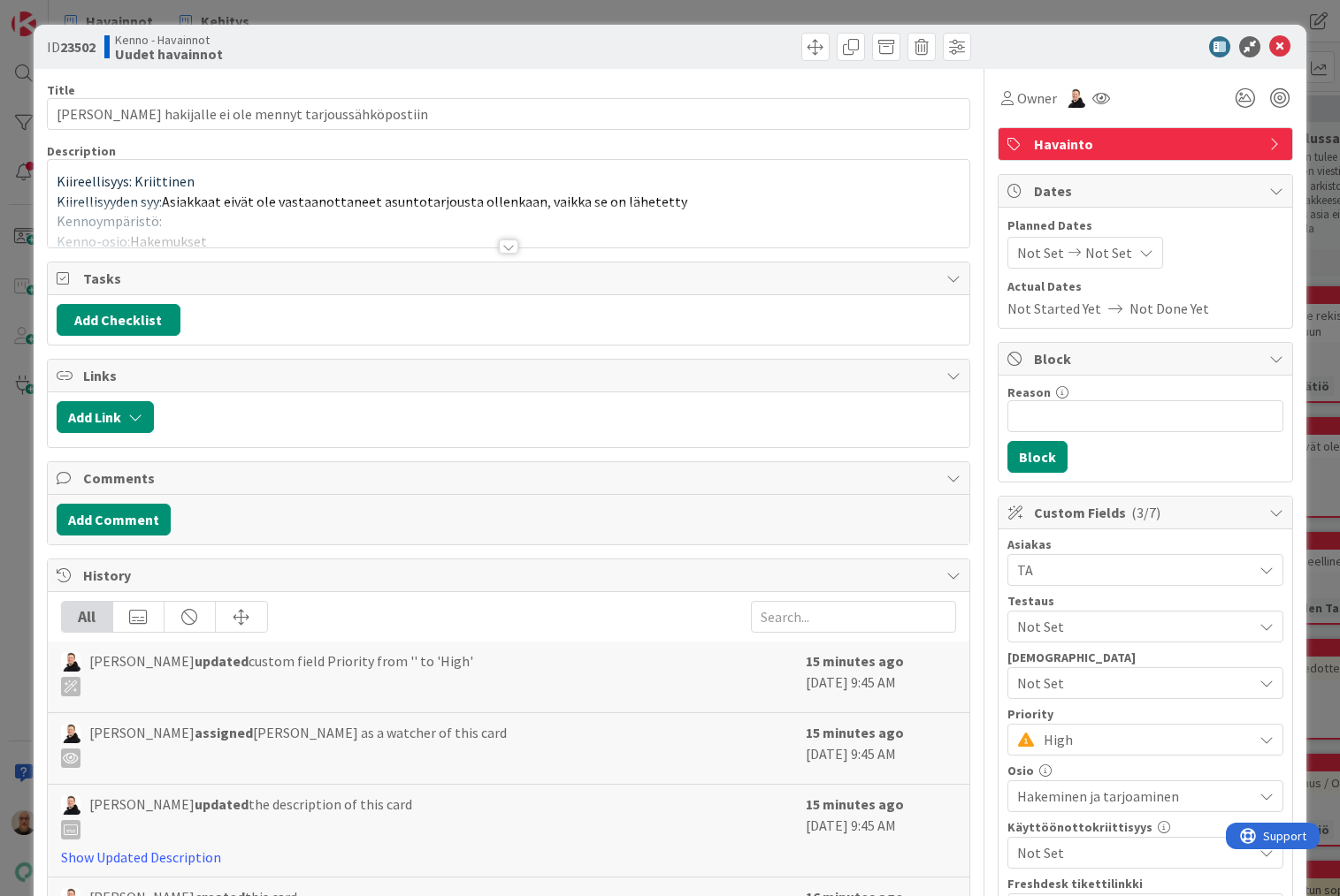
click at [499, 246] on div at bounding box center [509, 246] width 20 height 14
